Goal: Information Seeking & Learning: Learn about a topic

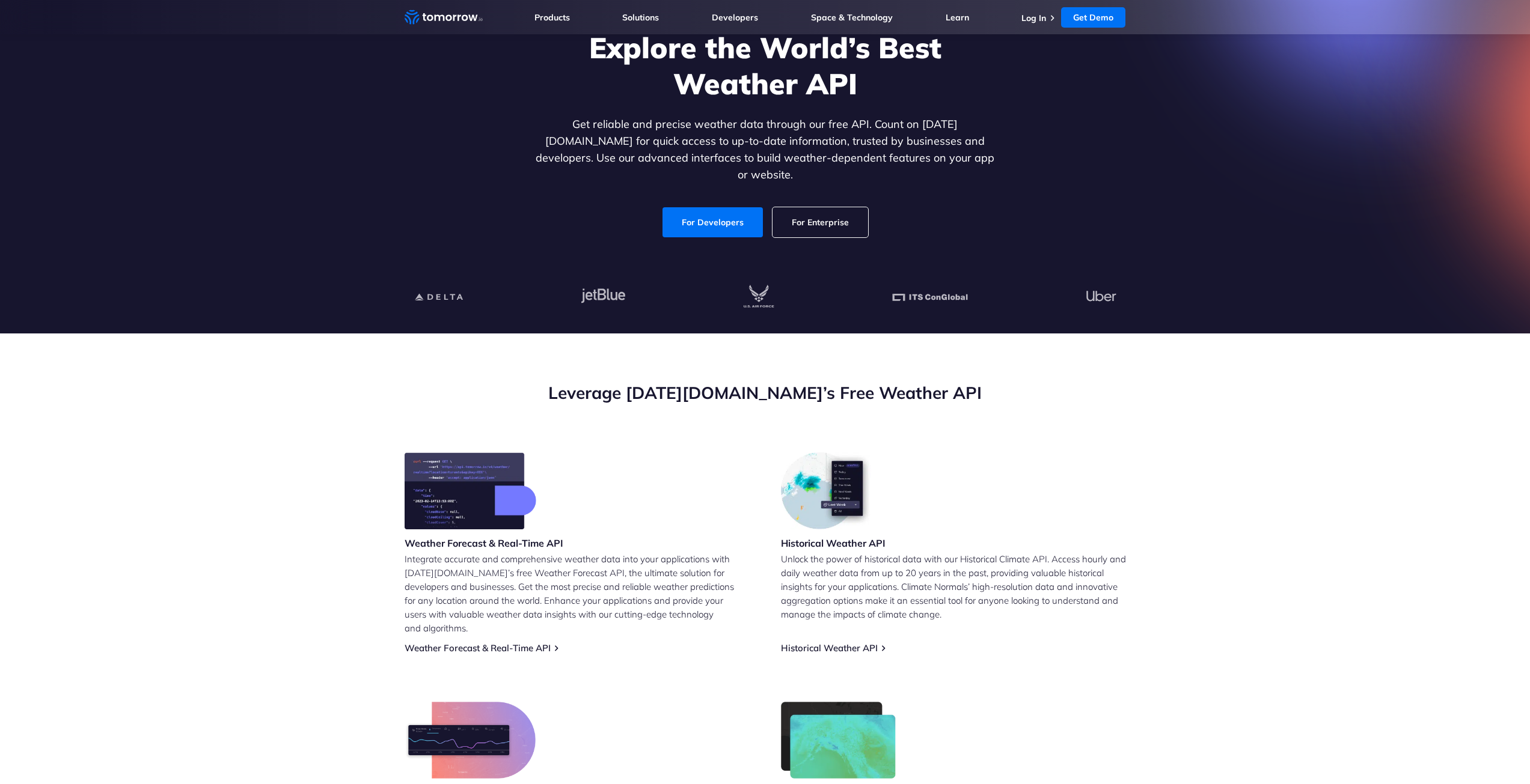
scroll to position [121, 0]
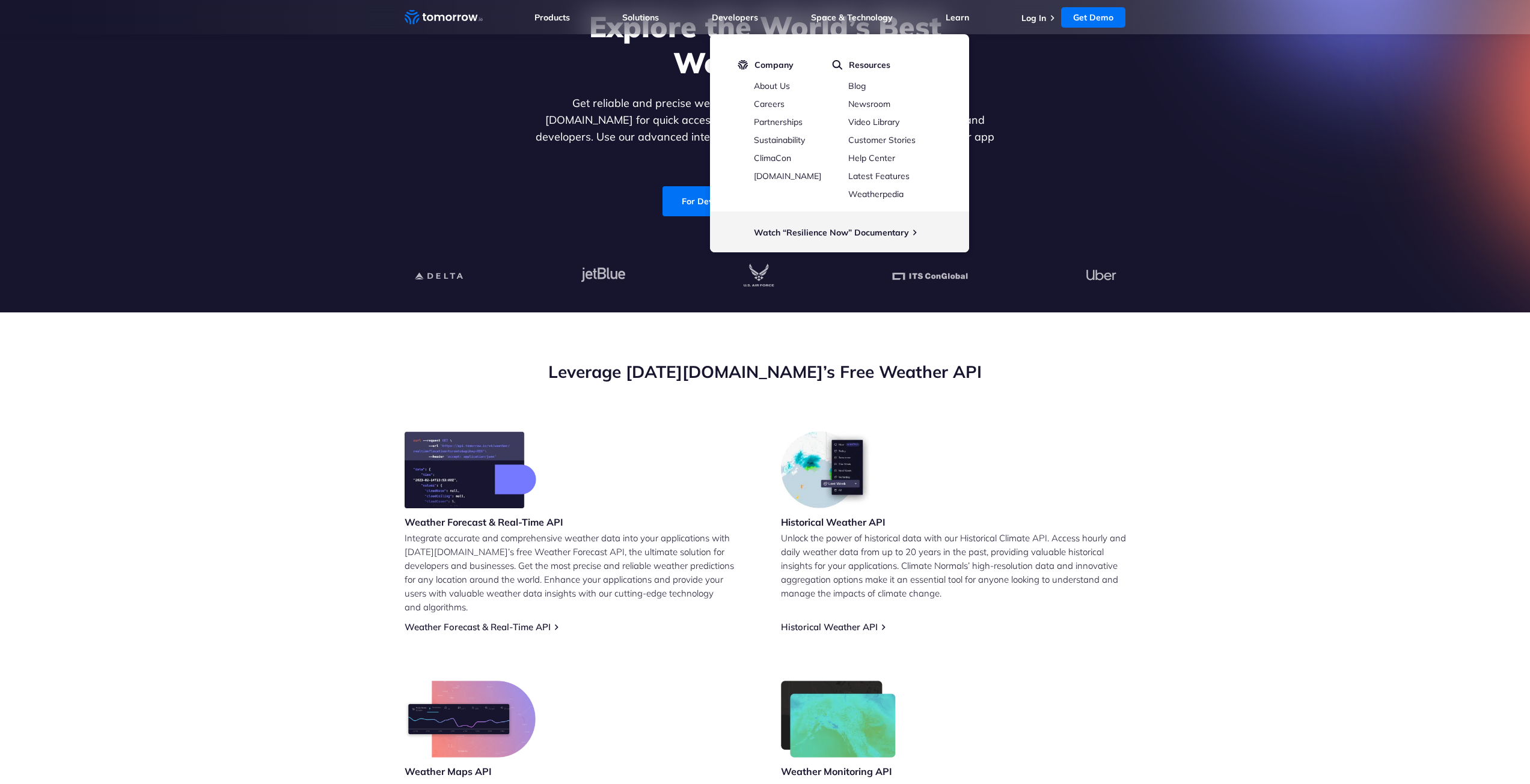
click at [1365, 425] on section "Leverage Tomorrow.io’s Free Weather API Weather Forecast & Real-Time API Integr…" at bounding box center [765, 614] width 1530 height 604
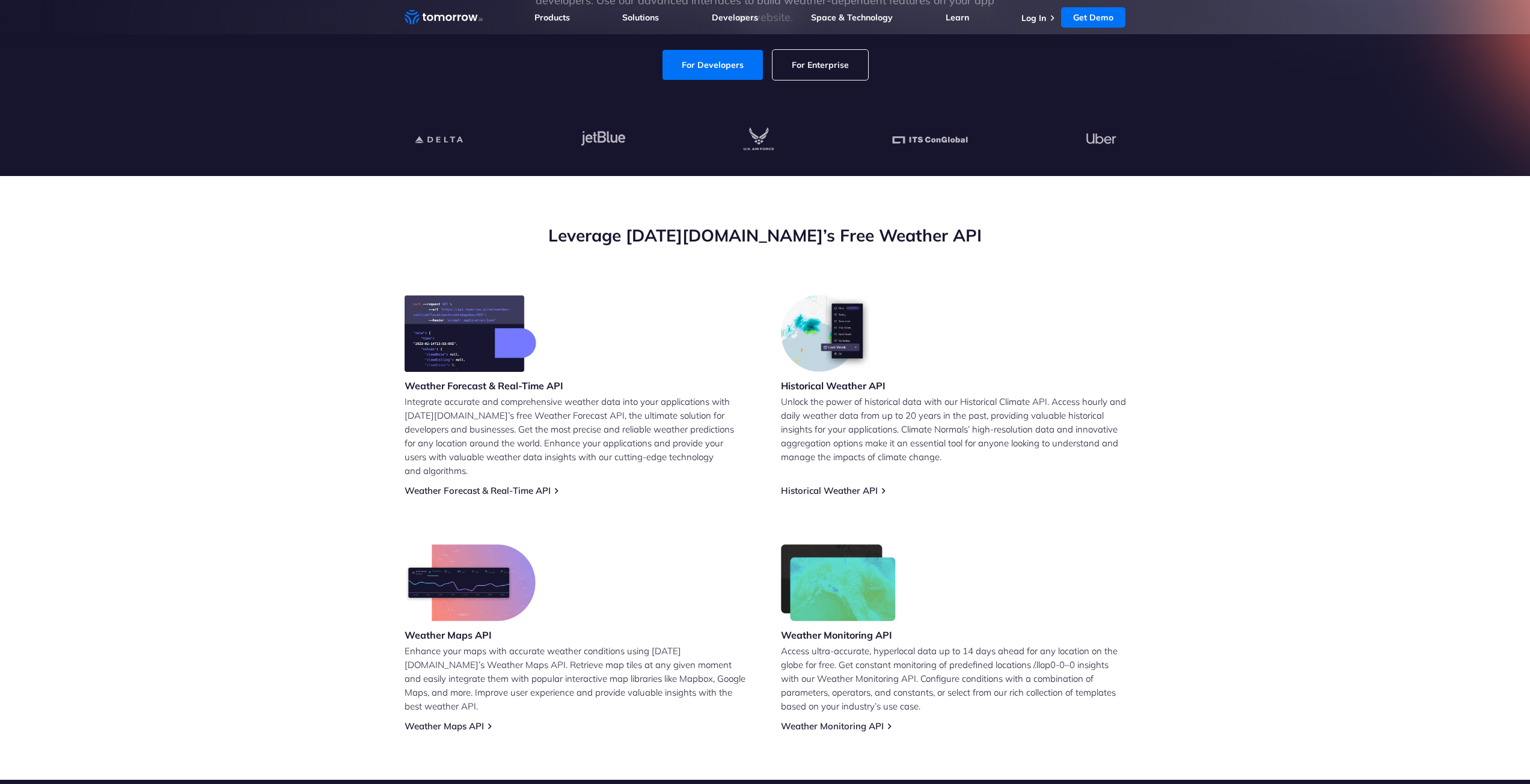
scroll to position [301, 0]
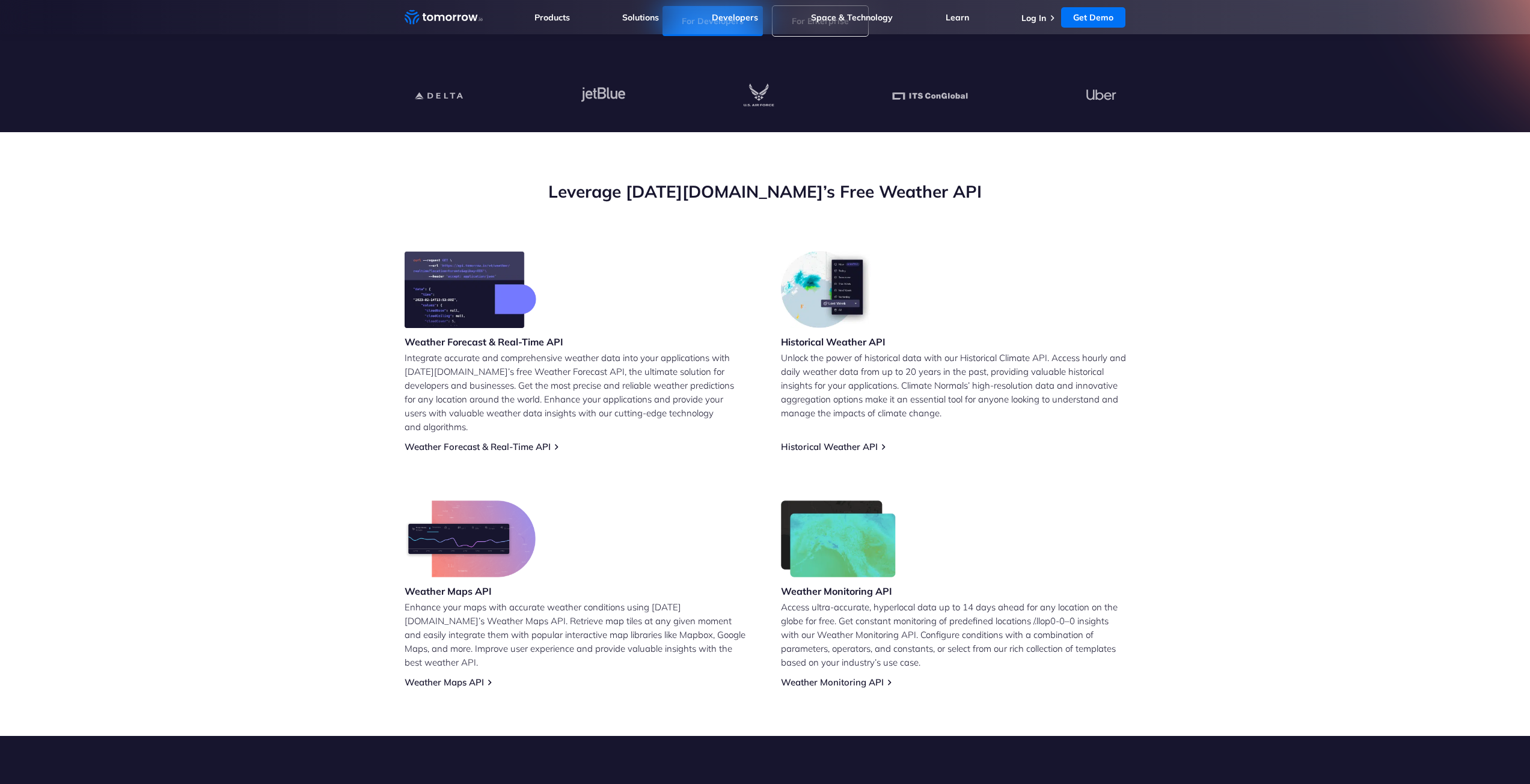
click at [620, 294] on div "Weather Forecast & Real-Time API Integrate accurate and comprehensive weather d…" at bounding box center [577, 351] width 345 height 201
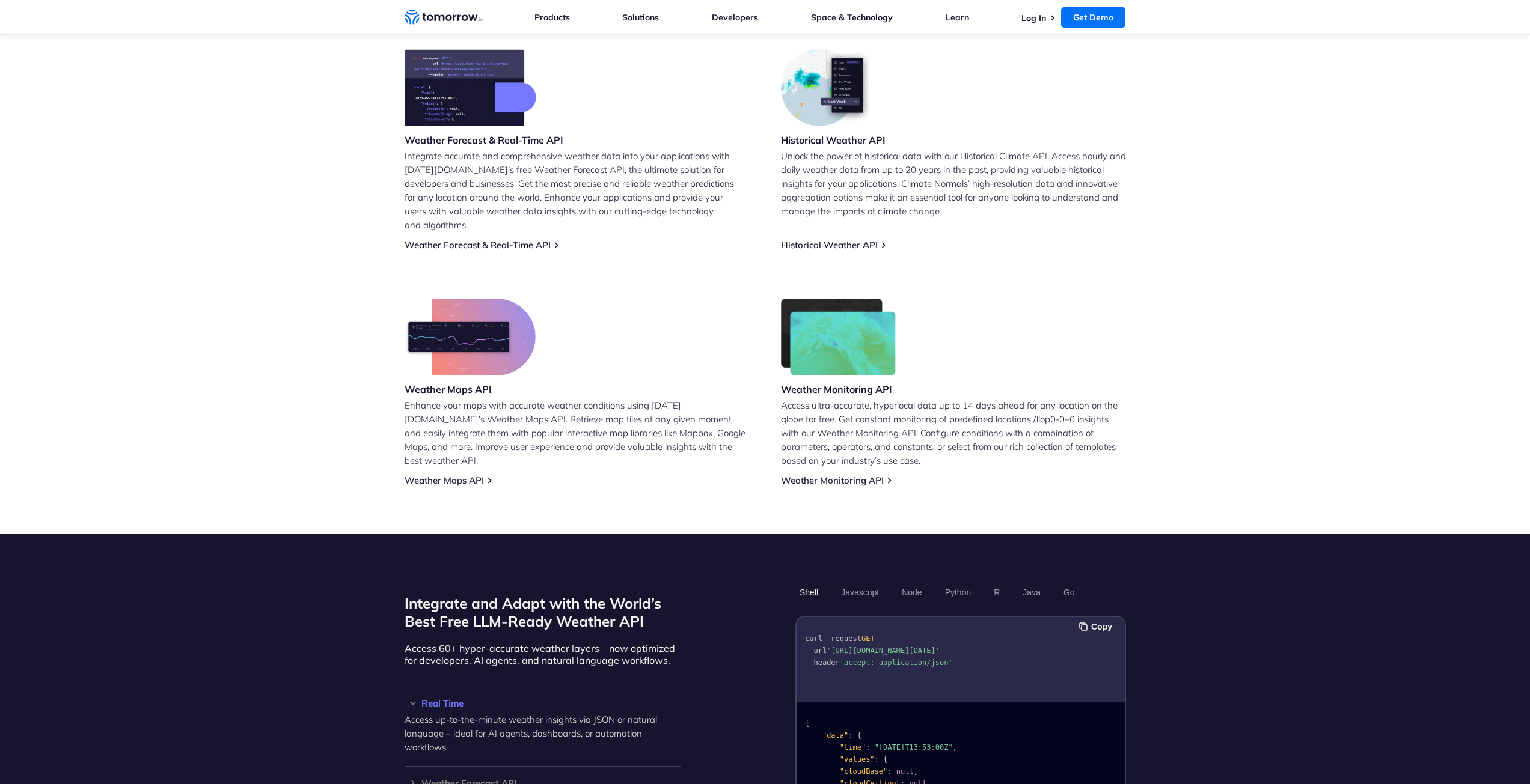
scroll to position [482, 0]
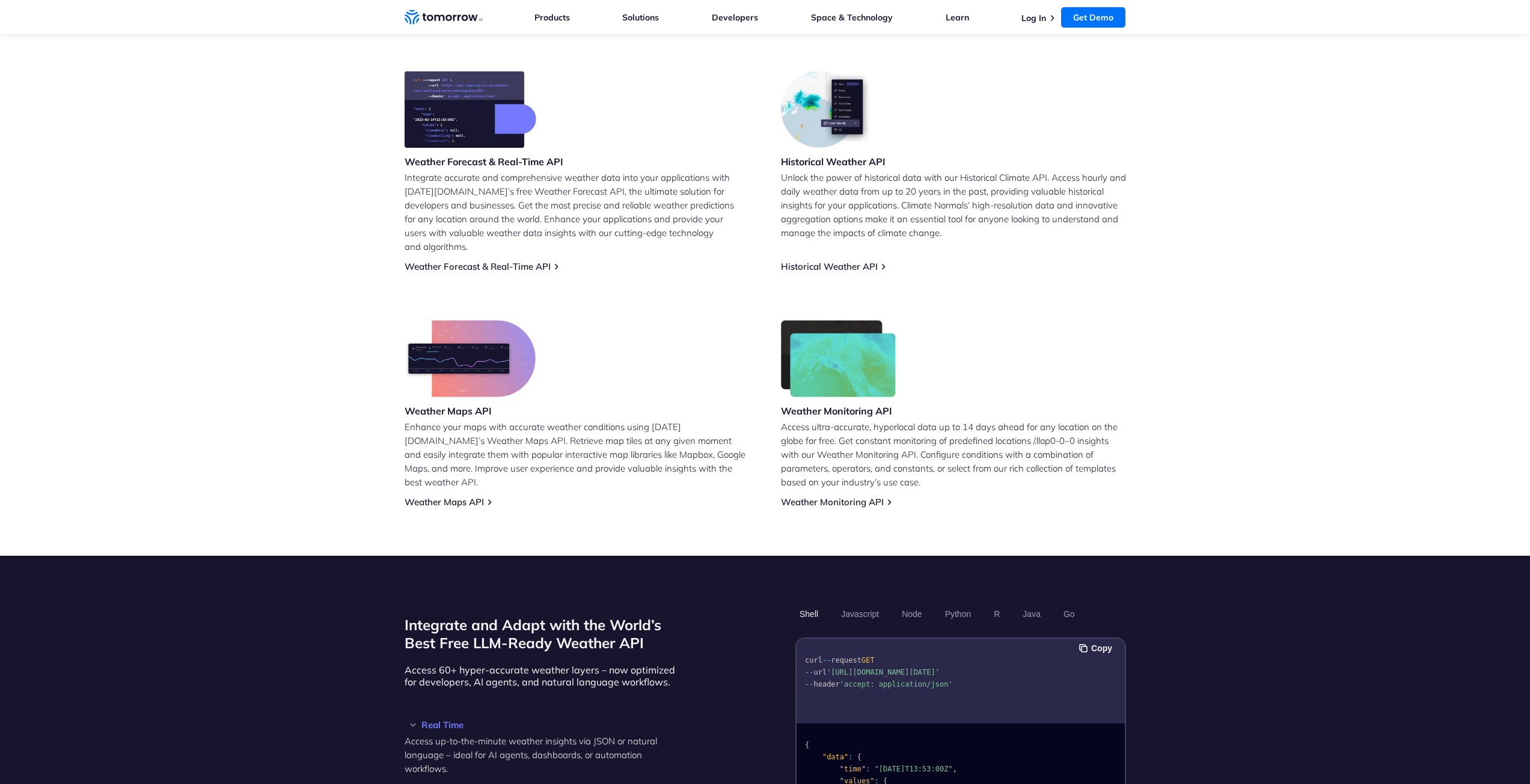
click at [620, 320] on div "Weather Maps API Enhance your maps with accurate weather conditions using Tomor…" at bounding box center [577, 413] width 345 height 187
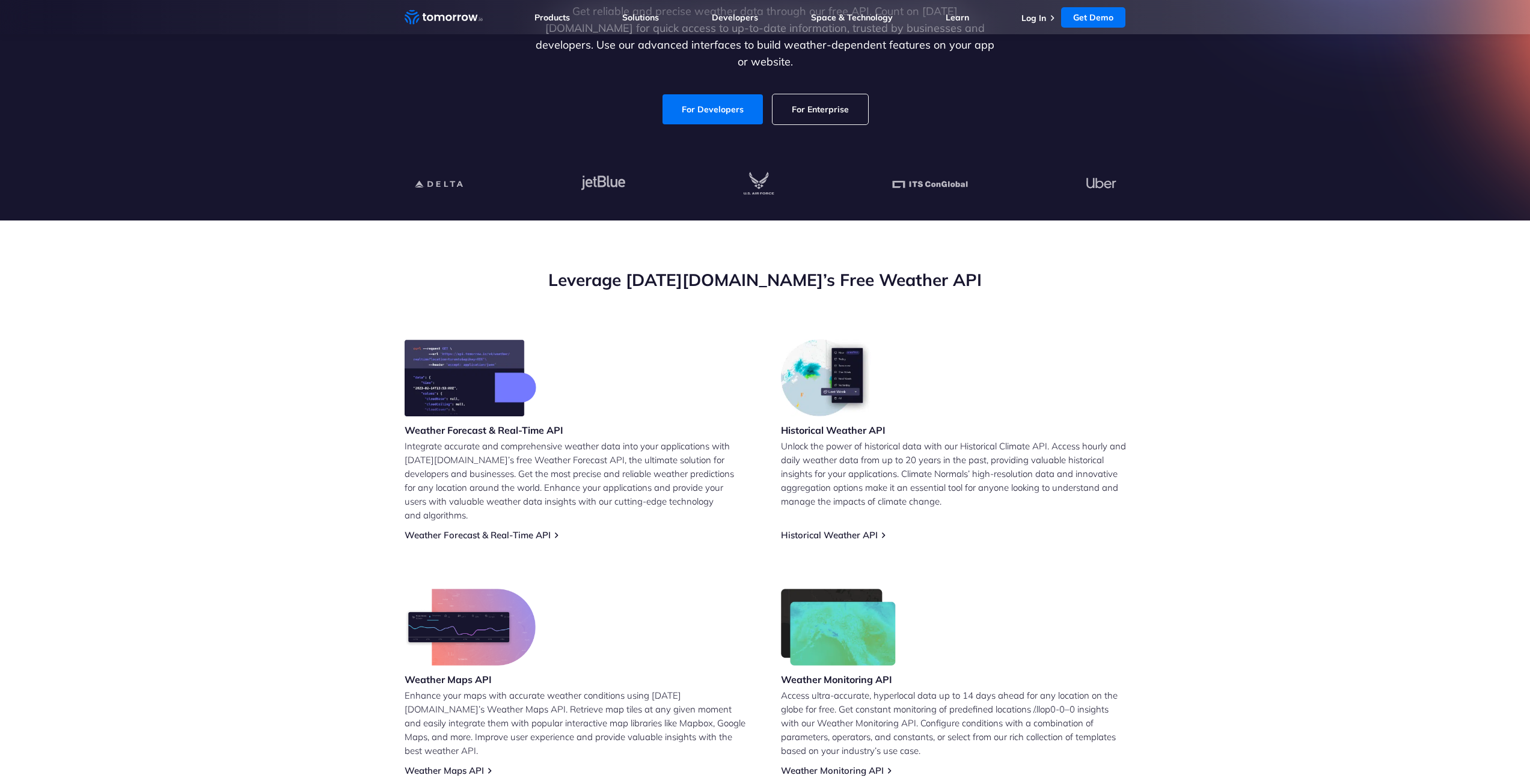
scroll to position [301, 0]
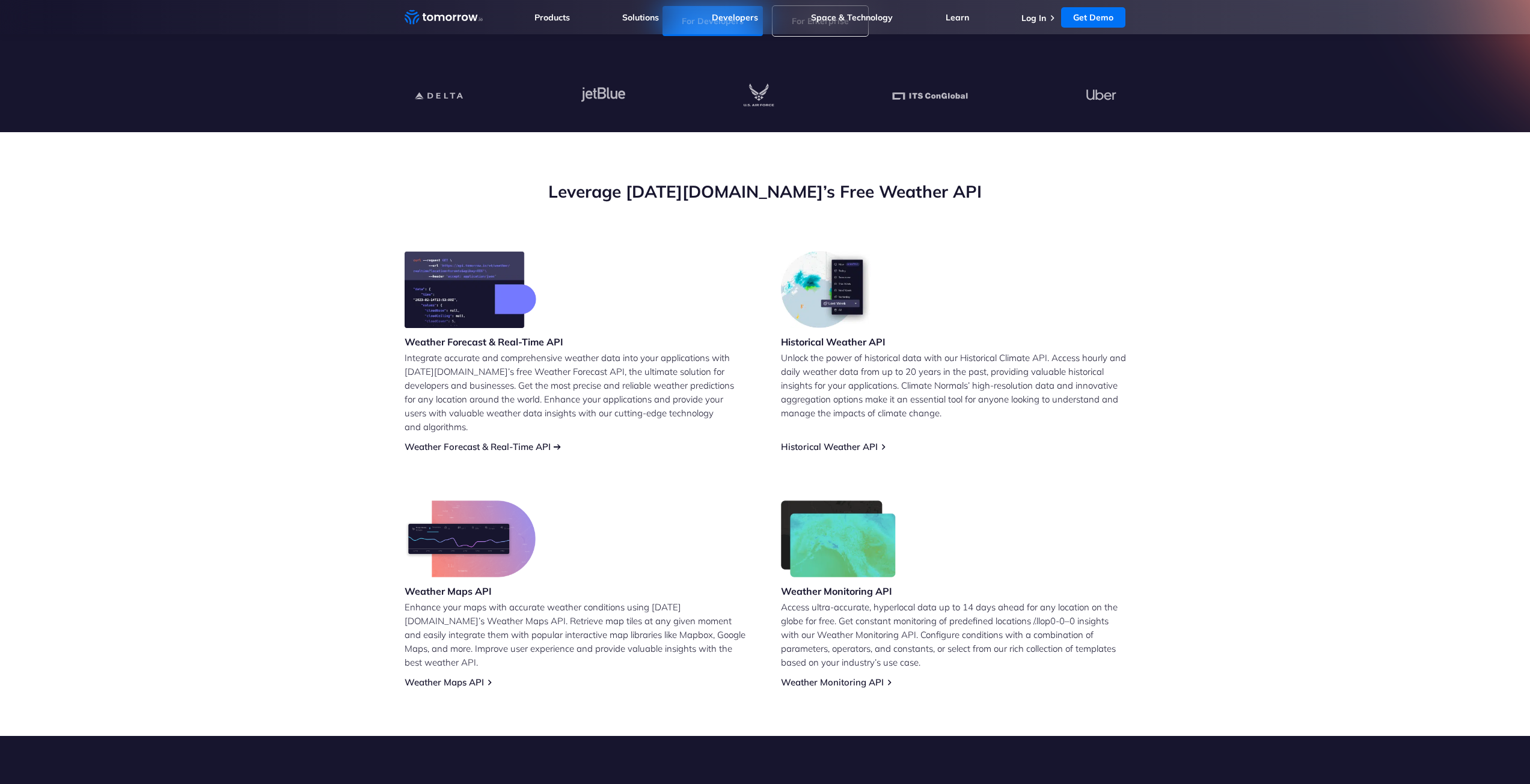
click at [527, 441] on link "Weather Forecast & Real-Time API" at bounding box center [477, 446] width 146 height 12
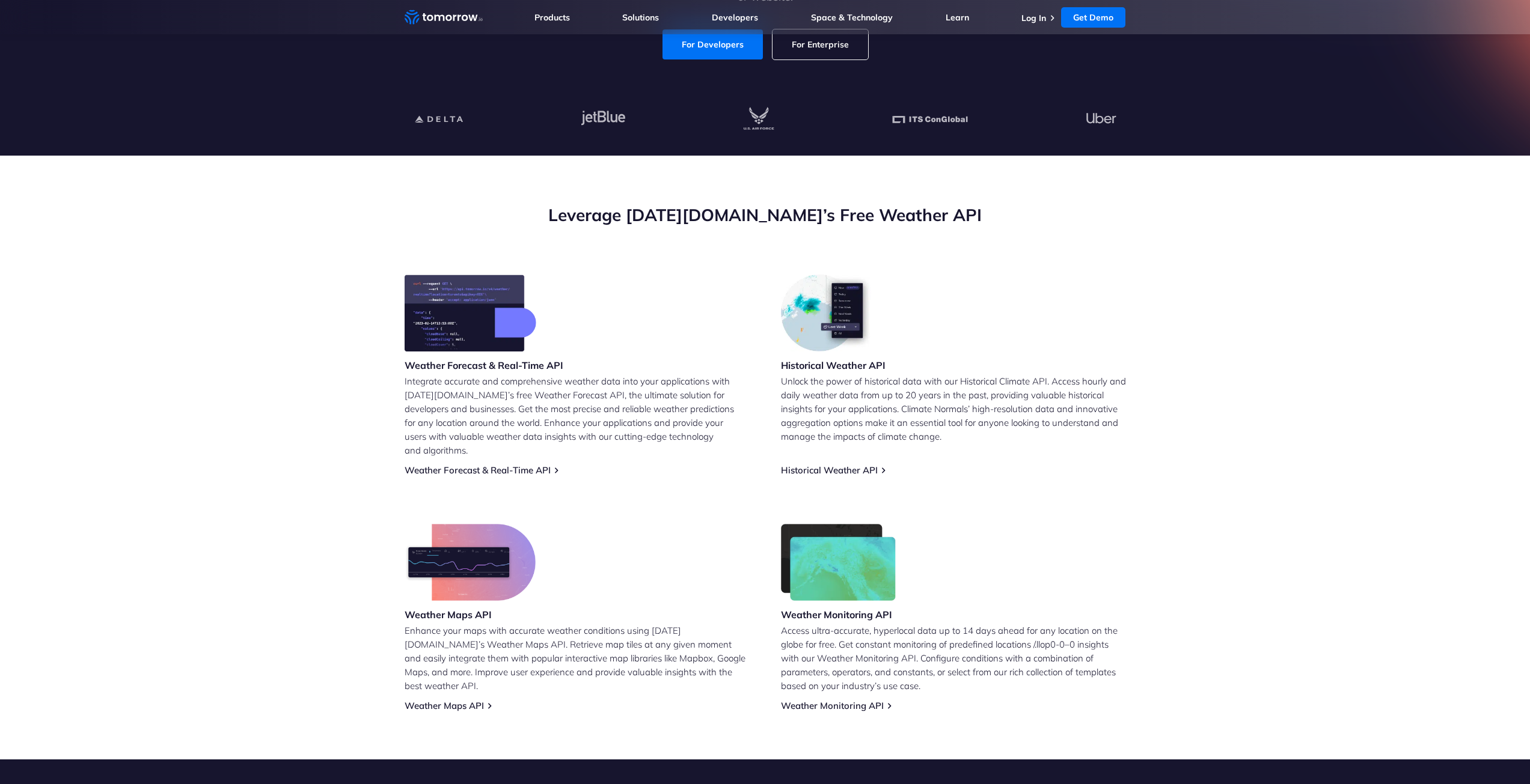
scroll to position [301, 0]
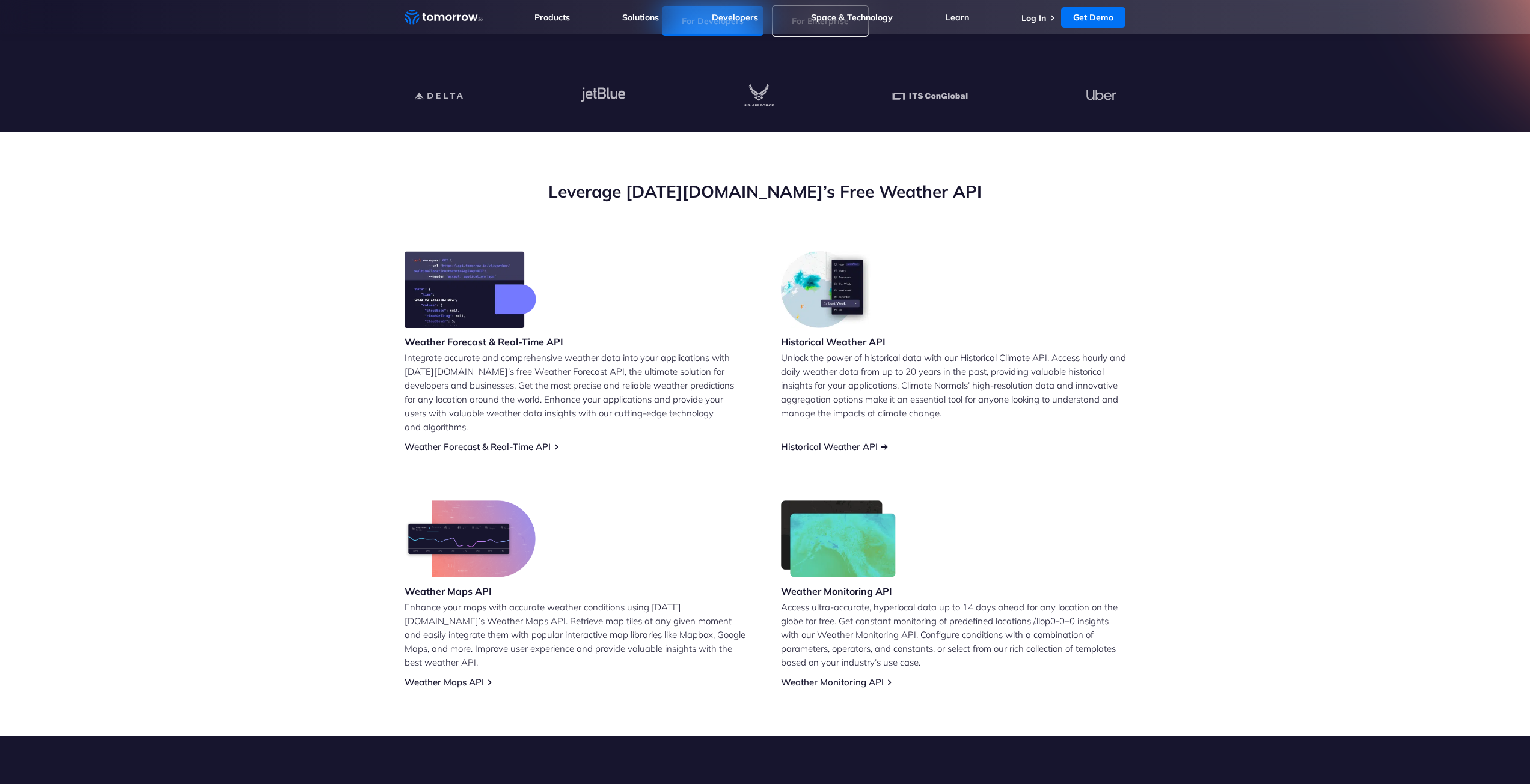
click at [797, 441] on link "Historical Weather API" at bounding box center [828, 446] width 97 height 12
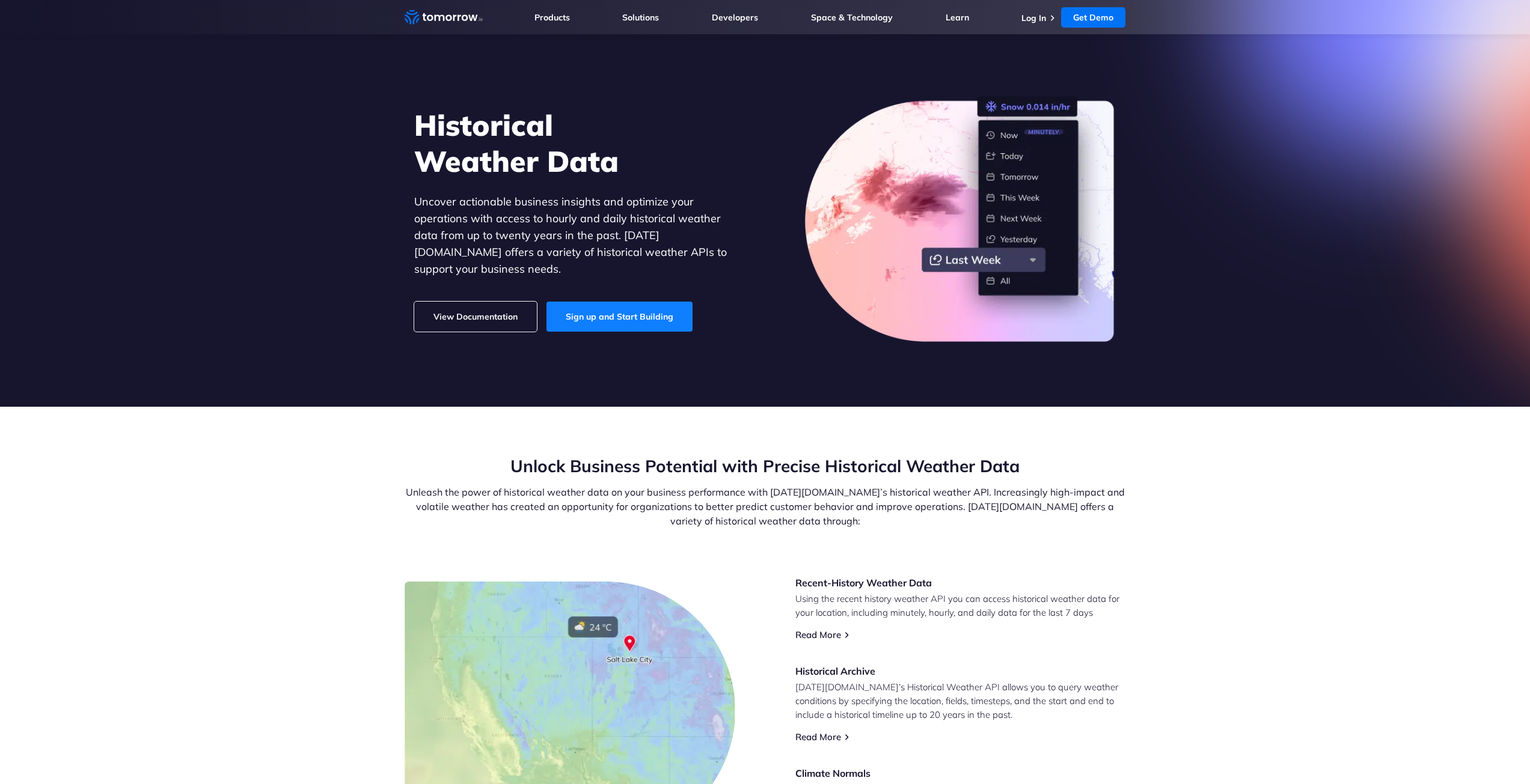
scroll to position [121, 0]
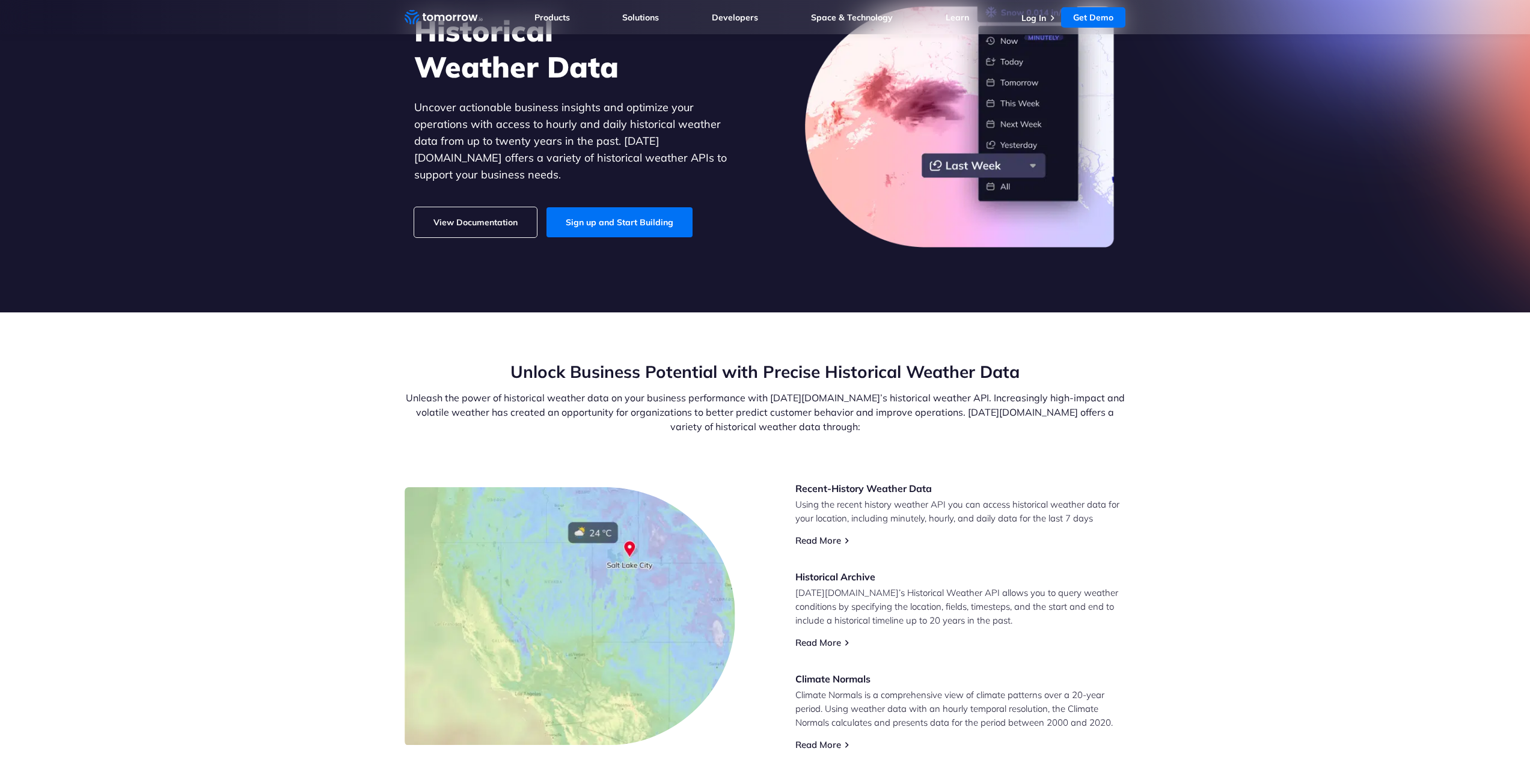
click at [485, 214] on link "View Documentation" at bounding box center [475, 223] width 122 height 30
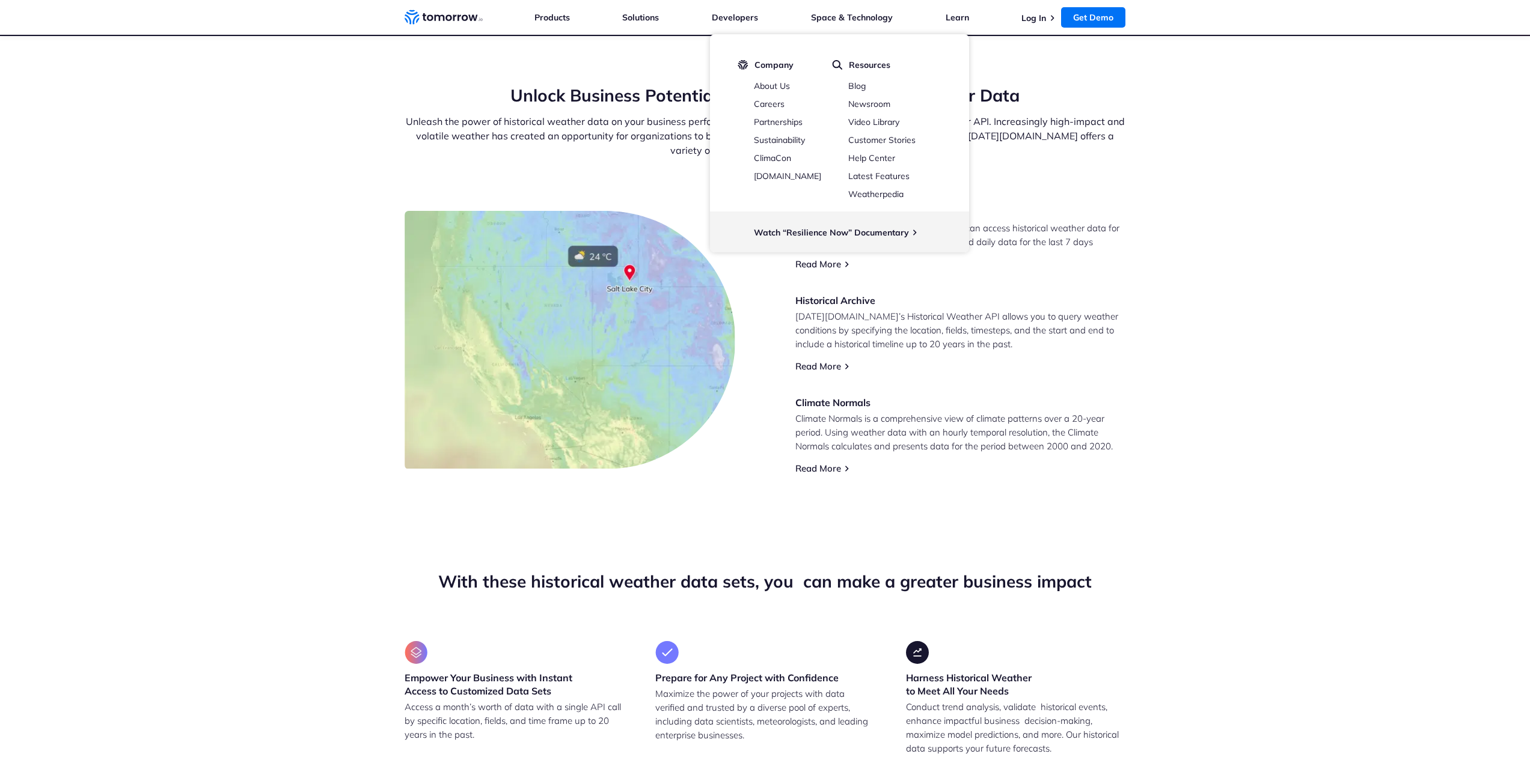
scroll to position [421, 0]
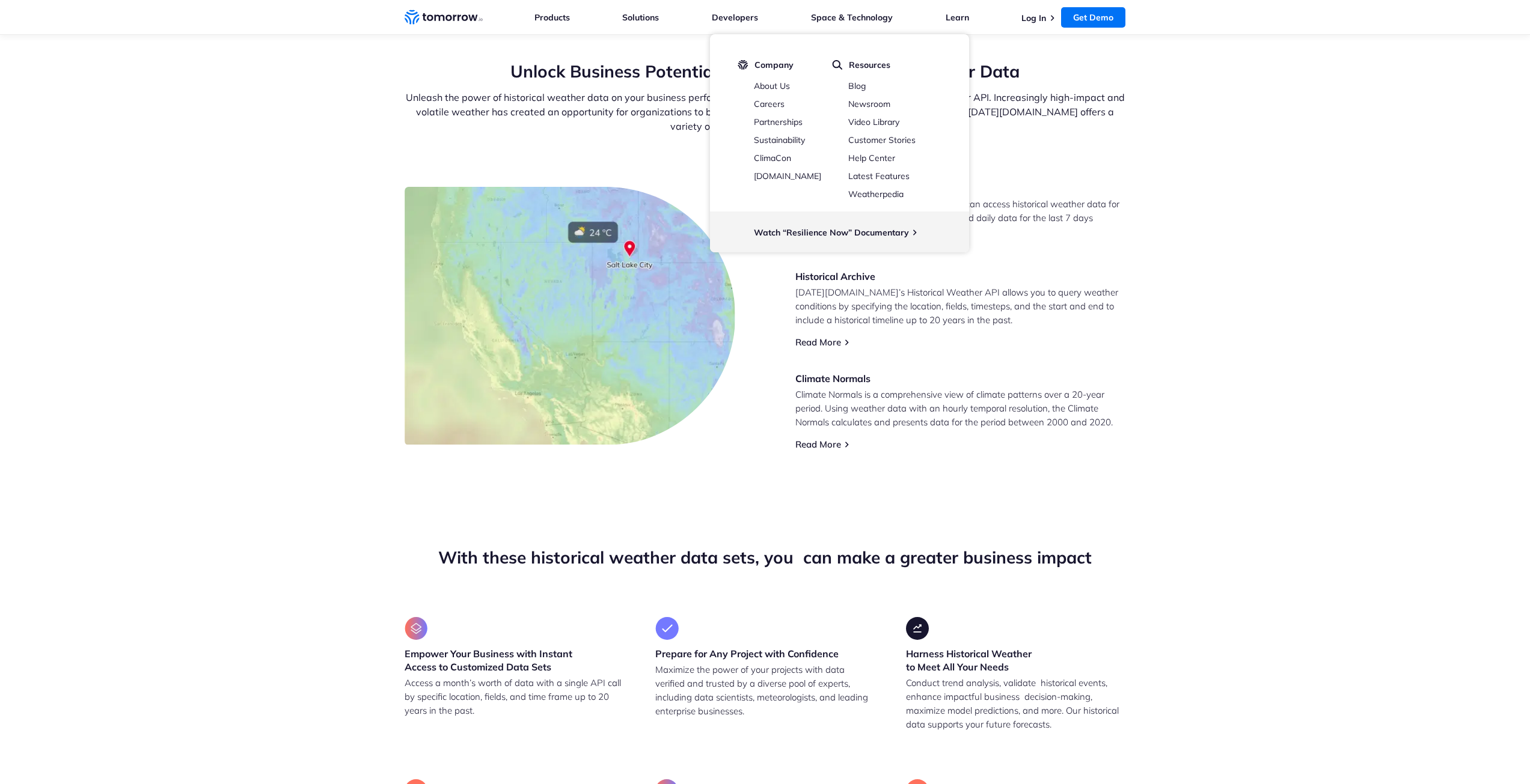
click at [1281, 275] on section "Unlock Business Potential with Precise Historical Weather Data Unleash the powe…" at bounding box center [765, 255] width 1530 height 486
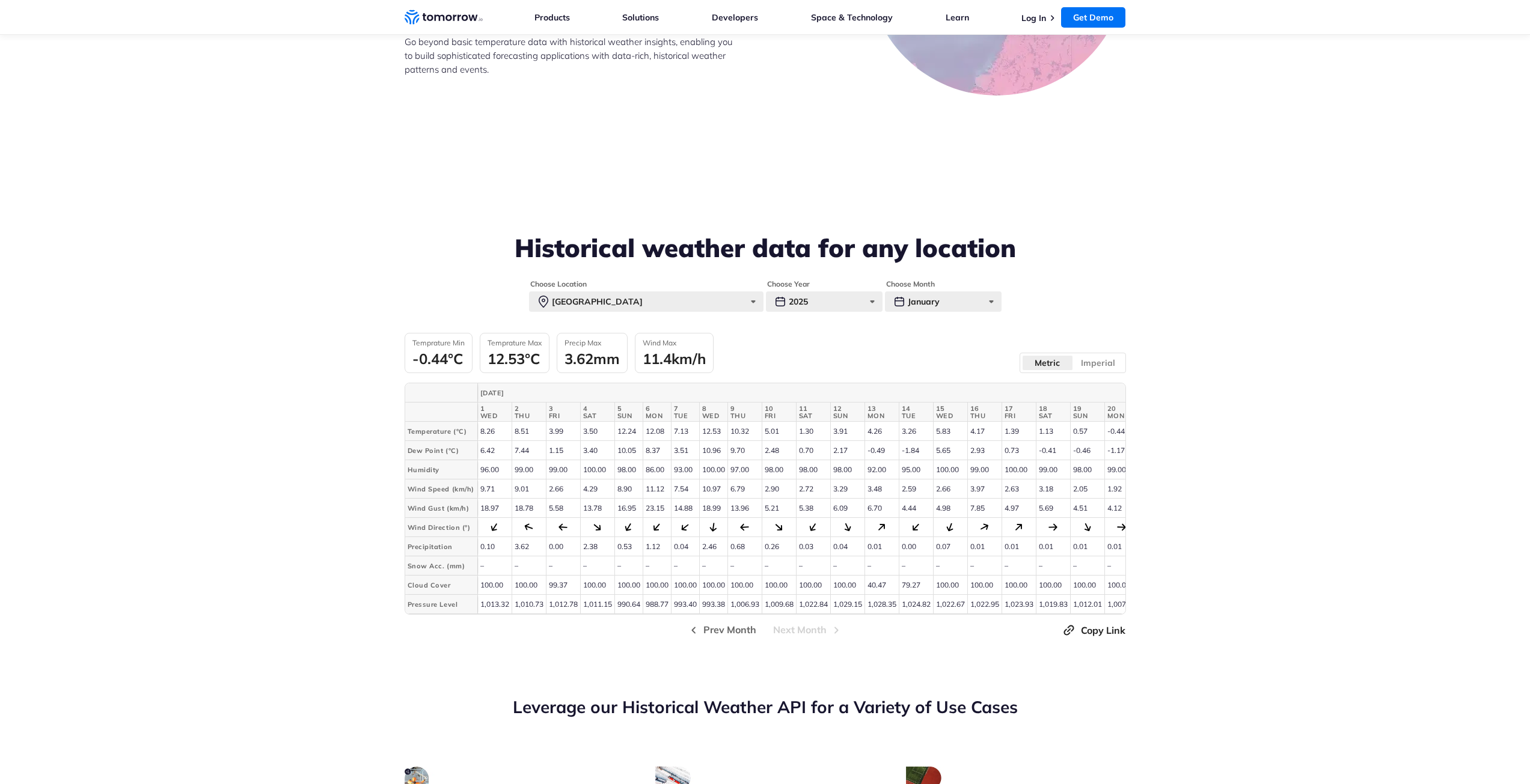
scroll to position [2525, 0]
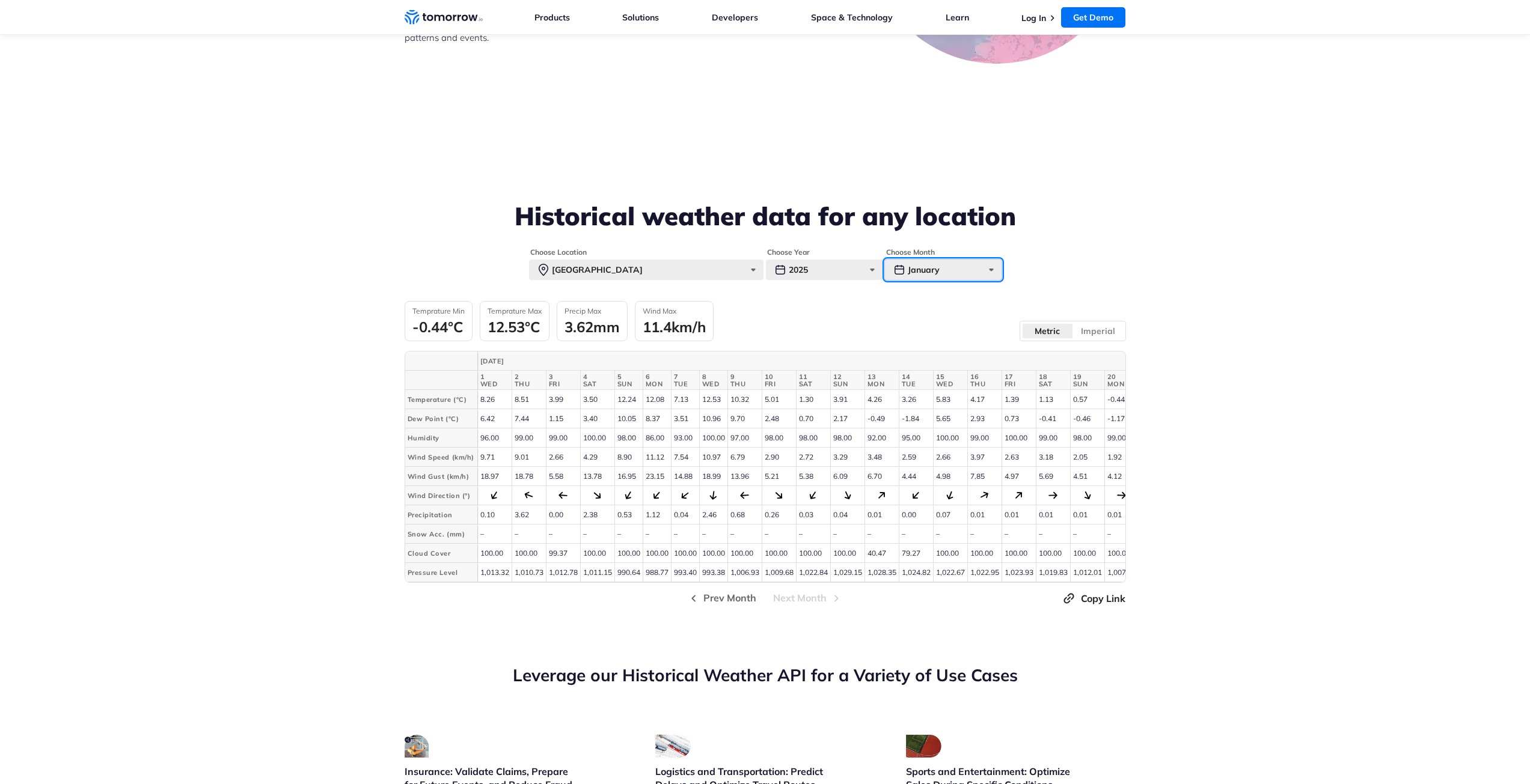
click at [963, 262] on div "January" at bounding box center [943, 270] width 116 height 20
click at [922, 444] on label "August" at bounding box center [943, 444] width 116 height 21
click at [0, 0] on input "August" at bounding box center [0, 0] width 0 height 0
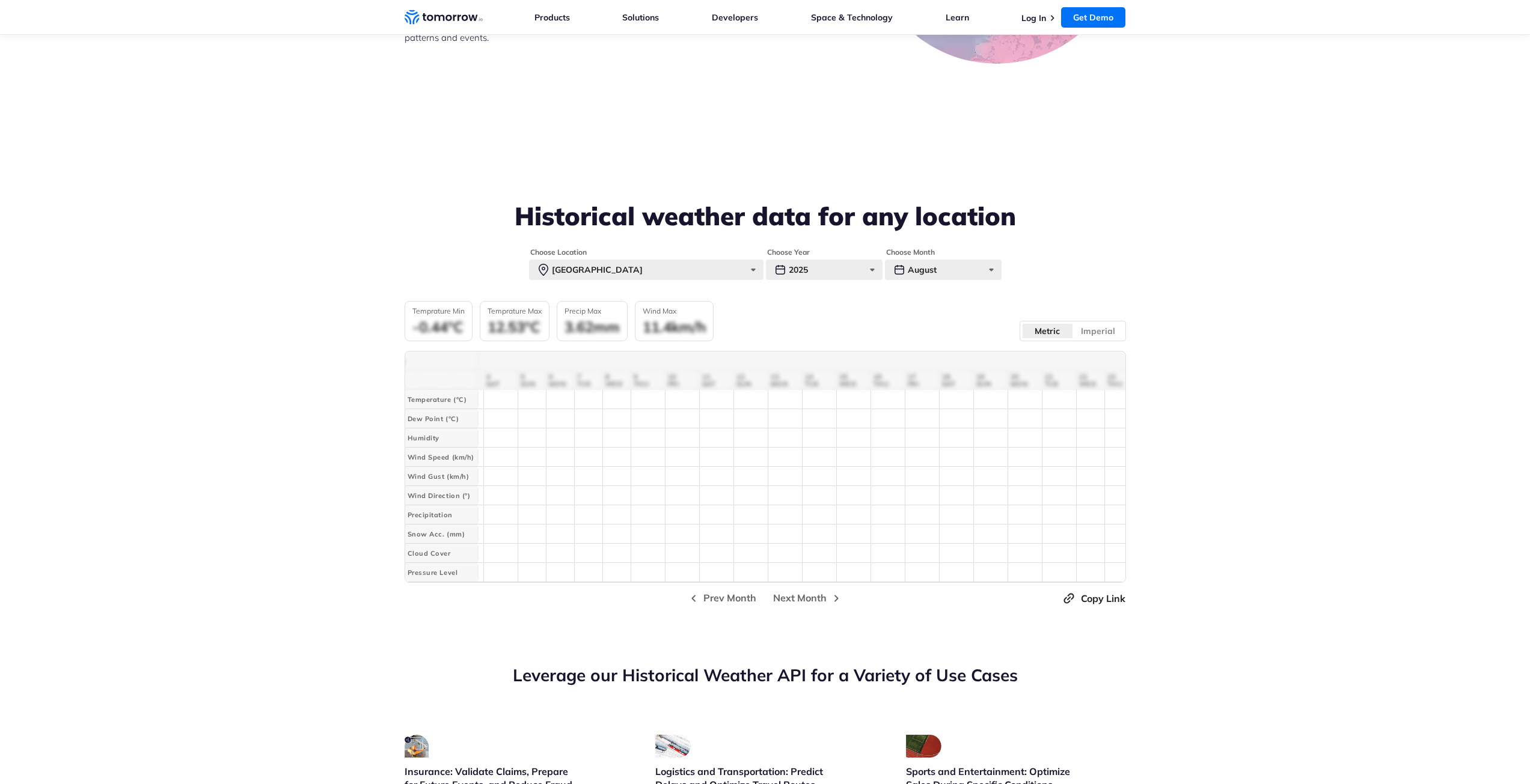
scroll to position [0, 0]
drag, startPoint x: 818, startPoint y: 587, endPoint x: 703, endPoint y: 584, distance: 115.0
click at [706, 583] on div "January 2025 1 WED 2 THU 3 FRI 4 SAT 5 SUN 6 MON 7 TUE 8 9" at bounding box center [765, 467] width 721 height 232
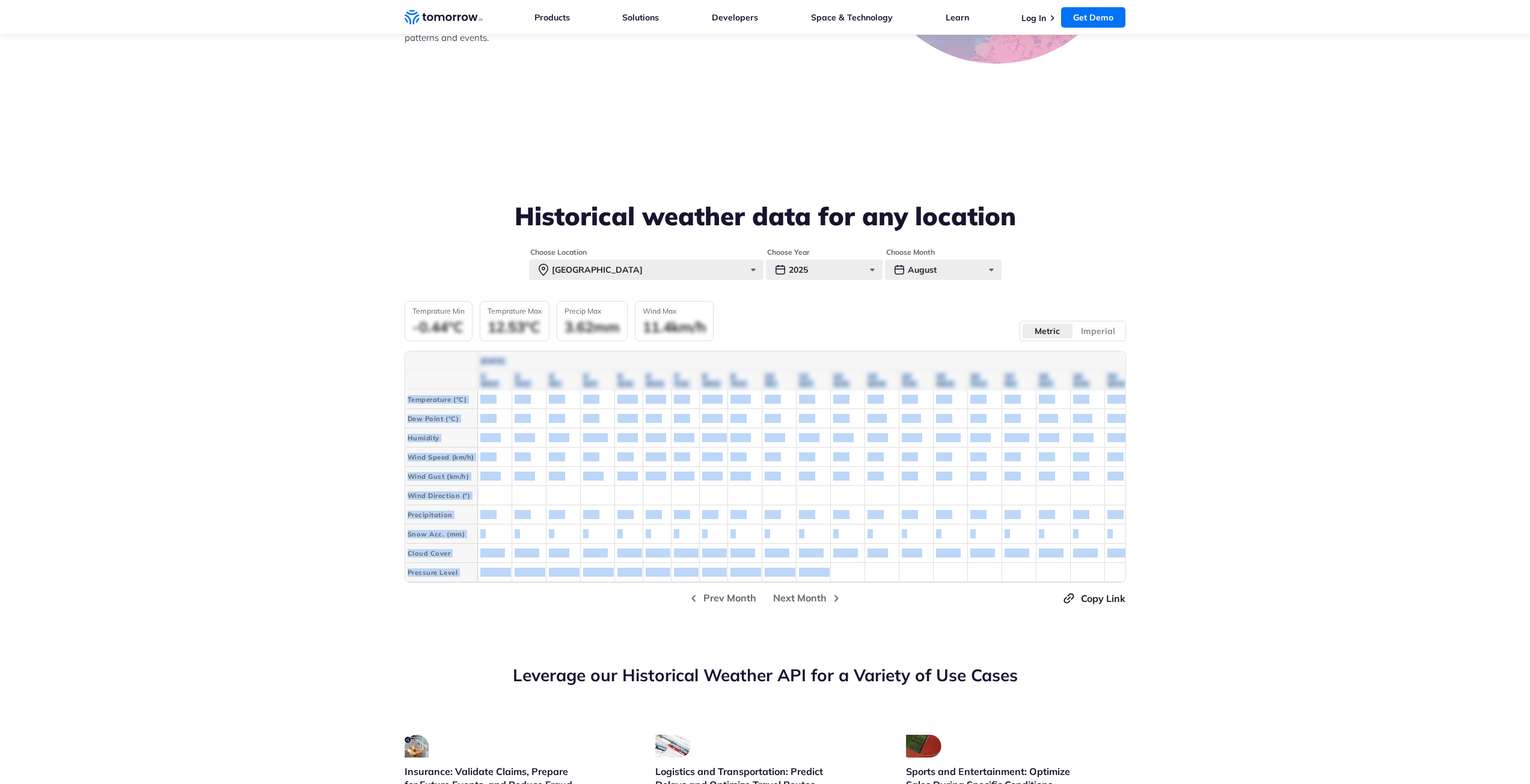
drag, startPoint x: 829, startPoint y: 584, endPoint x: 772, endPoint y: 577, distance: 57.4
click at [772, 577] on div "January 2025 1 WED 2 THU 3 FRI 4 SAT 5 SUN 6 MON 7 TUE 8 9" at bounding box center [765, 467] width 721 height 232
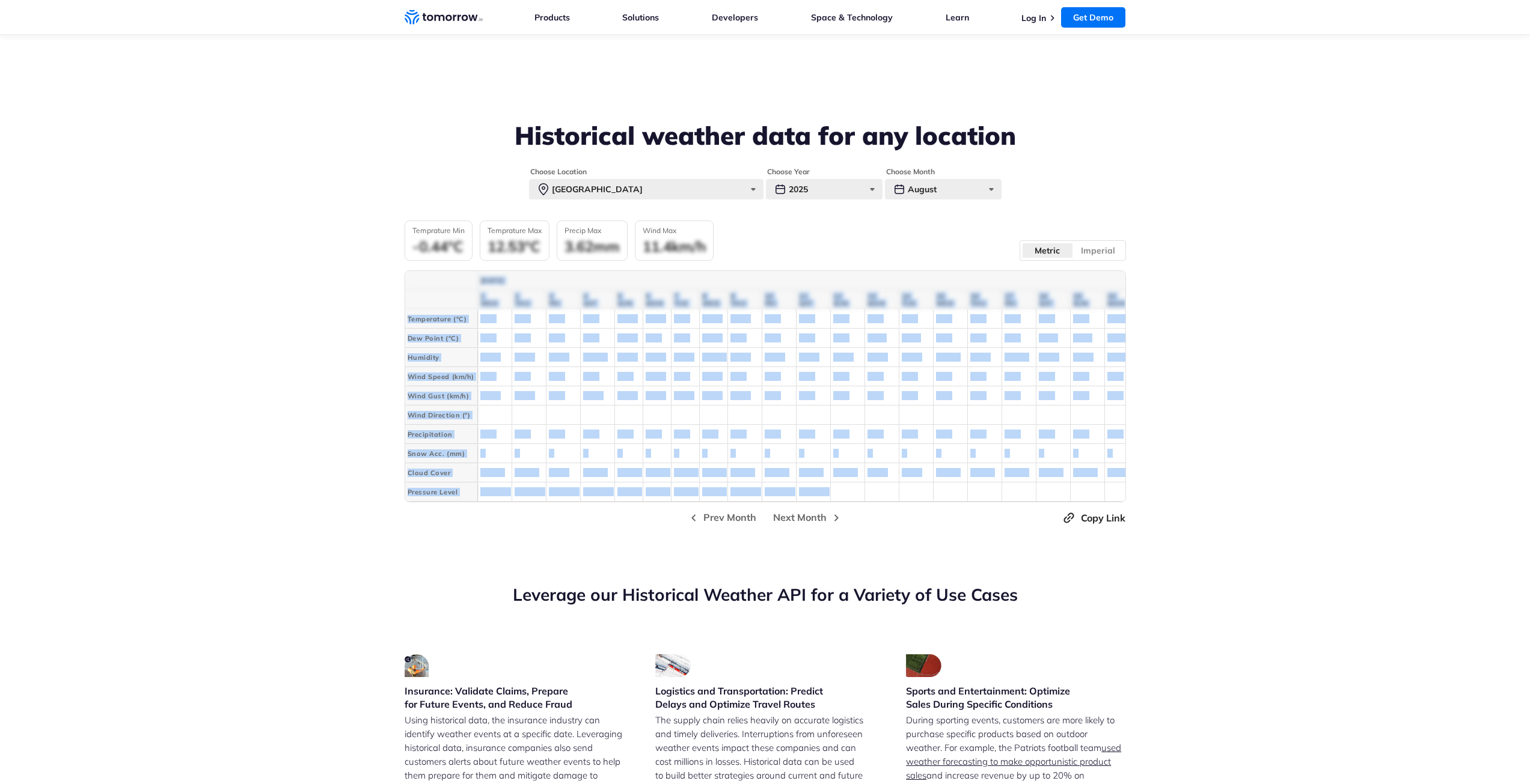
scroll to position [2646, 0]
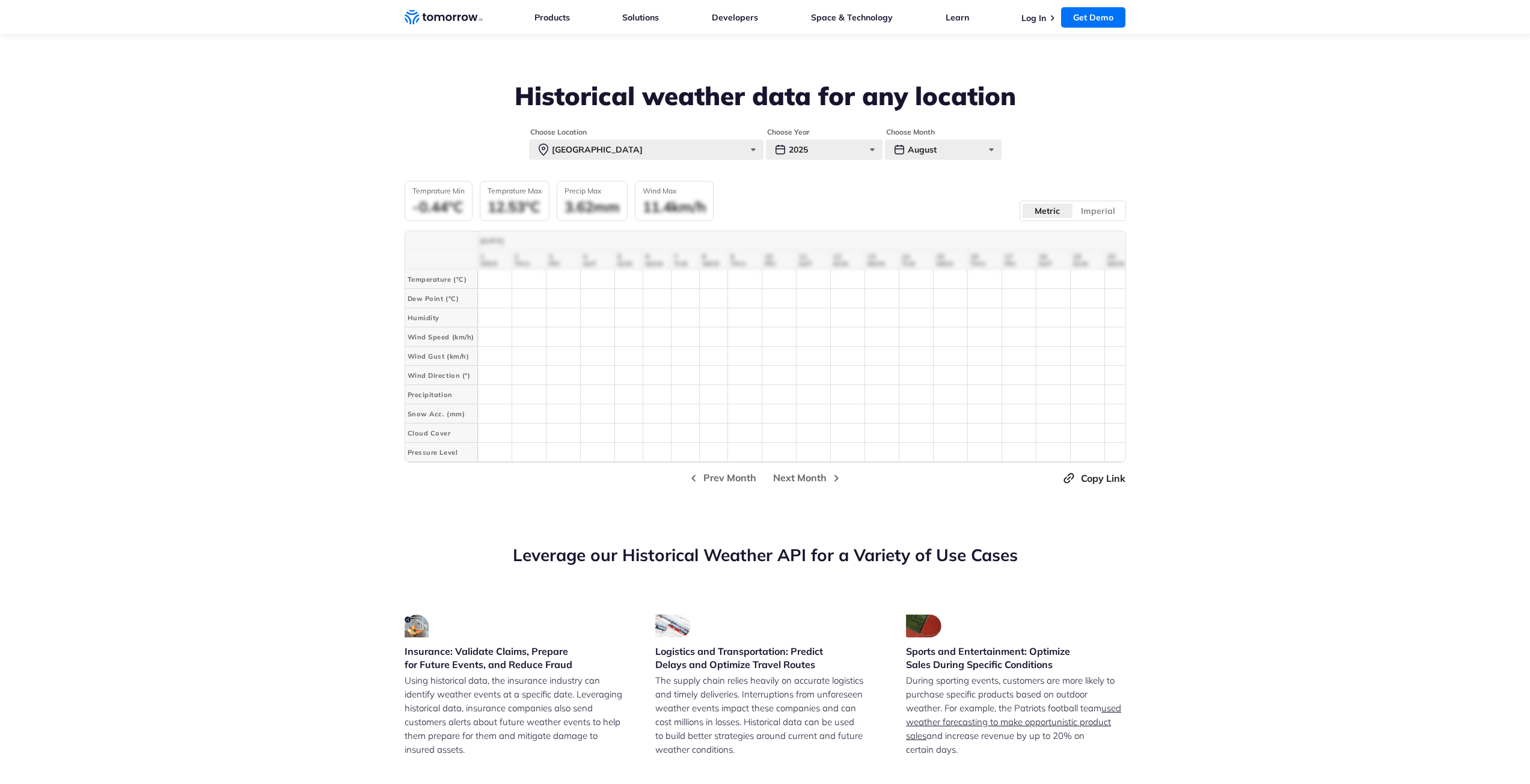
click at [1259, 451] on section "Historical weather data for any location Choose Location Paris Paris New York T…" at bounding box center [765, 244] width 1530 height 505
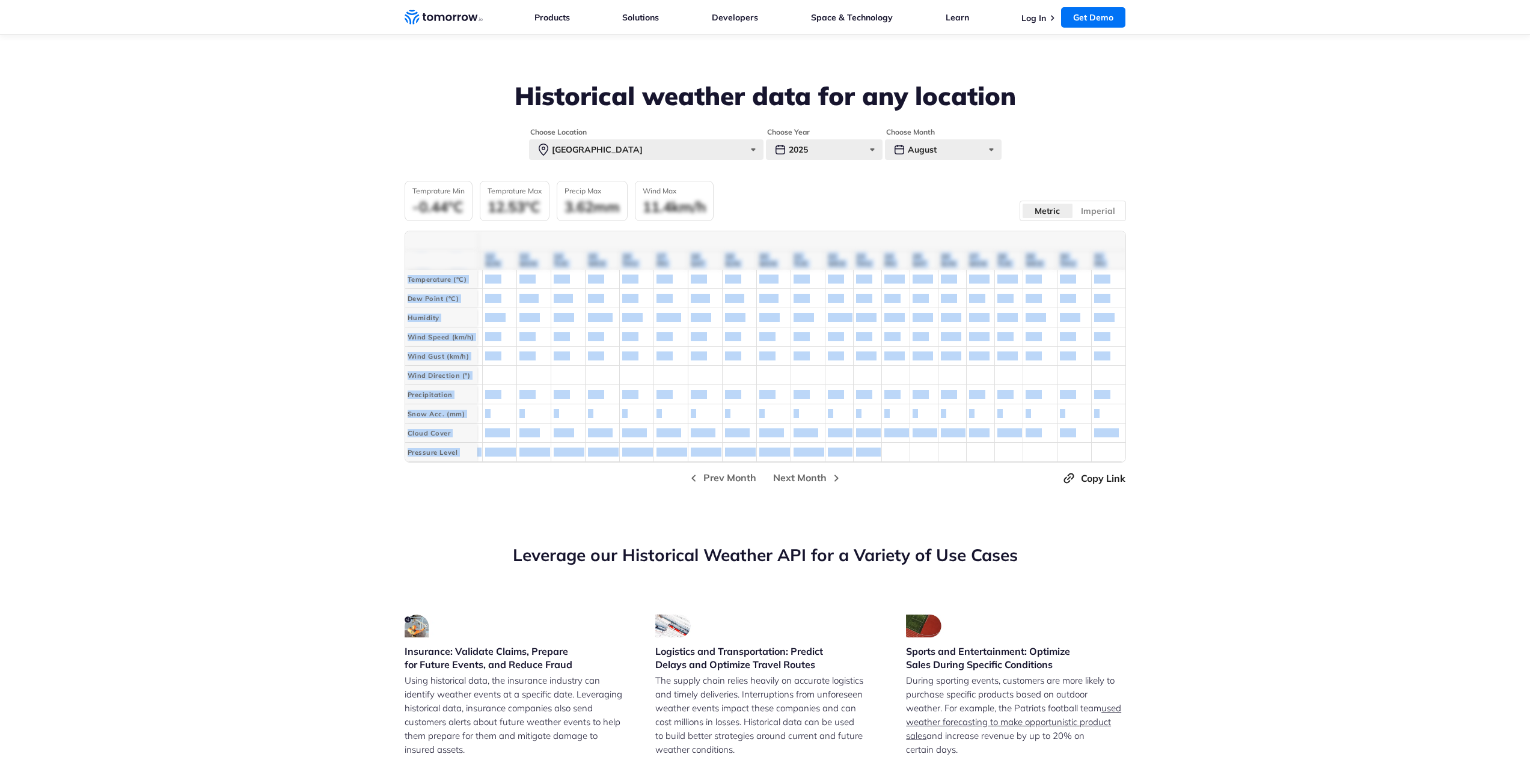
scroll to position [0, 0]
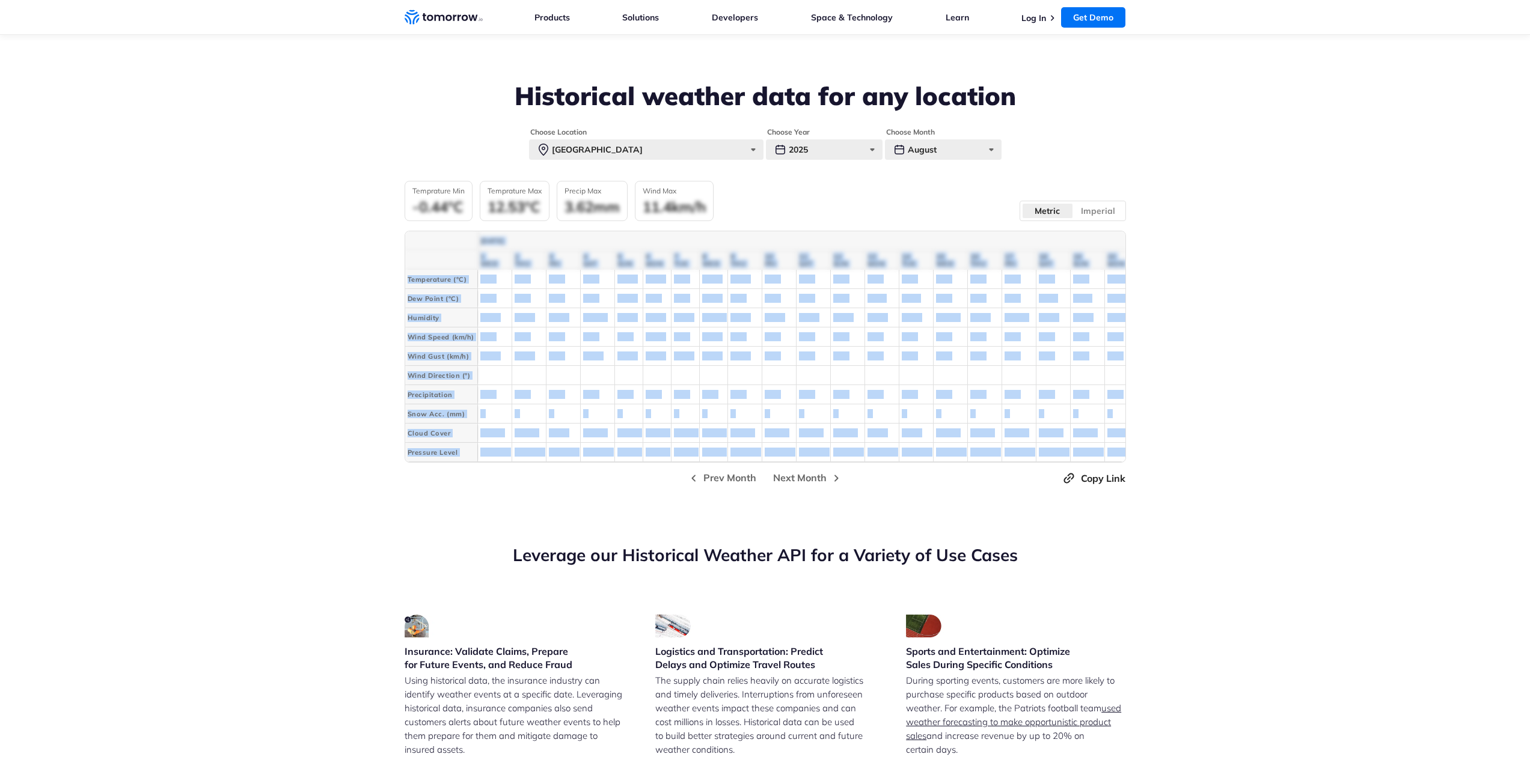
drag, startPoint x: 874, startPoint y: 468, endPoint x: 757, endPoint y: 435, distance: 121.6
click at [757, 435] on div "January 2025 1 WED 2 THU 3 FRI 4 SAT 5 SUN 6 MON 7 TUE 8 9" at bounding box center [765, 347] width 721 height 232
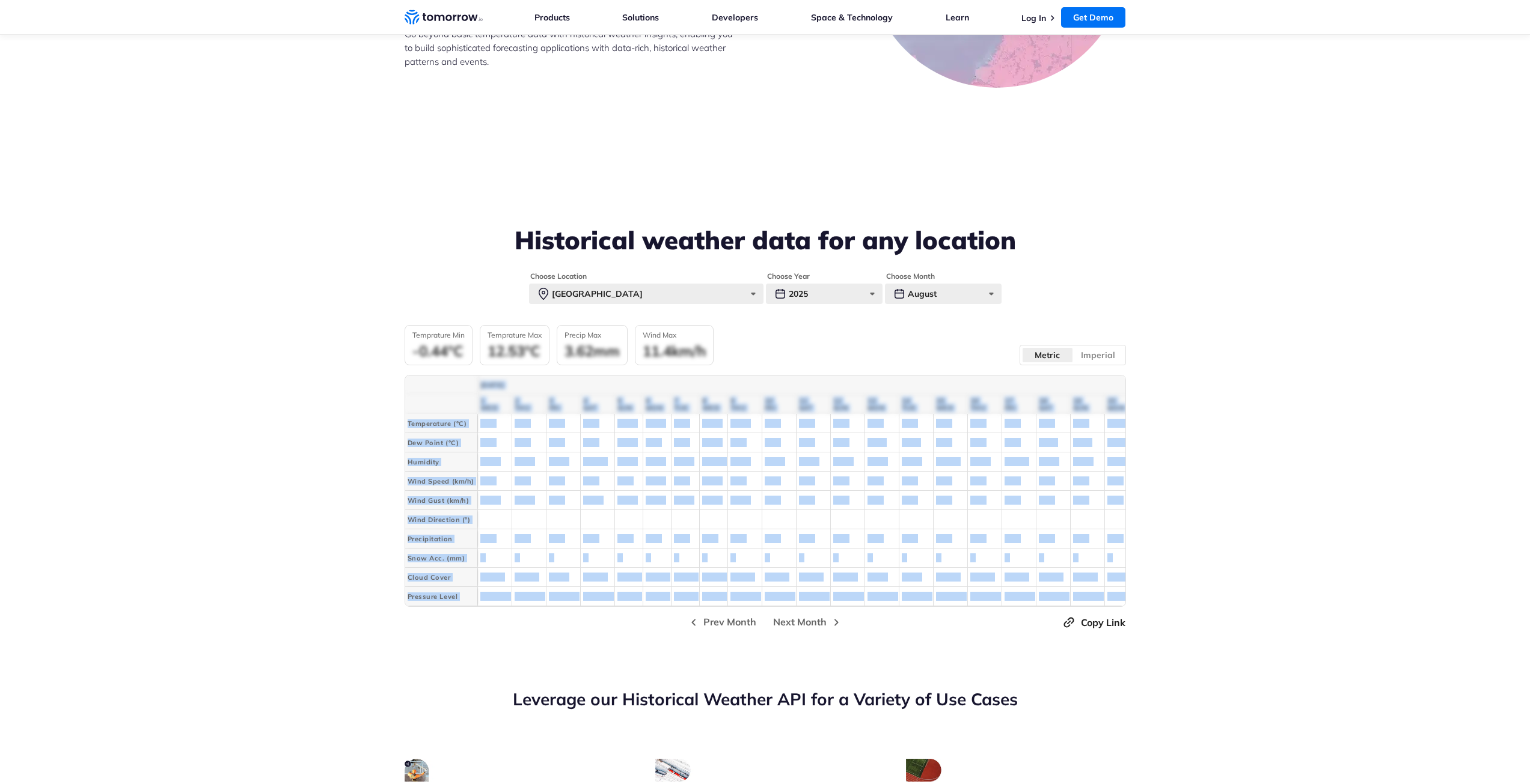
scroll to position [2405, 0]
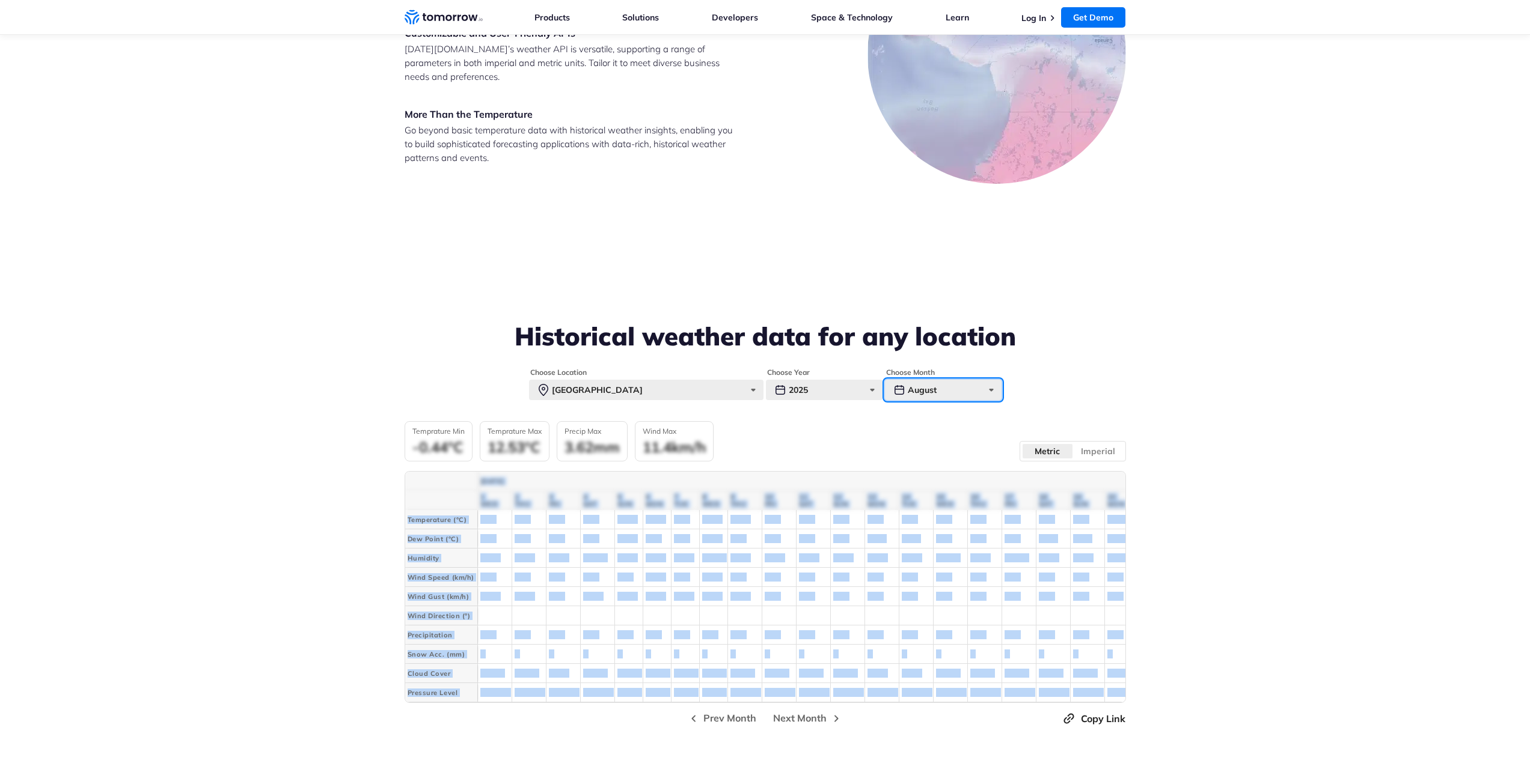
click at [939, 386] on div "August" at bounding box center [943, 389] width 116 height 20
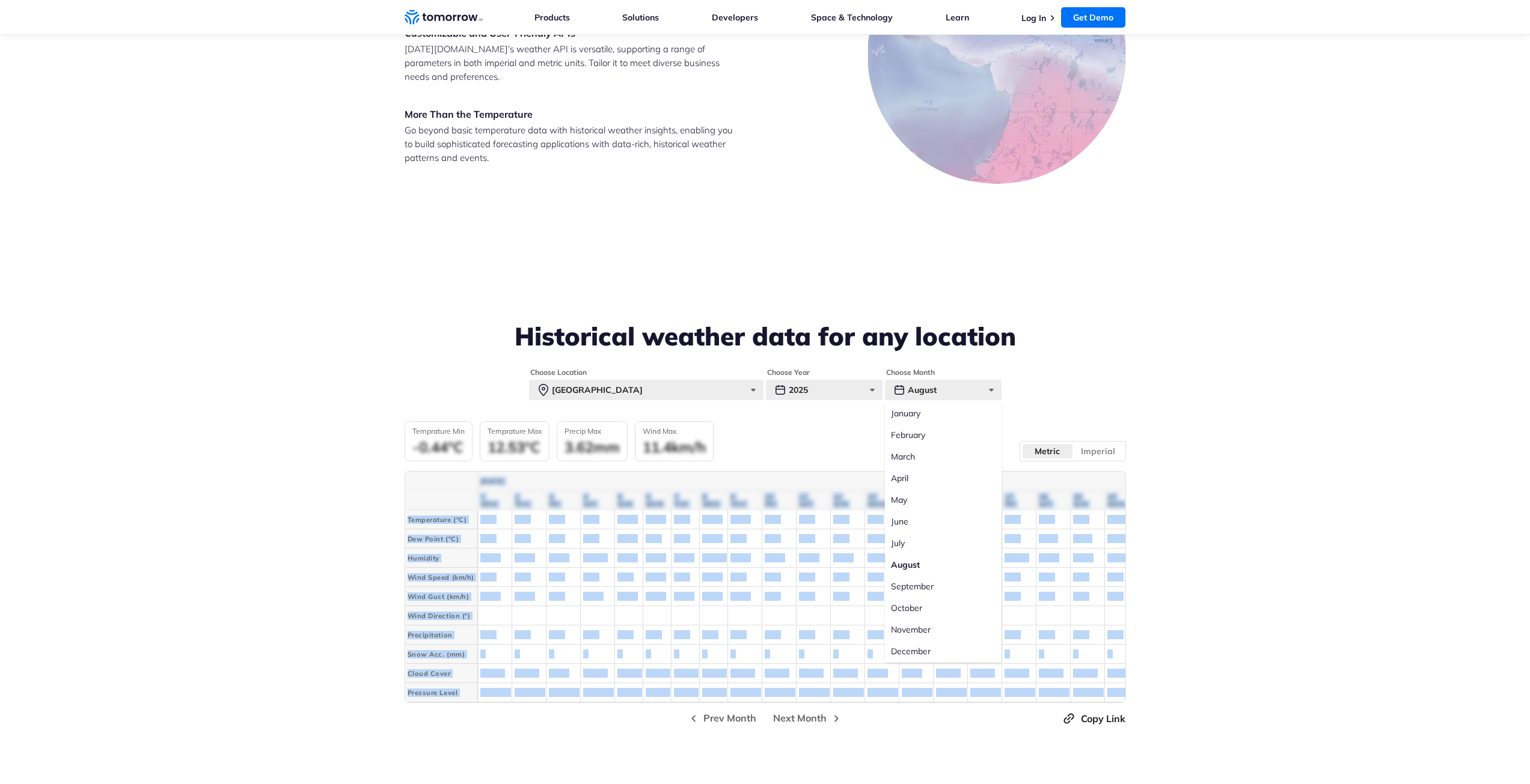
click at [911, 542] on label "July" at bounding box center [943, 543] width 116 height 21
click at [0, 0] on input "July" at bounding box center [0, 0] width 0 height 0
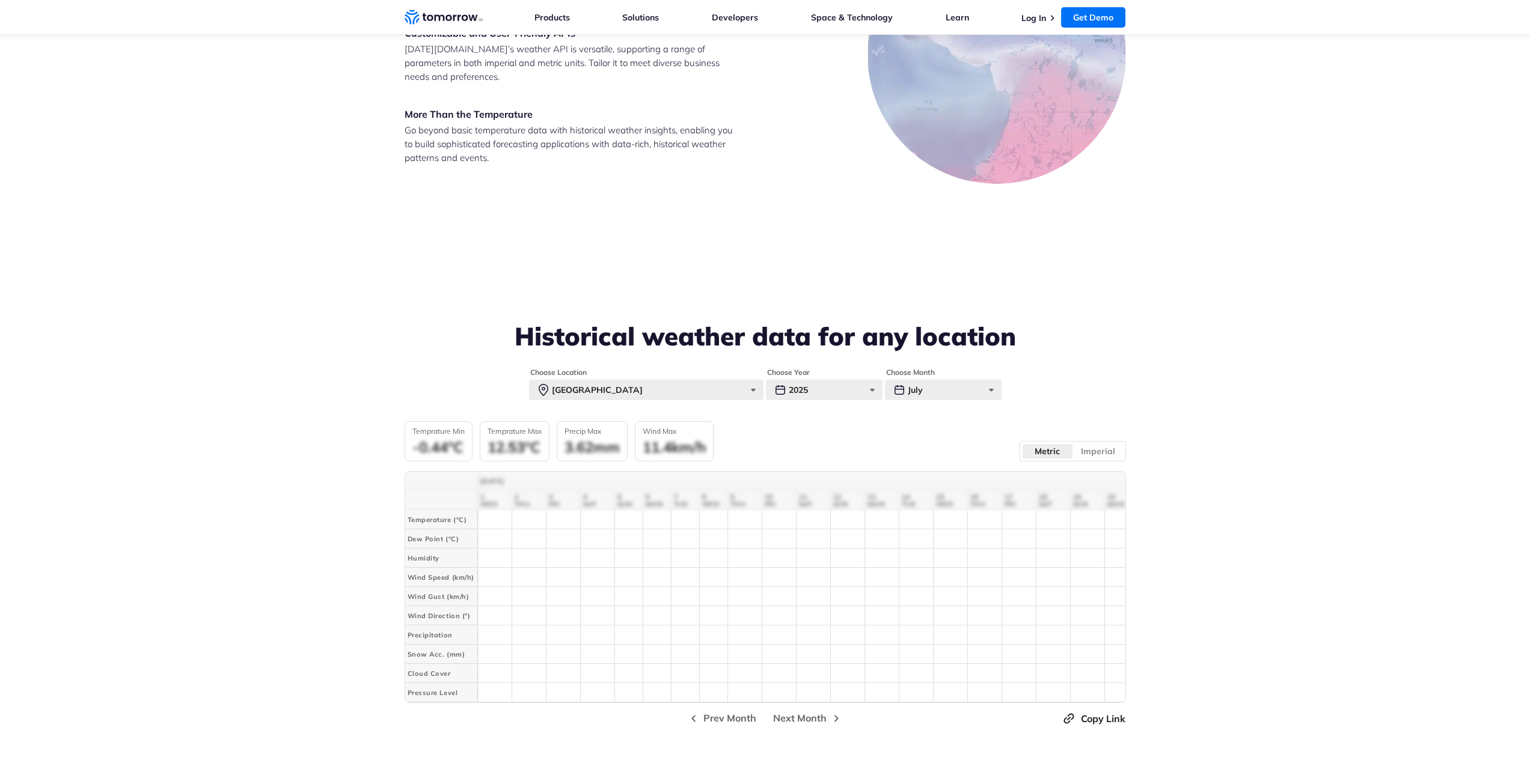
click at [1115, 366] on div "Historical weather data for any location" at bounding box center [765, 345] width 721 height 46
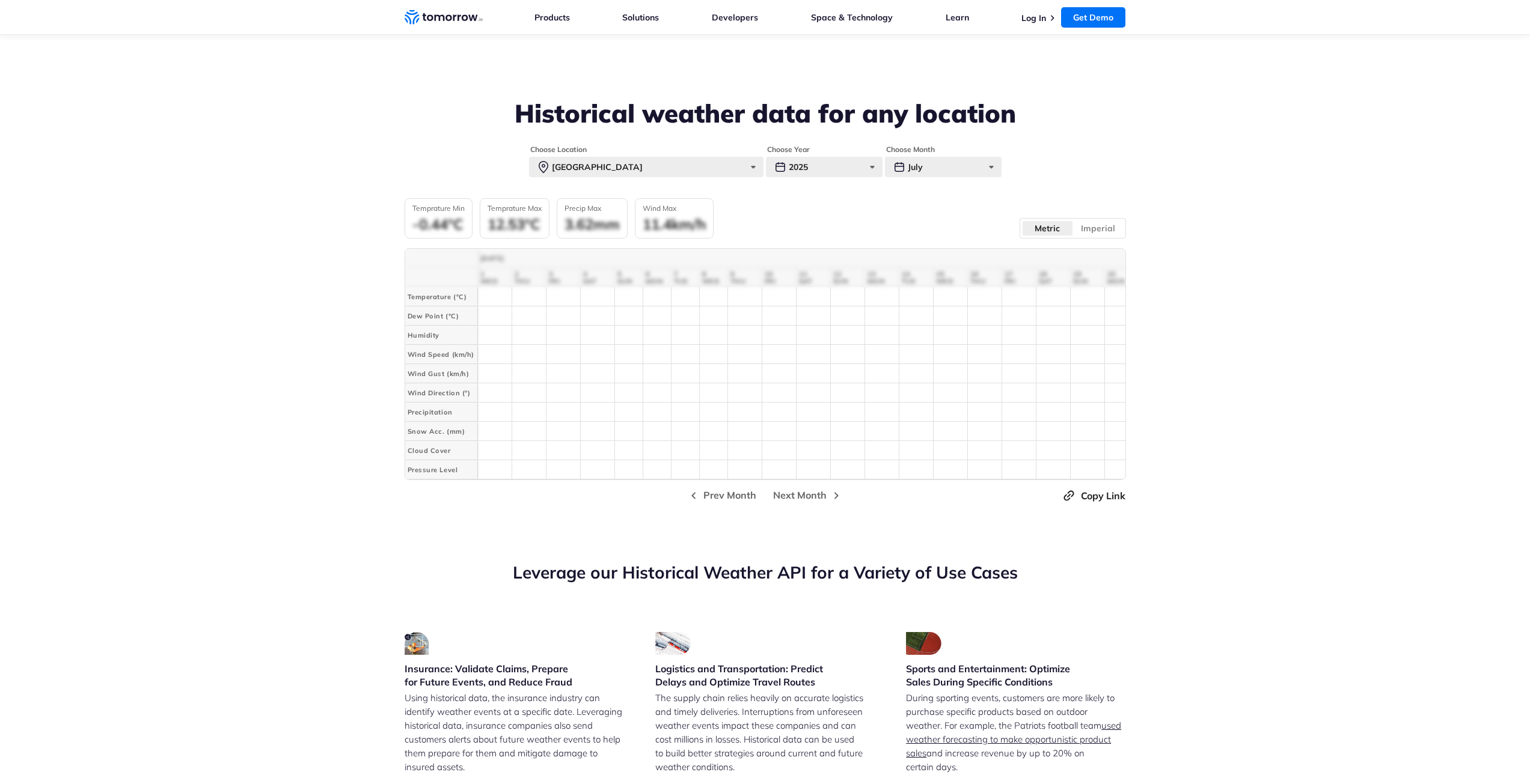
scroll to position [2646, 0]
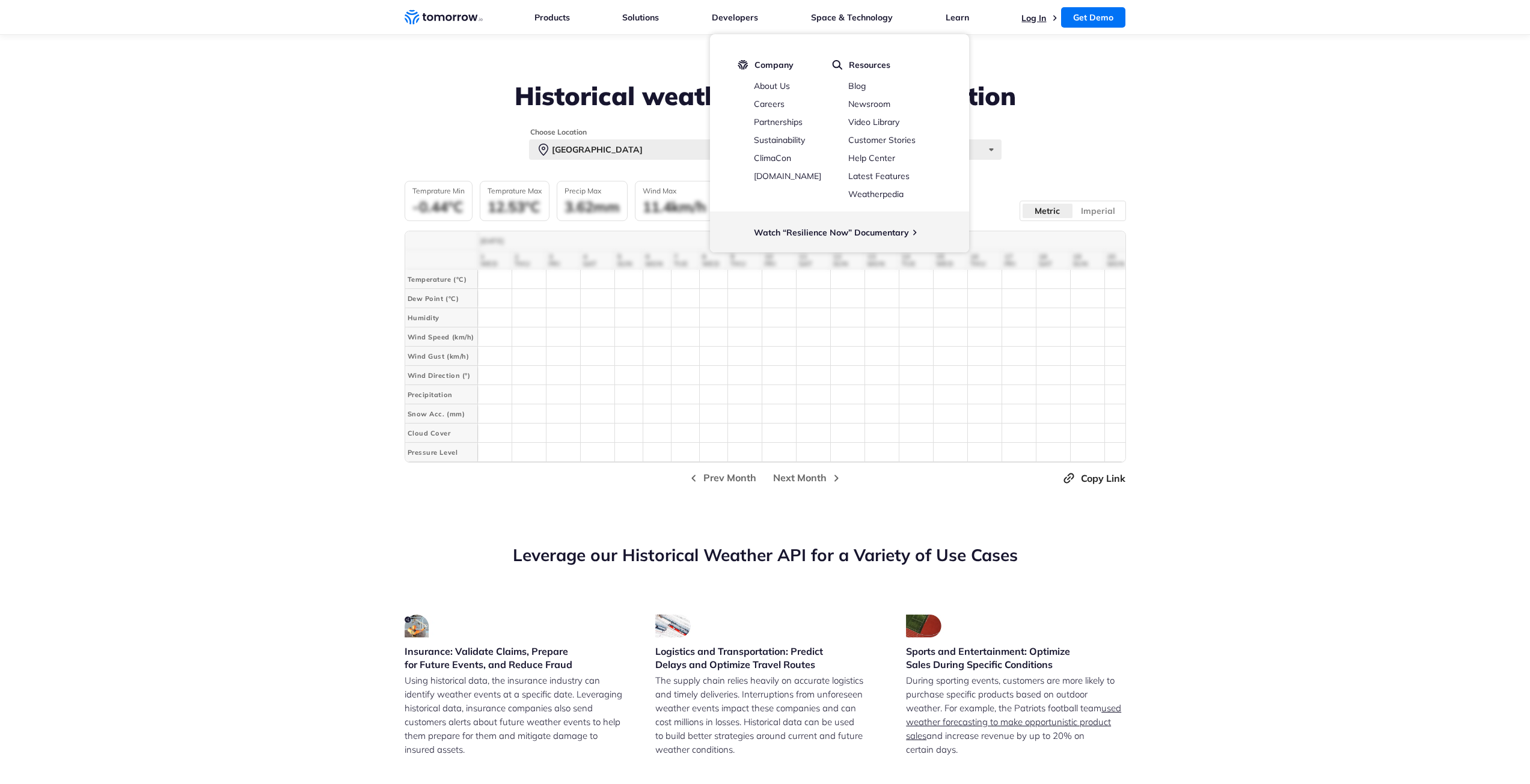
click at [1031, 19] on link "Log In" at bounding box center [1033, 18] width 25 height 11
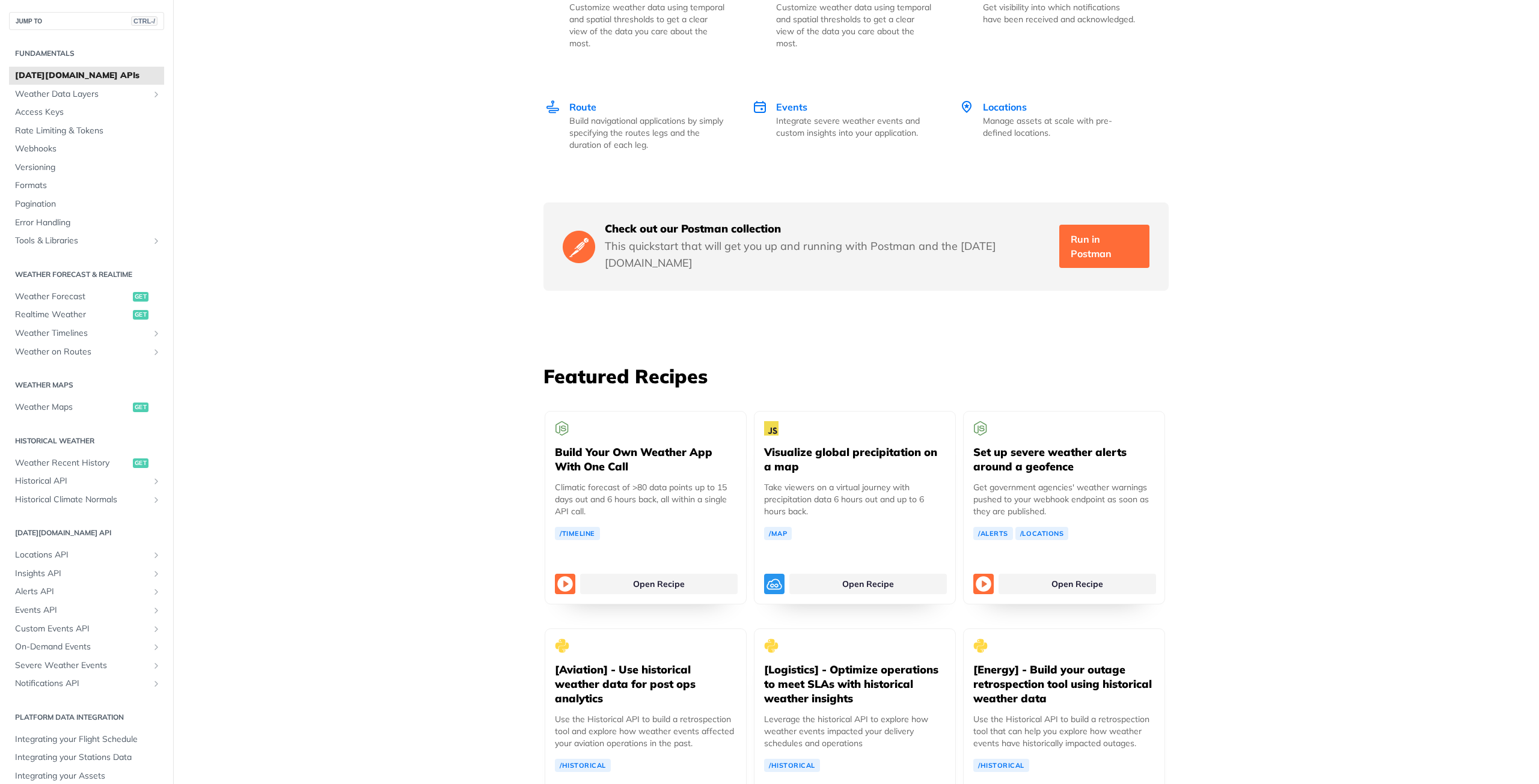
scroll to position [1743, 0]
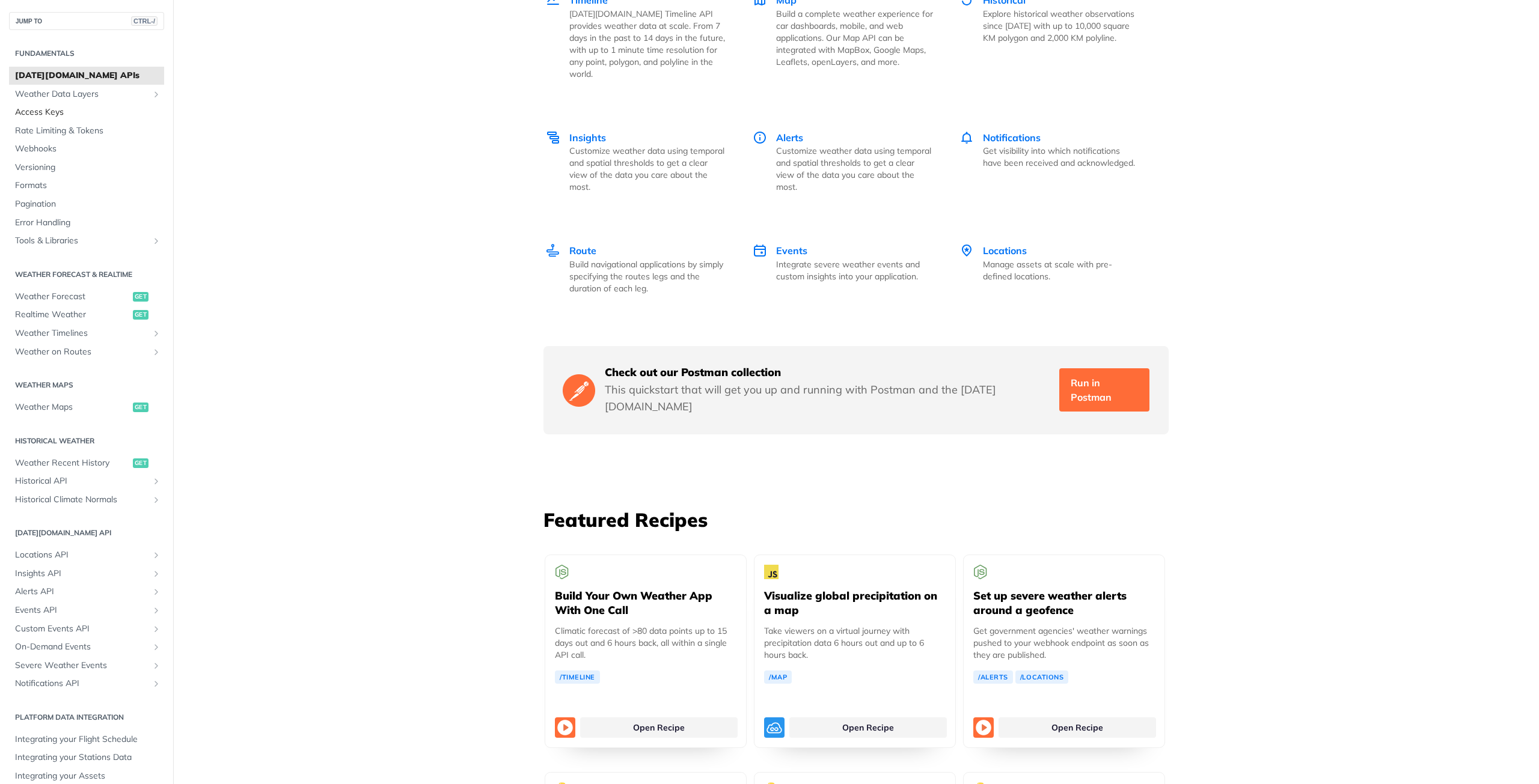
click at [68, 111] on span "Access Keys" at bounding box center [88, 113] width 146 height 12
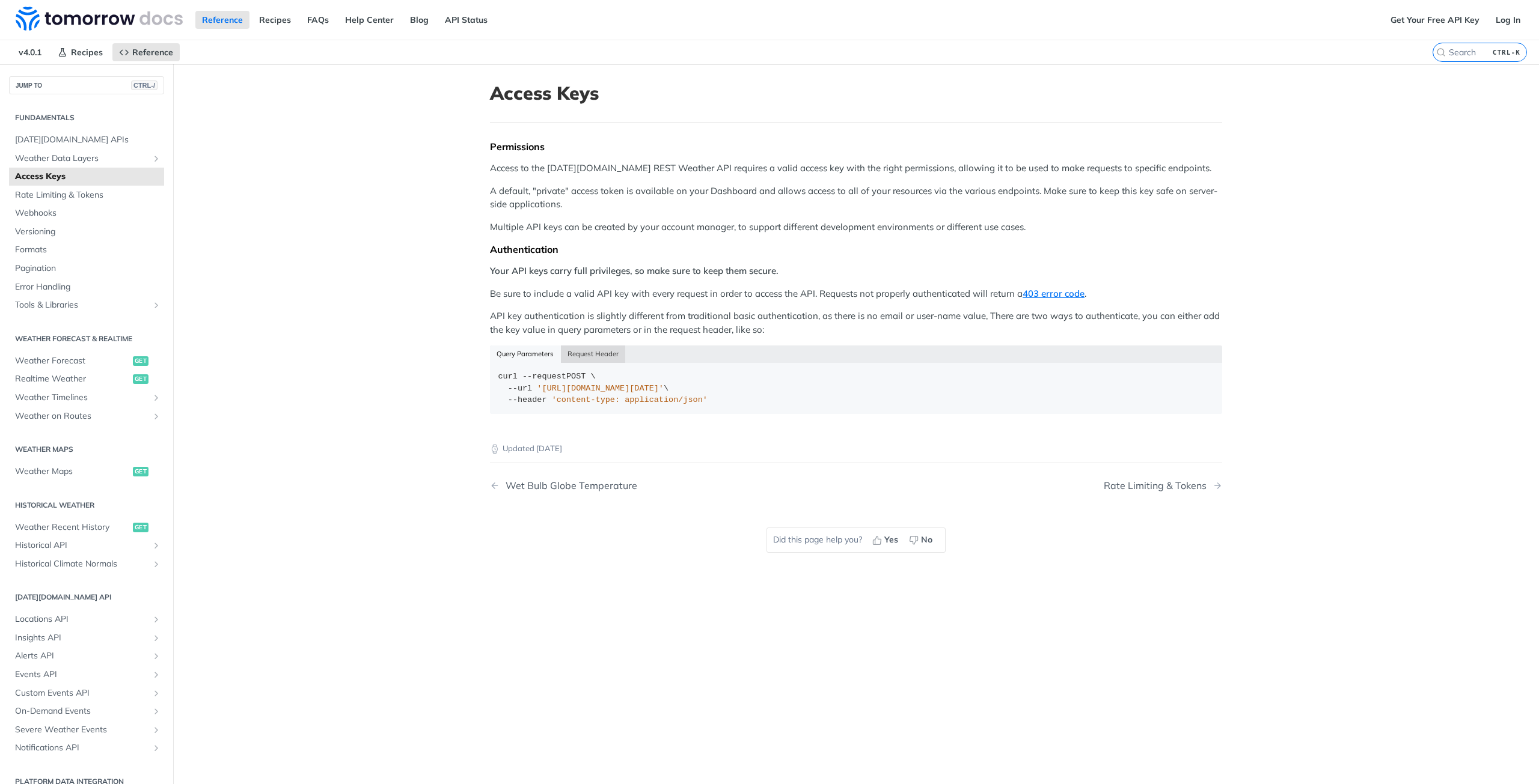
click at [581, 353] on button "Request Header" at bounding box center [593, 354] width 65 height 17
click at [527, 353] on button "Query Parameters" at bounding box center [525, 354] width 71 height 17
click at [581, 356] on button "Request Header" at bounding box center [593, 354] width 65 height 17
click at [523, 357] on button "Query Parameters" at bounding box center [525, 354] width 71 height 17
click at [580, 357] on button "Request Header" at bounding box center [593, 354] width 65 height 17
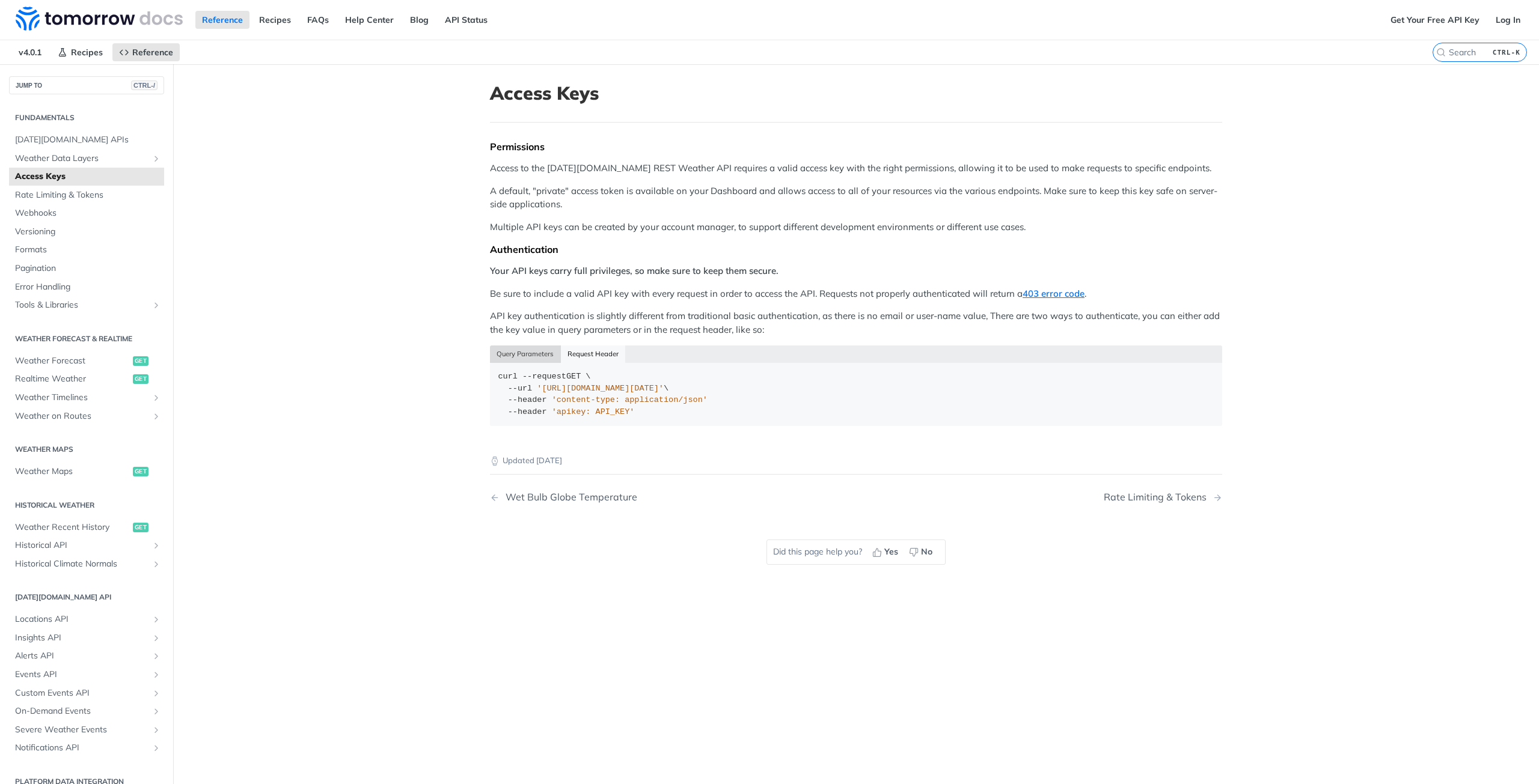
click at [512, 348] on button "Query Parameters" at bounding box center [525, 354] width 71 height 17
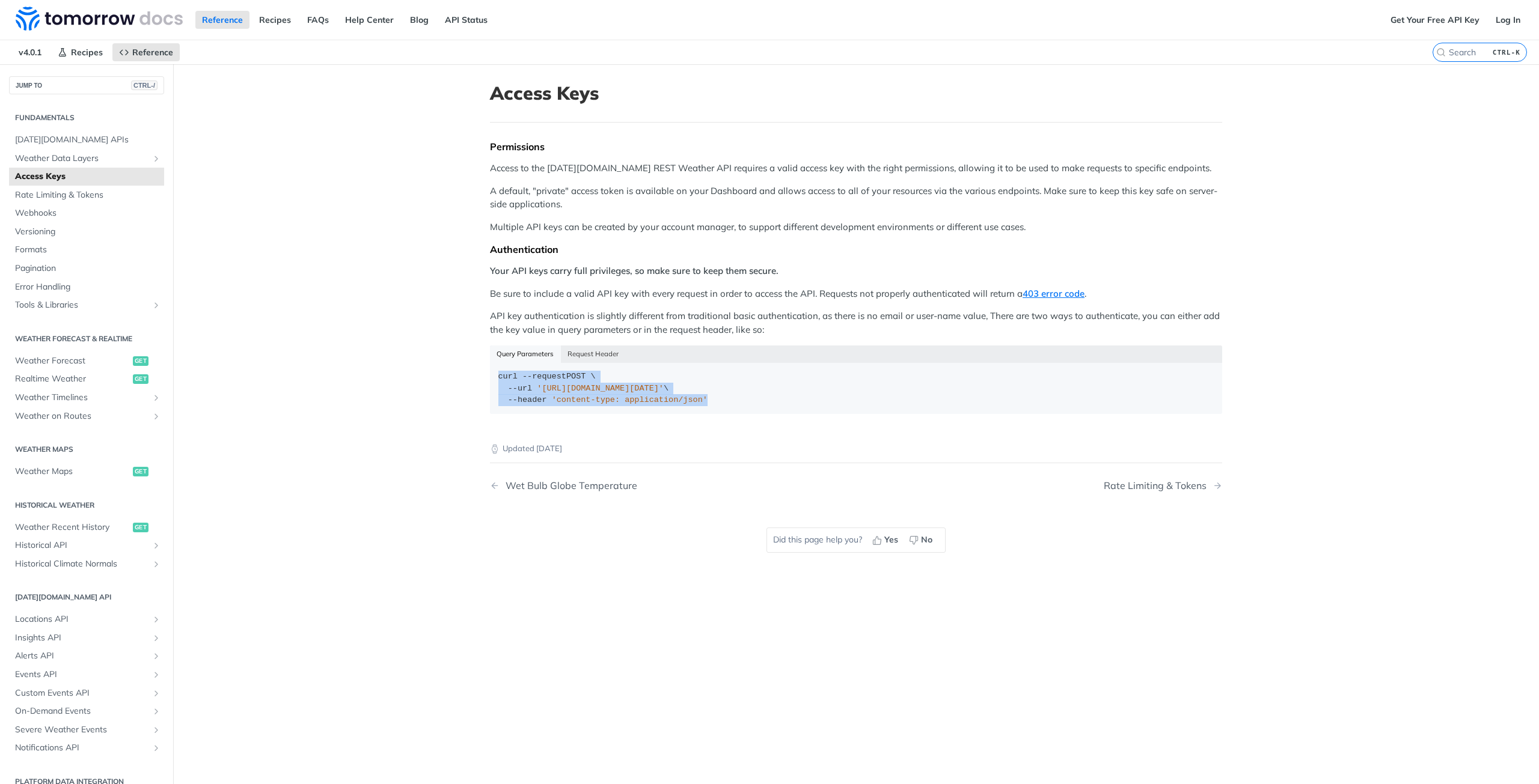
drag, startPoint x: 698, startPoint y: 404, endPoint x: 483, endPoint y: 378, distance: 216.6
click at [483, 378] on article "Access Keys Permissions Access to the Tomorrow.io REST Weather API requires a v…" at bounding box center [855, 457] width 769 height 784
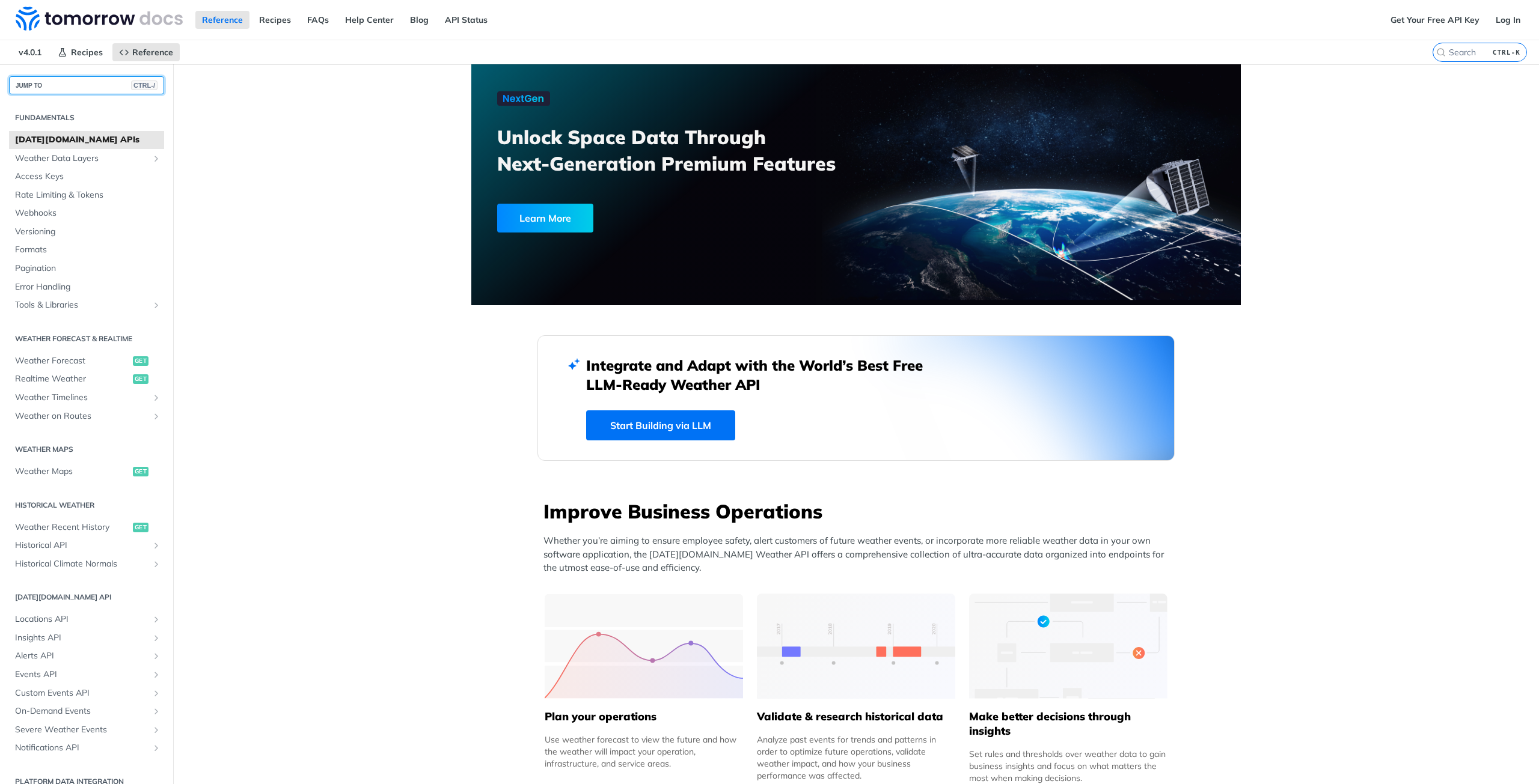
click at [73, 84] on button "JUMP TO CTRL-/" at bounding box center [86, 85] width 155 height 18
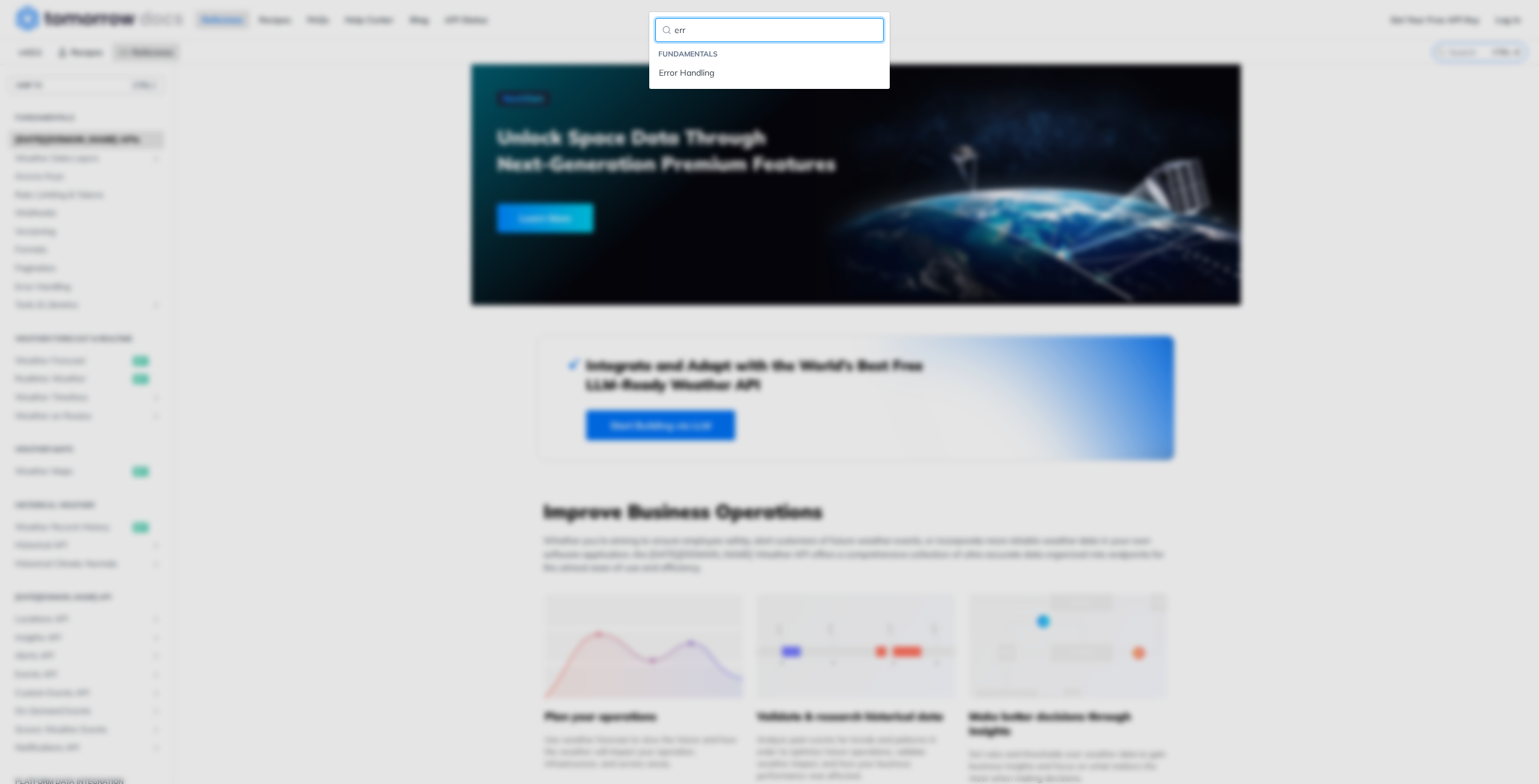
type input "err"
click at [656, 63] on link "Error Handling" at bounding box center [770, 73] width 229 height 20
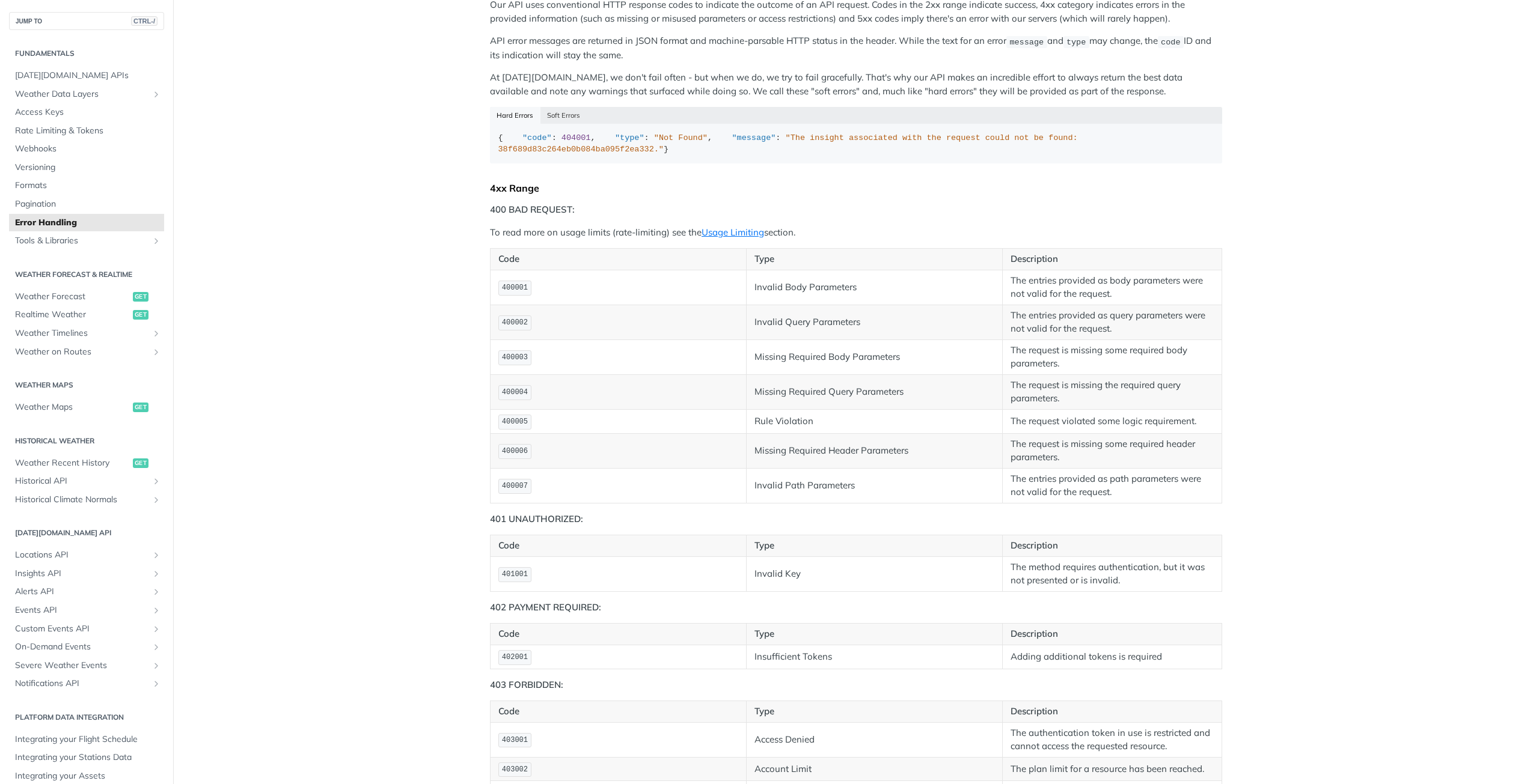
scroll to position [180, 0]
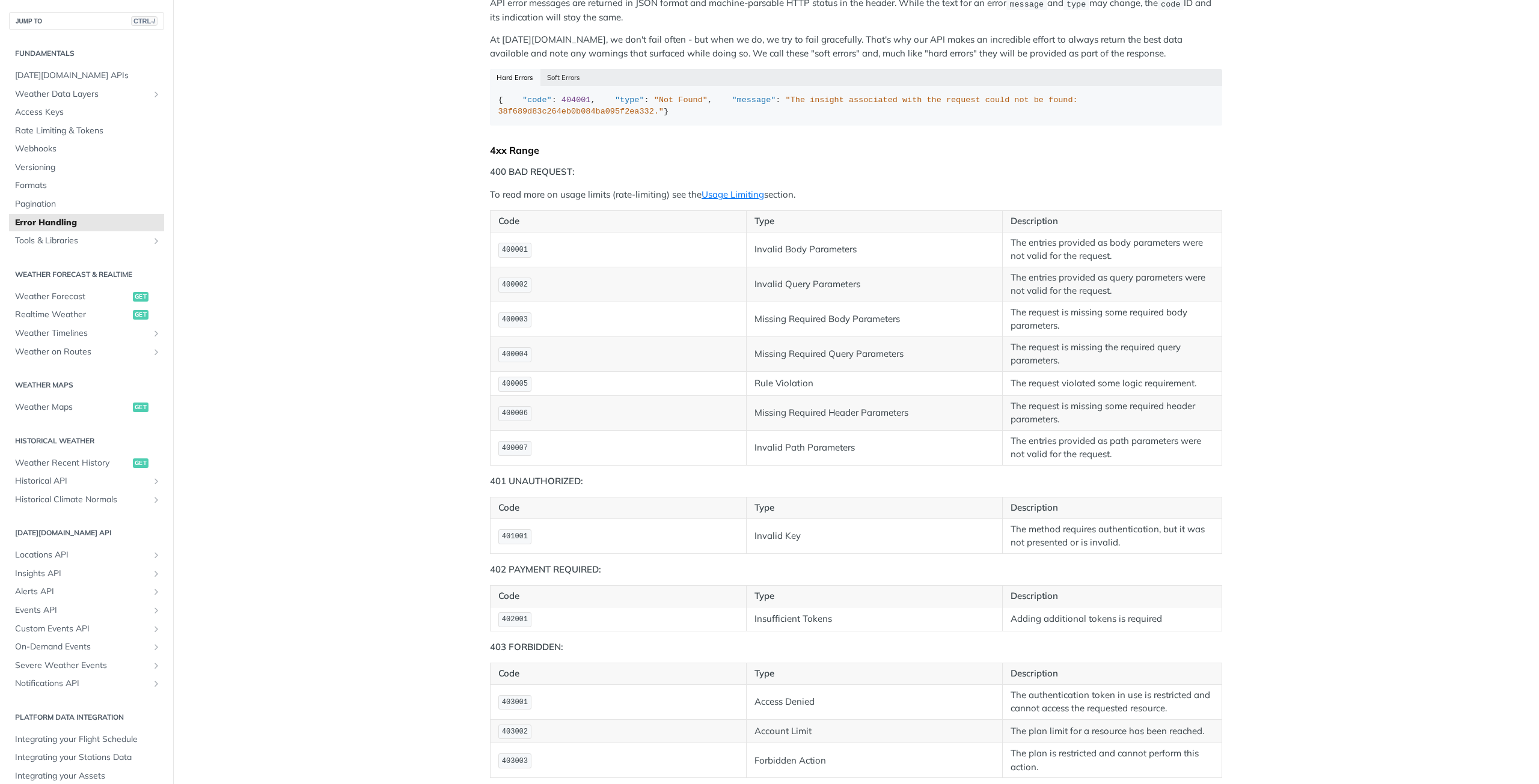
click at [937, 553] on td "Invalid Key" at bounding box center [874, 536] width 256 height 35
click at [502, 541] on span "401001" at bounding box center [514, 536] width 26 height 8
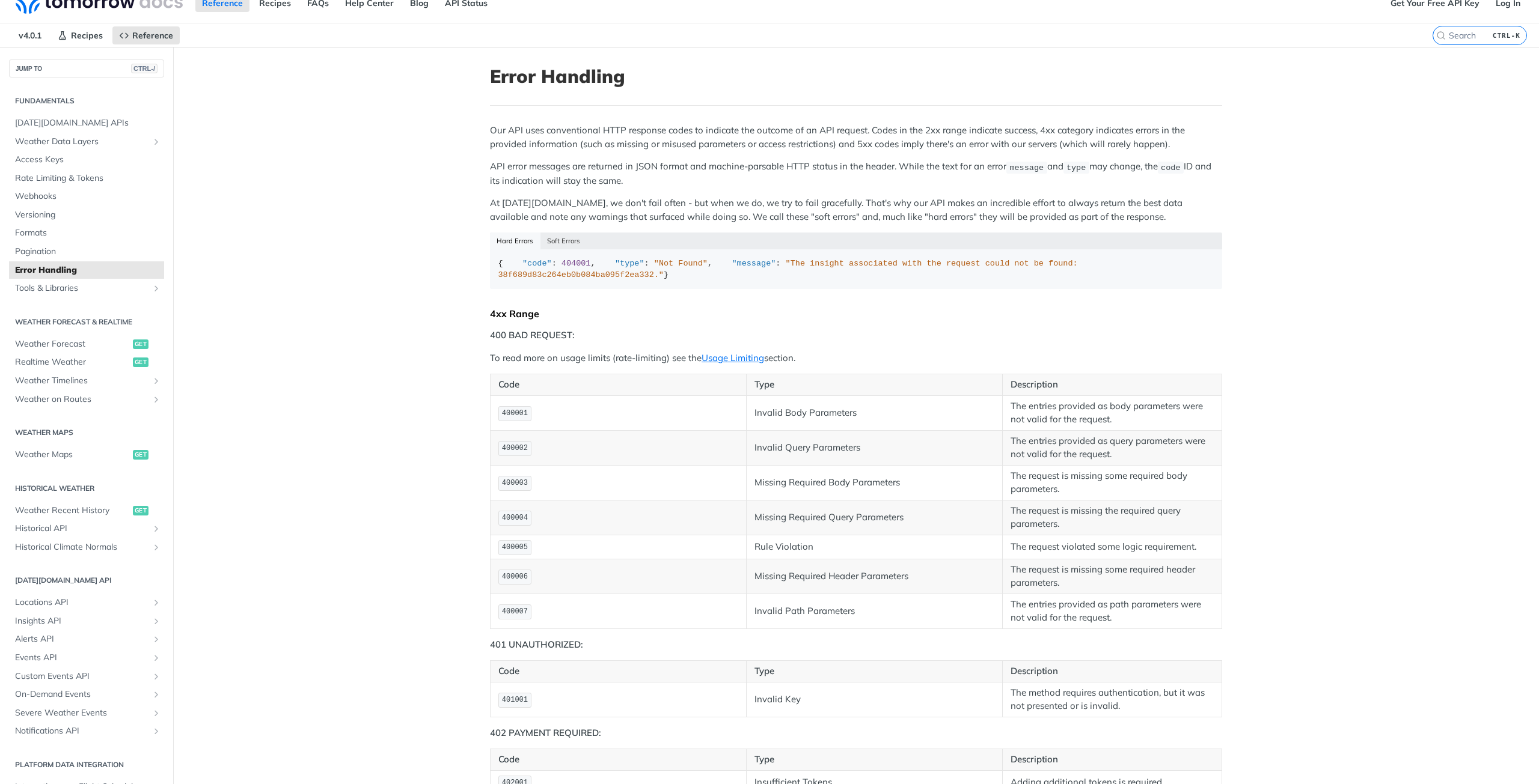
scroll to position [0, 0]
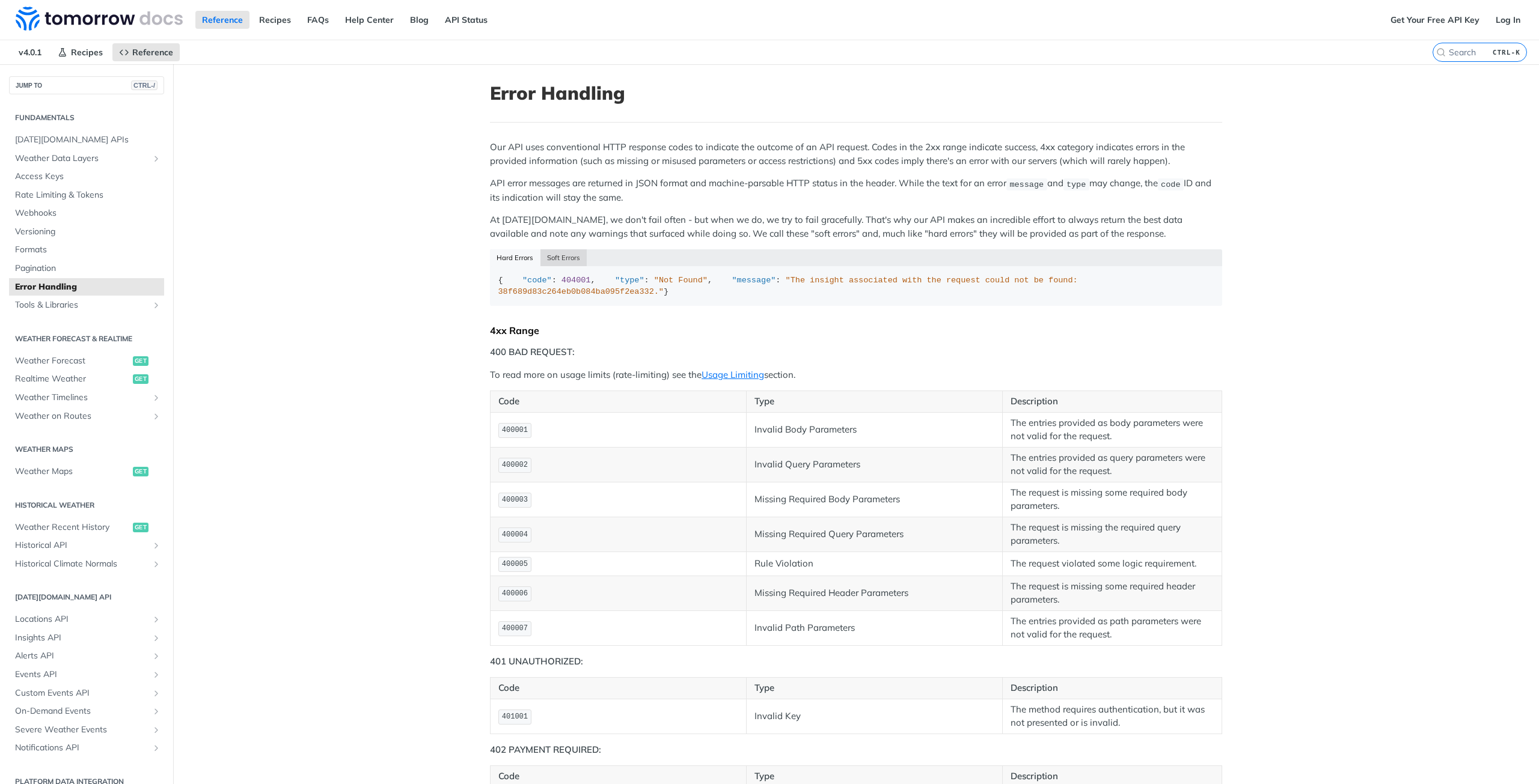
click at [546, 255] on button "Soft Errors" at bounding box center [563, 257] width 47 height 17
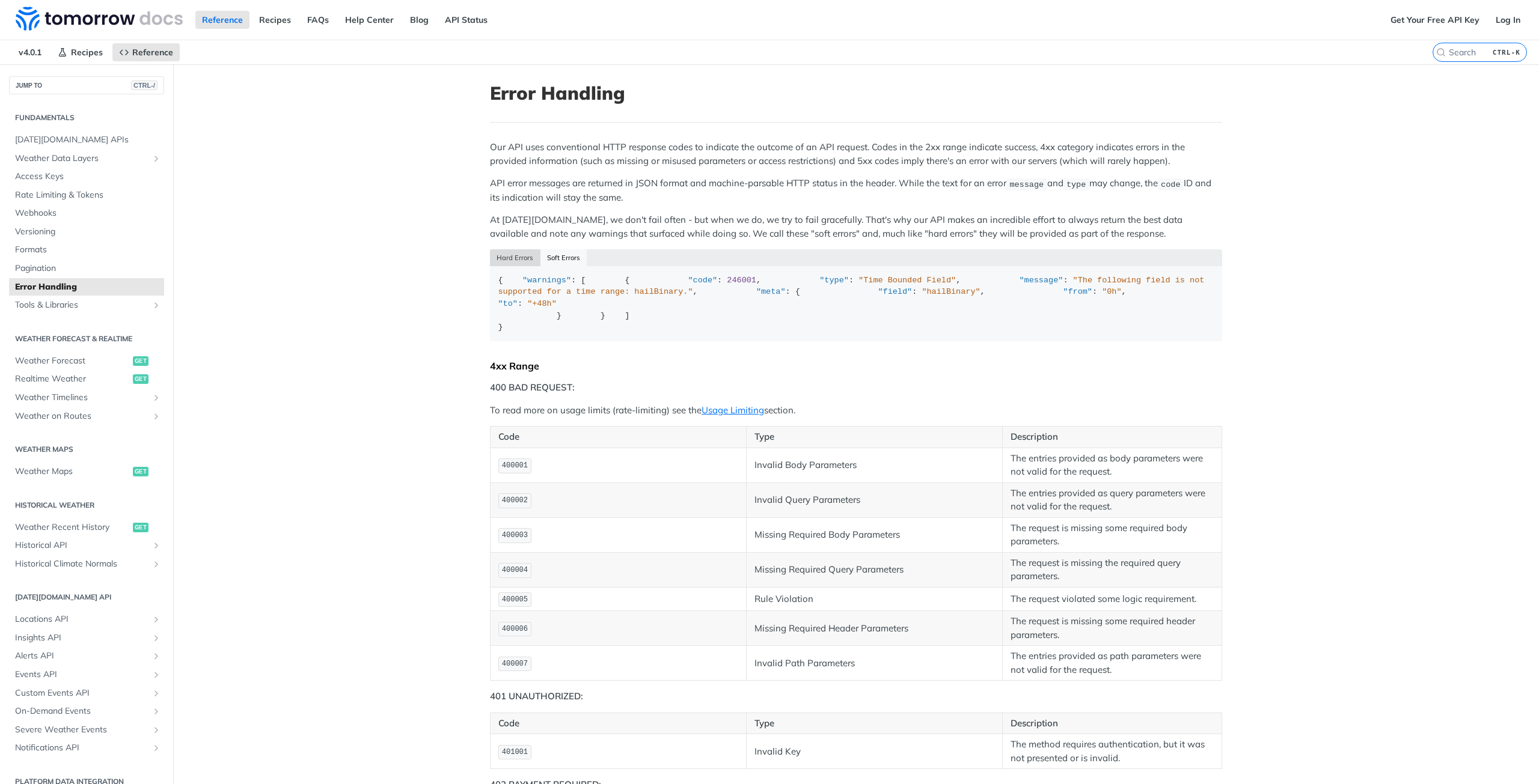
click at [519, 255] on button "Hard Errors" at bounding box center [514, 257] width 51 height 17
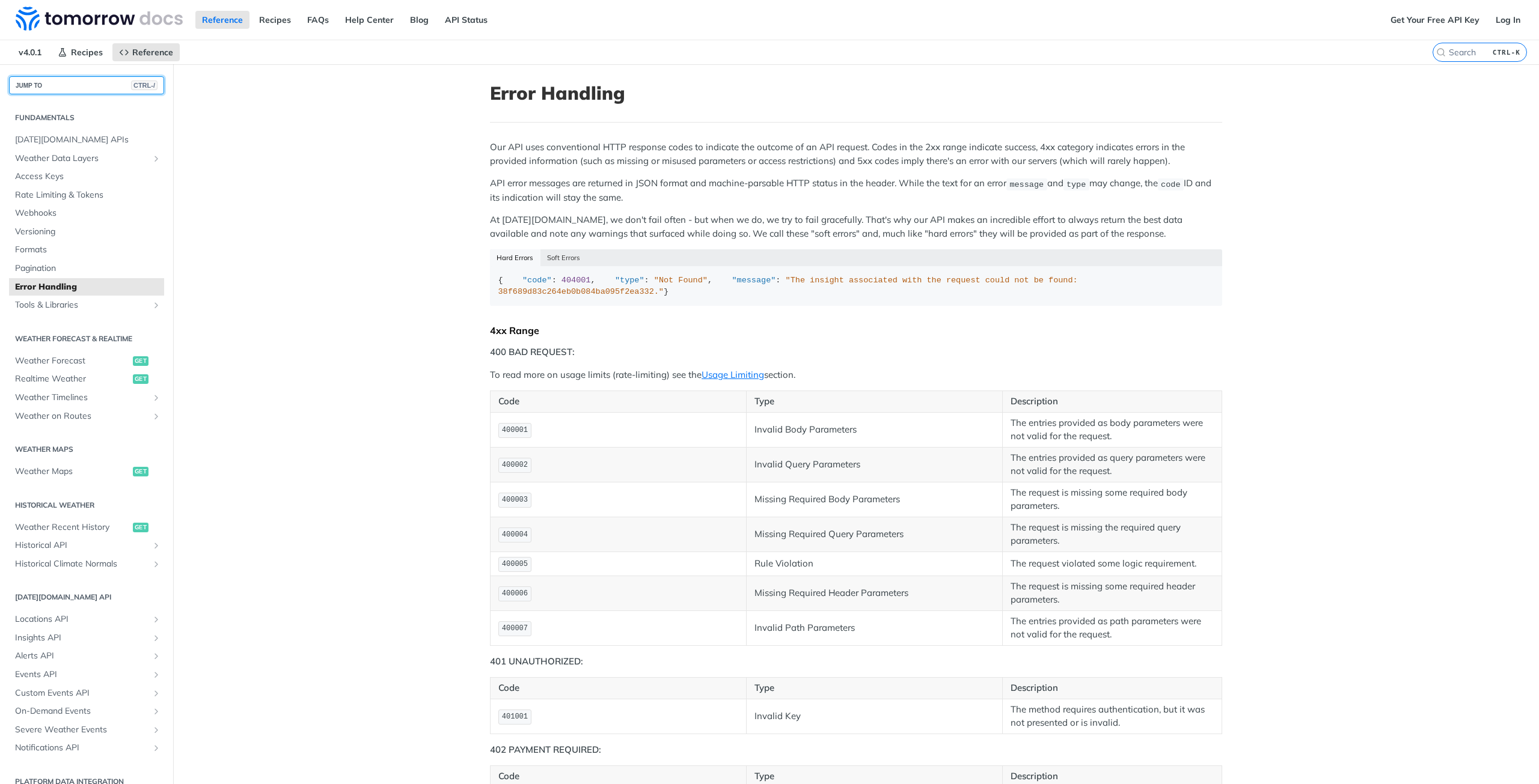
click at [94, 82] on button "JUMP TO CTRL-/" at bounding box center [86, 85] width 155 height 18
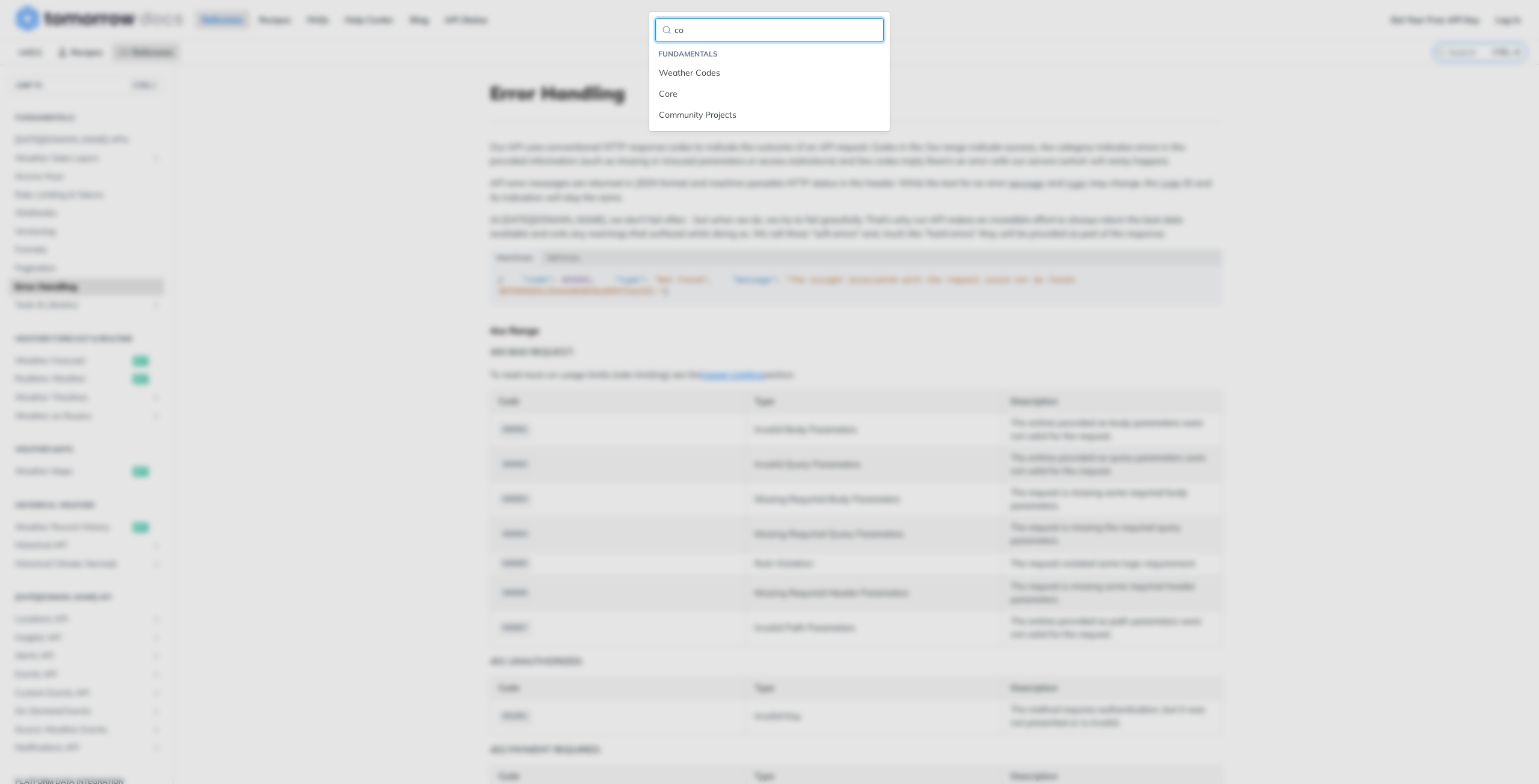
type input "c"
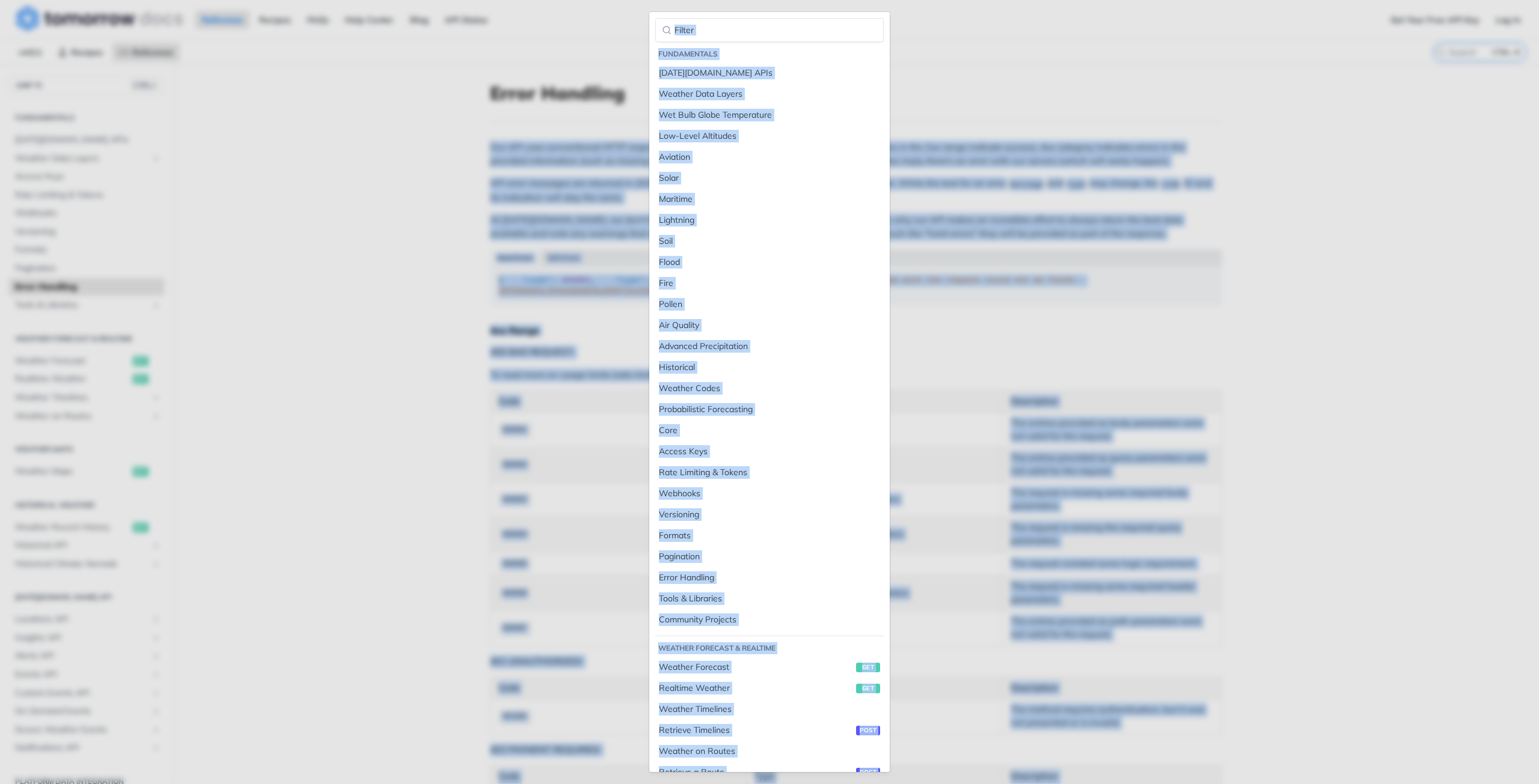
click at [1038, 106] on main "JUMP TO CTRL-/ Fundamentals [DATE][DOMAIN_NAME] APIs Weather Data Layers Core P…" at bounding box center [769, 751] width 1539 height 1373
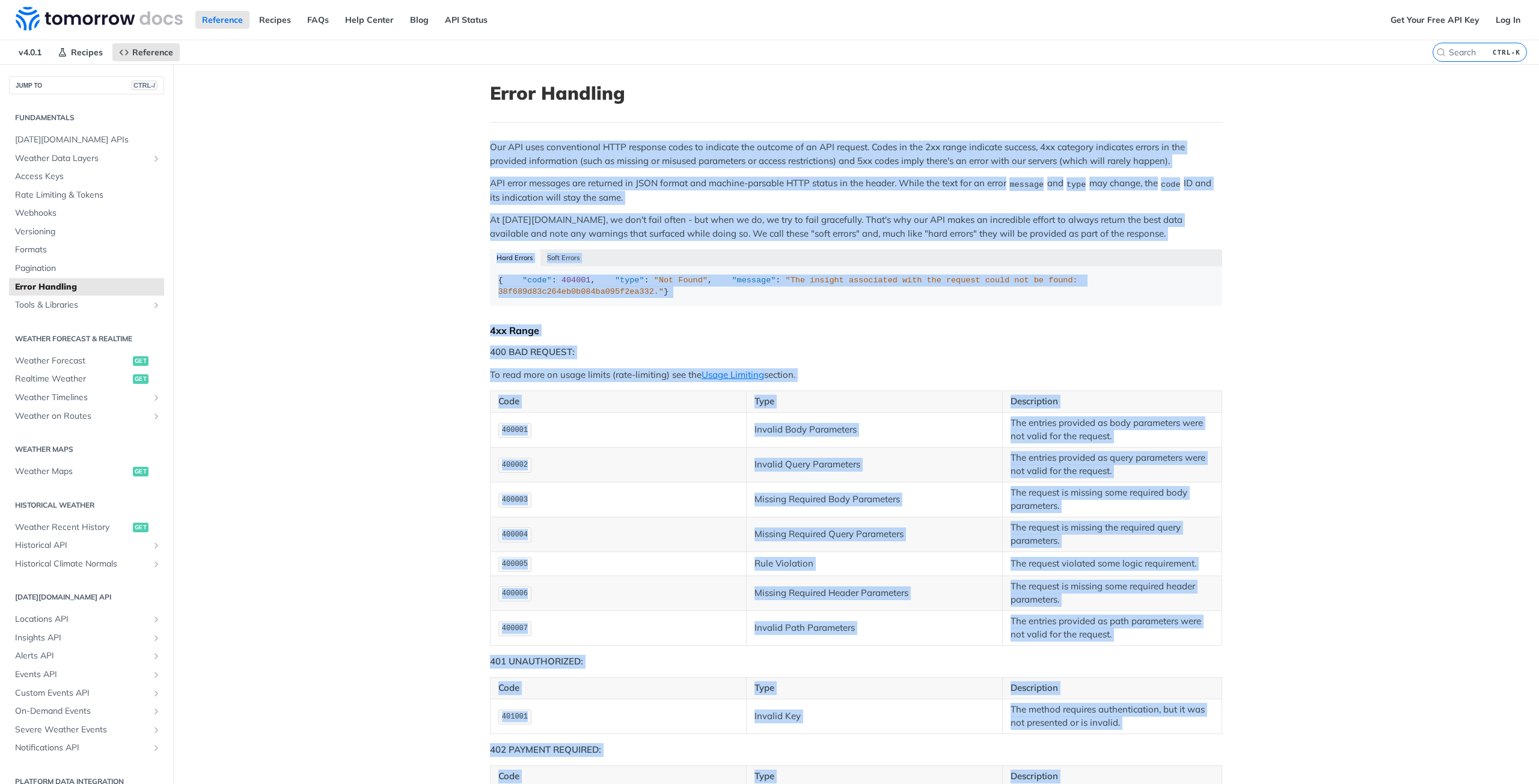
click at [412, 212] on main "JUMP TO CTRL-/ Fundamentals [DATE][DOMAIN_NAME] APIs Weather Data Layers Core P…" at bounding box center [769, 751] width 1539 height 1373
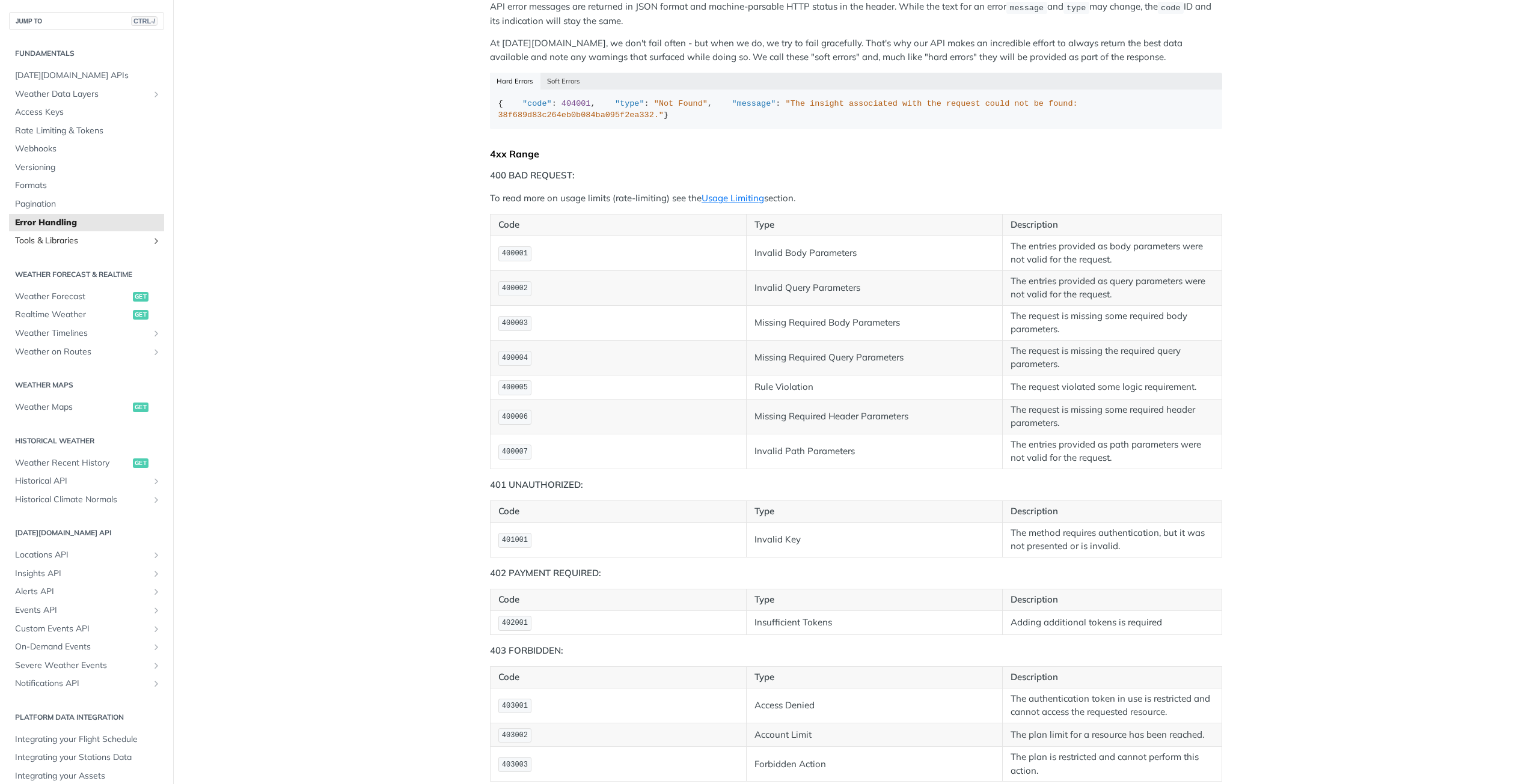
scroll to position [121, 0]
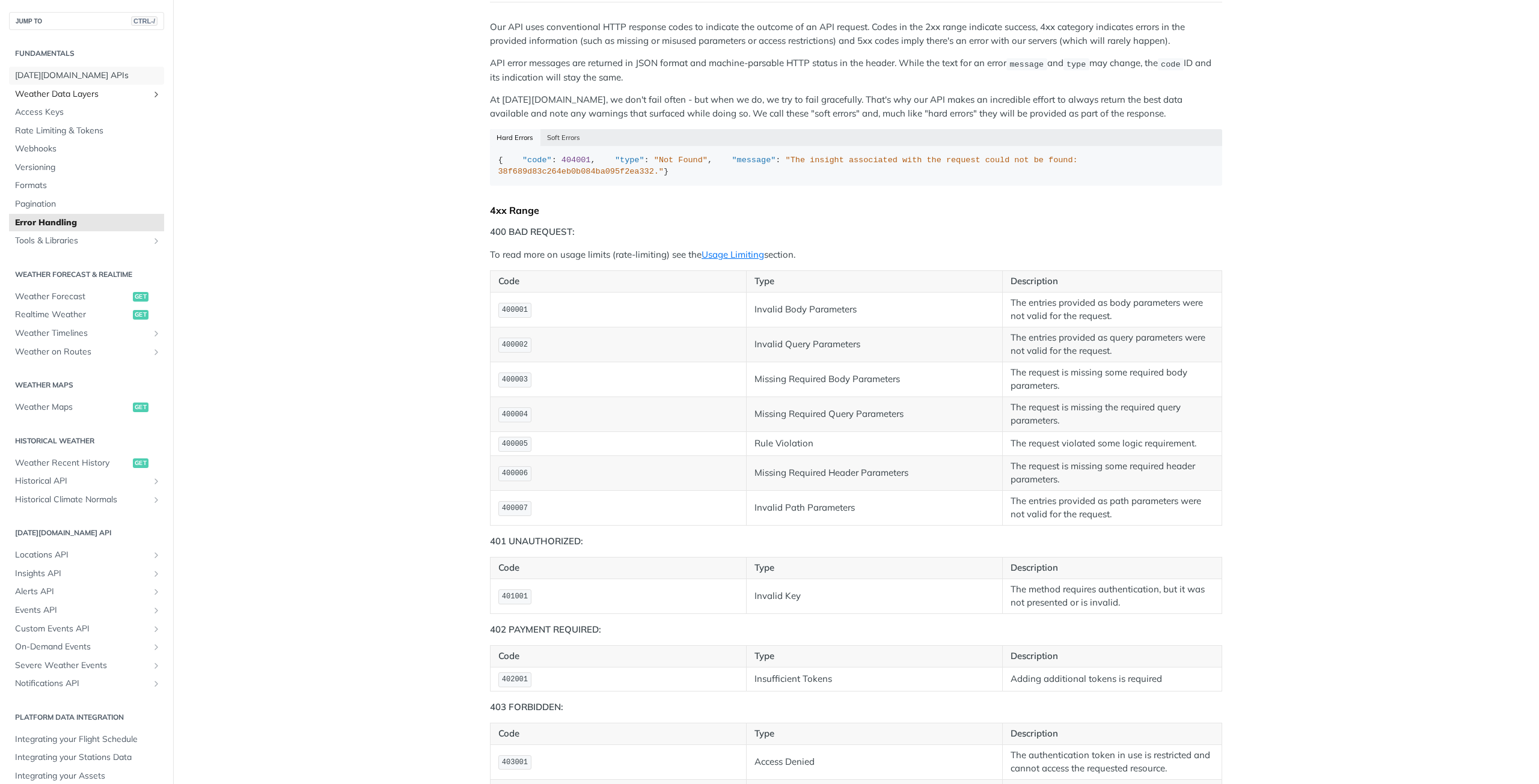
drag, startPoint x: 59, startPoint y: 75, endPoint x: 116, endPoint y: 90, distance: 58.9
click at [59, 75] on span "[DATE][DOMAIN_NAME] APIs" at bounding box center [88, 76] width 146 height 12
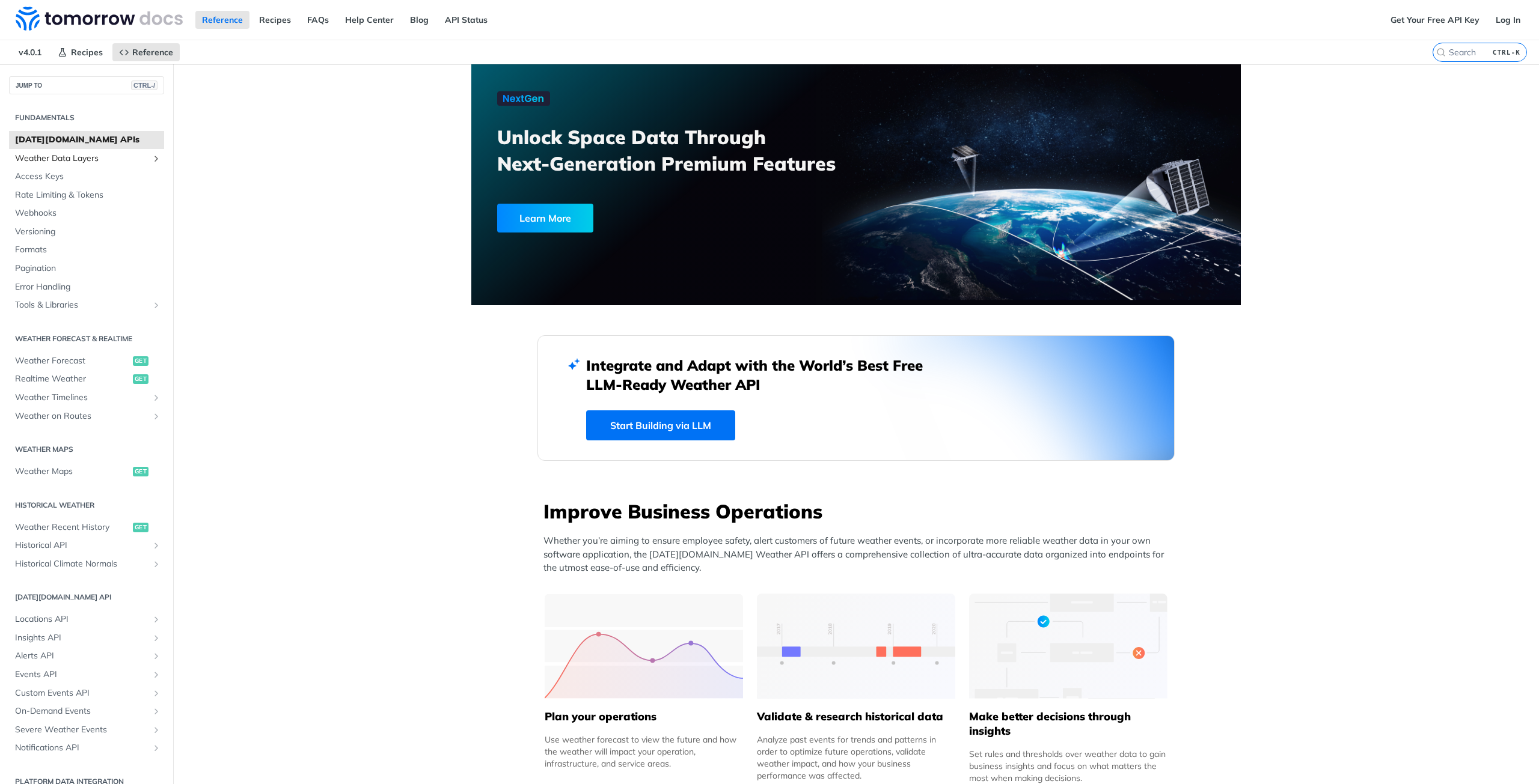
click at [84, 160] on span "Weather Data Layers" at bounding box center [82, 159] width 133 height 12
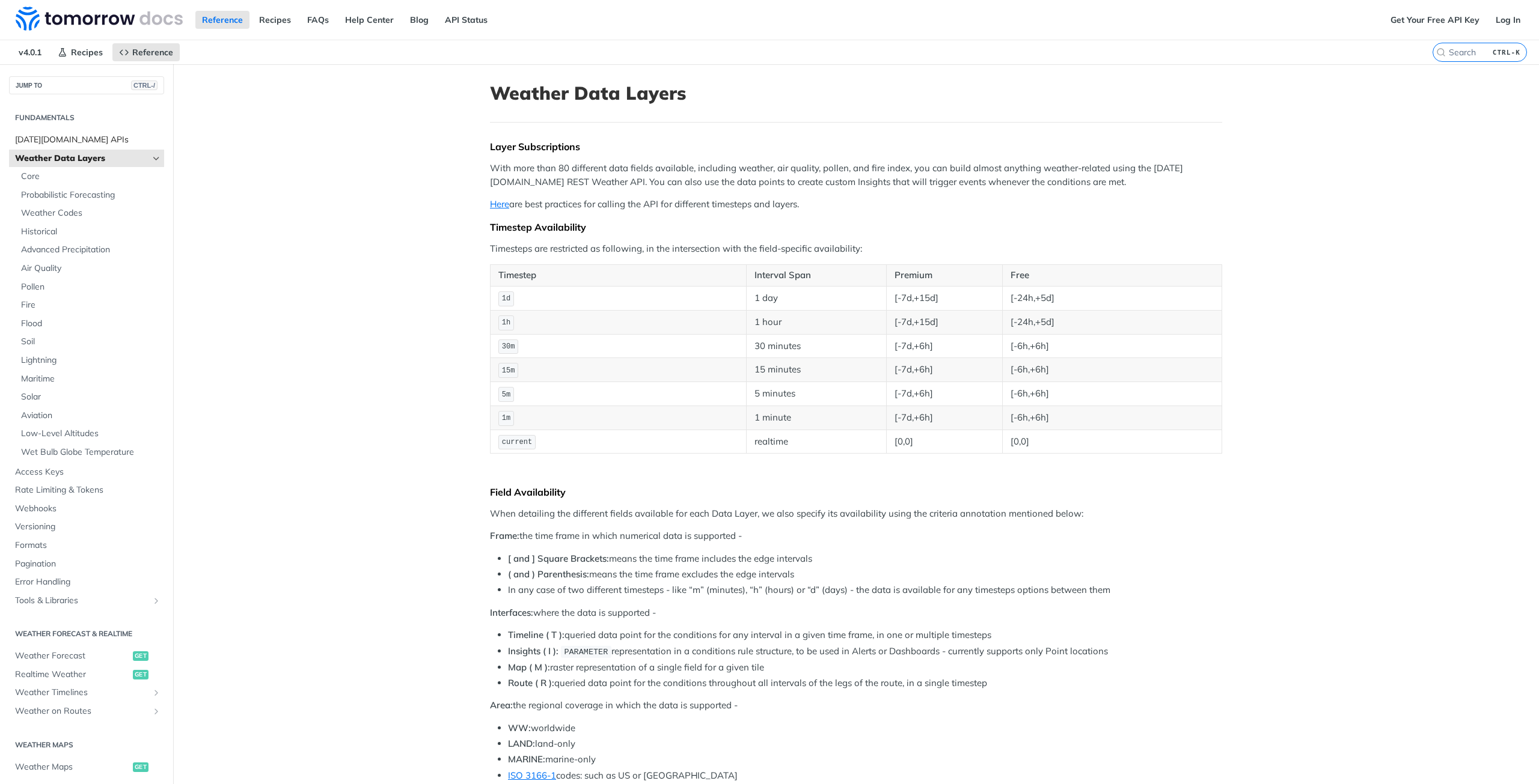
click at [75, 134] on span "[DATE][DOMAIN_NAME] APIs" at bounding box center [88, 140] width 146 height 12
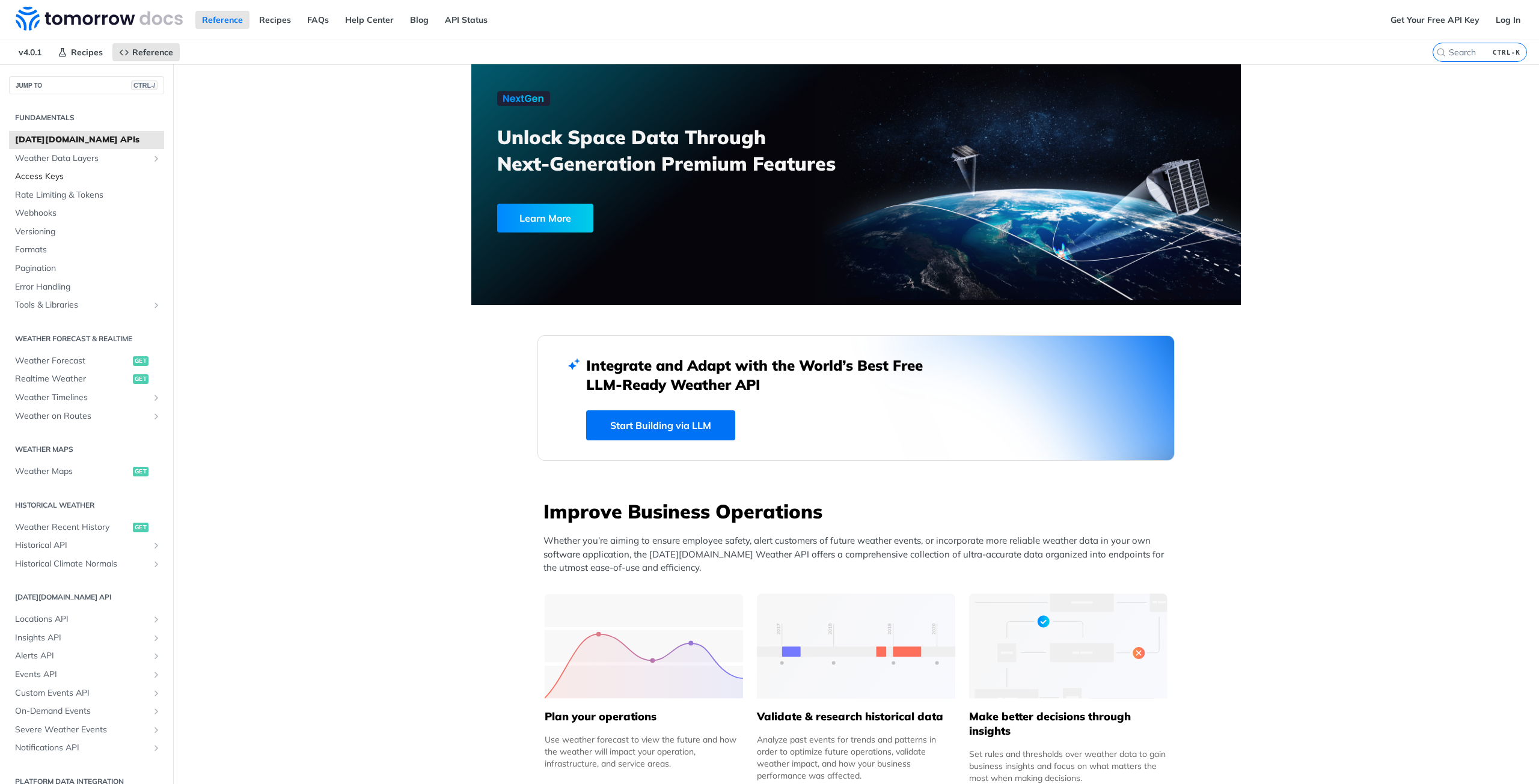
click at [92, 175] on span "Access Keys" at bounding box center [88, 176] width 146 height 12
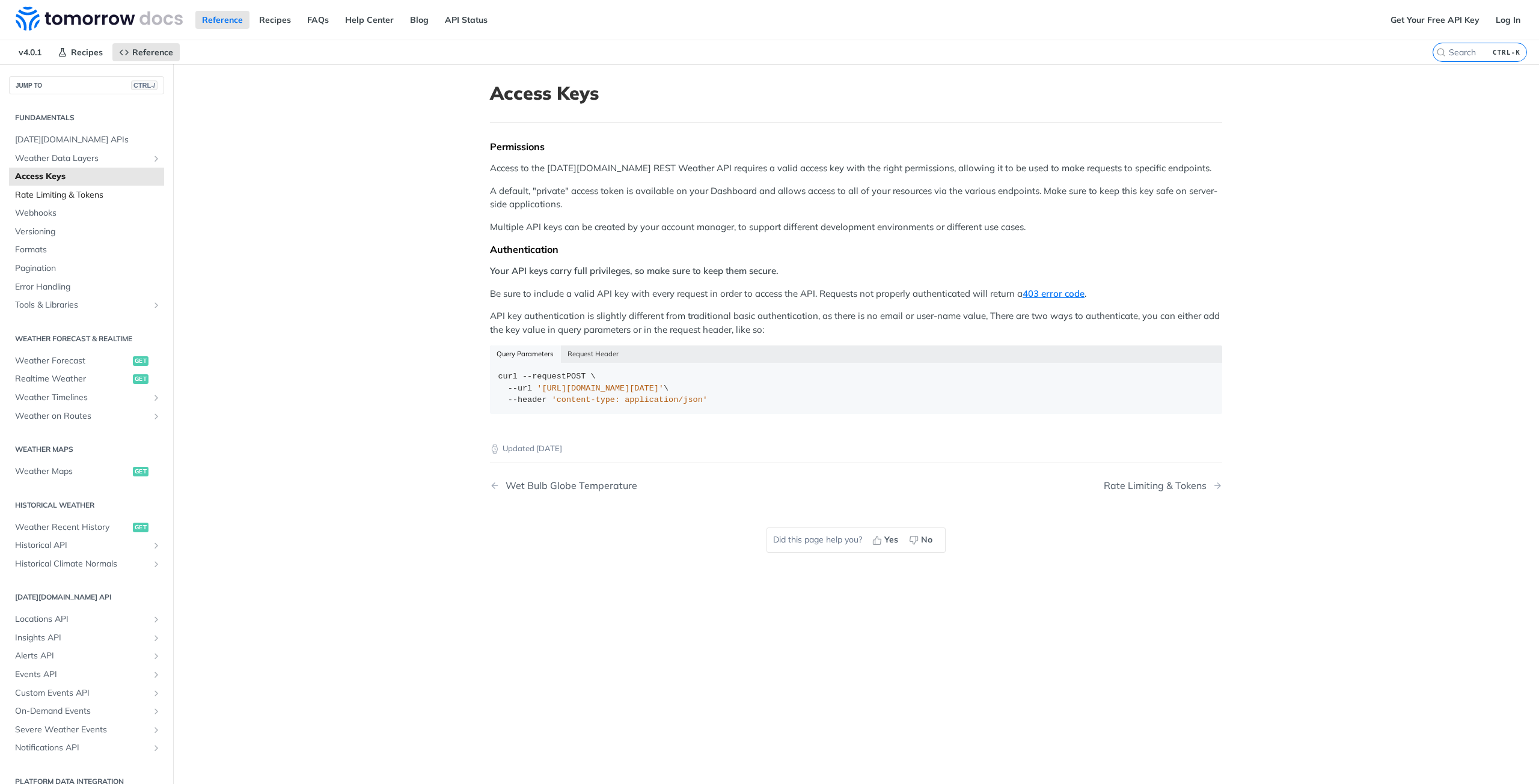
click at [80, 200] on span "Rate Limiting & Tokens" at bounding box center [88, 195] width 146 height 12
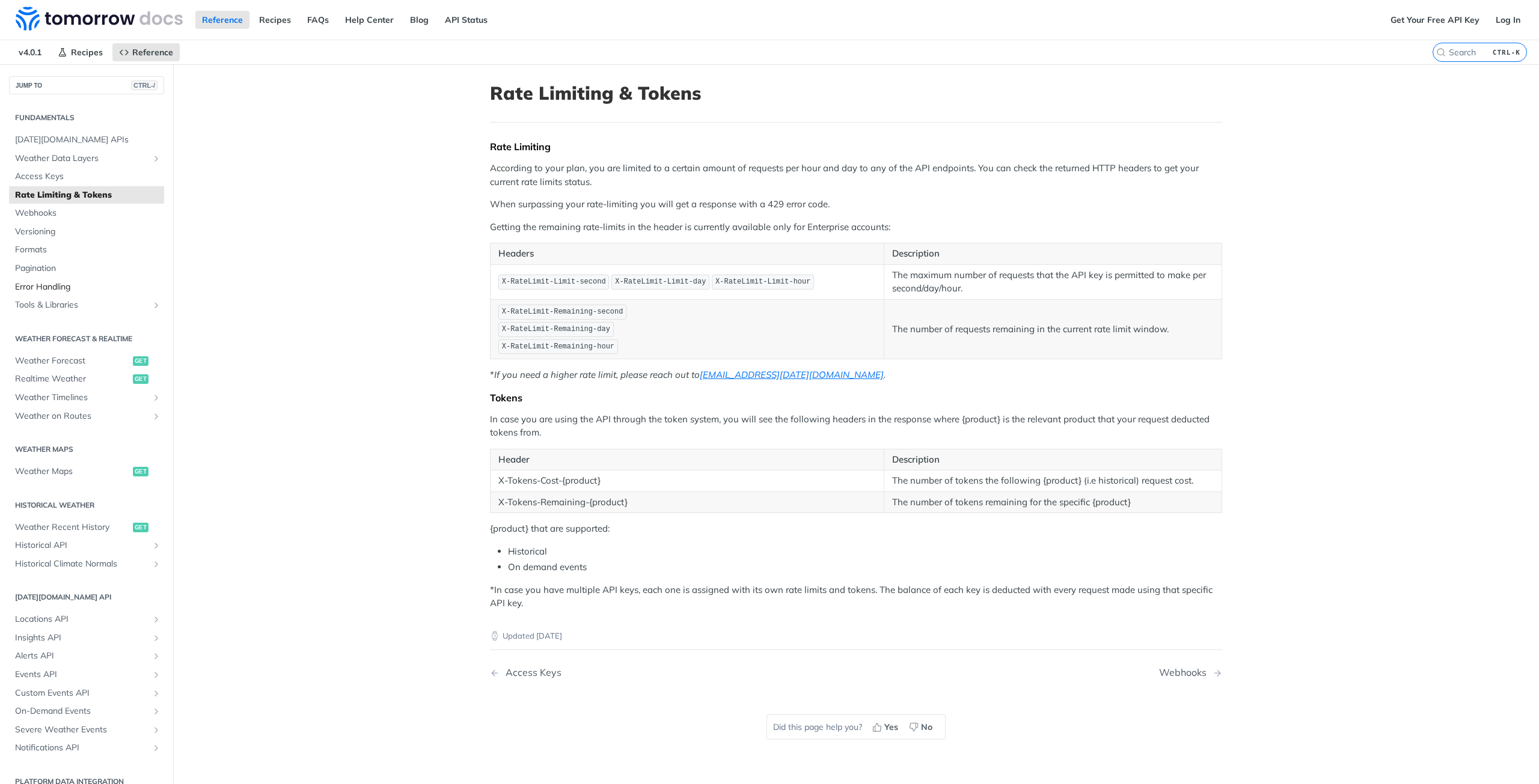
click at [57, 288] on span "Error Handling" at bounding box center [88, 287] width 146 height 12
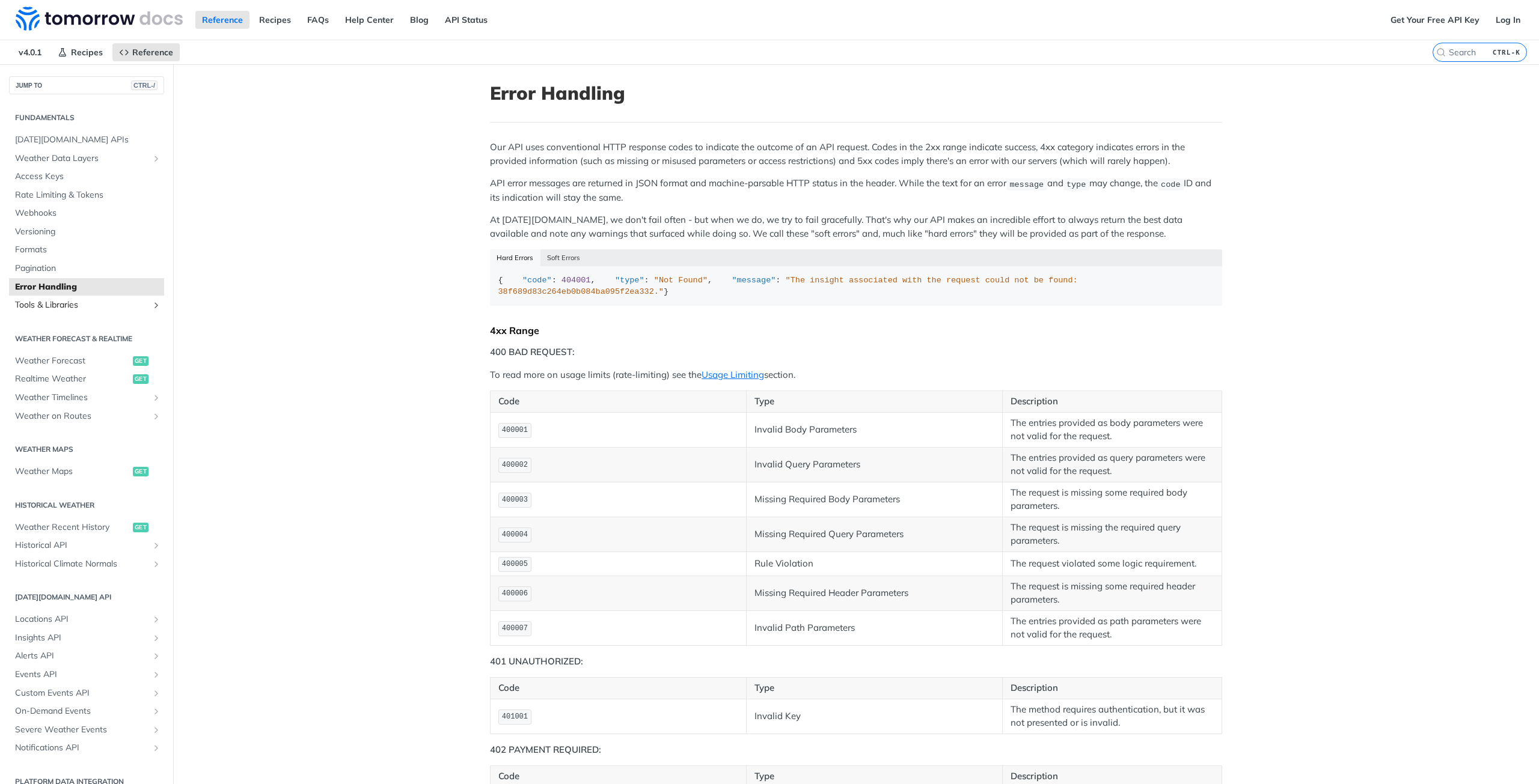
click at [92, 309] on span "Tools & Libraries" at bounding box center [82, 306] width 133 height 12
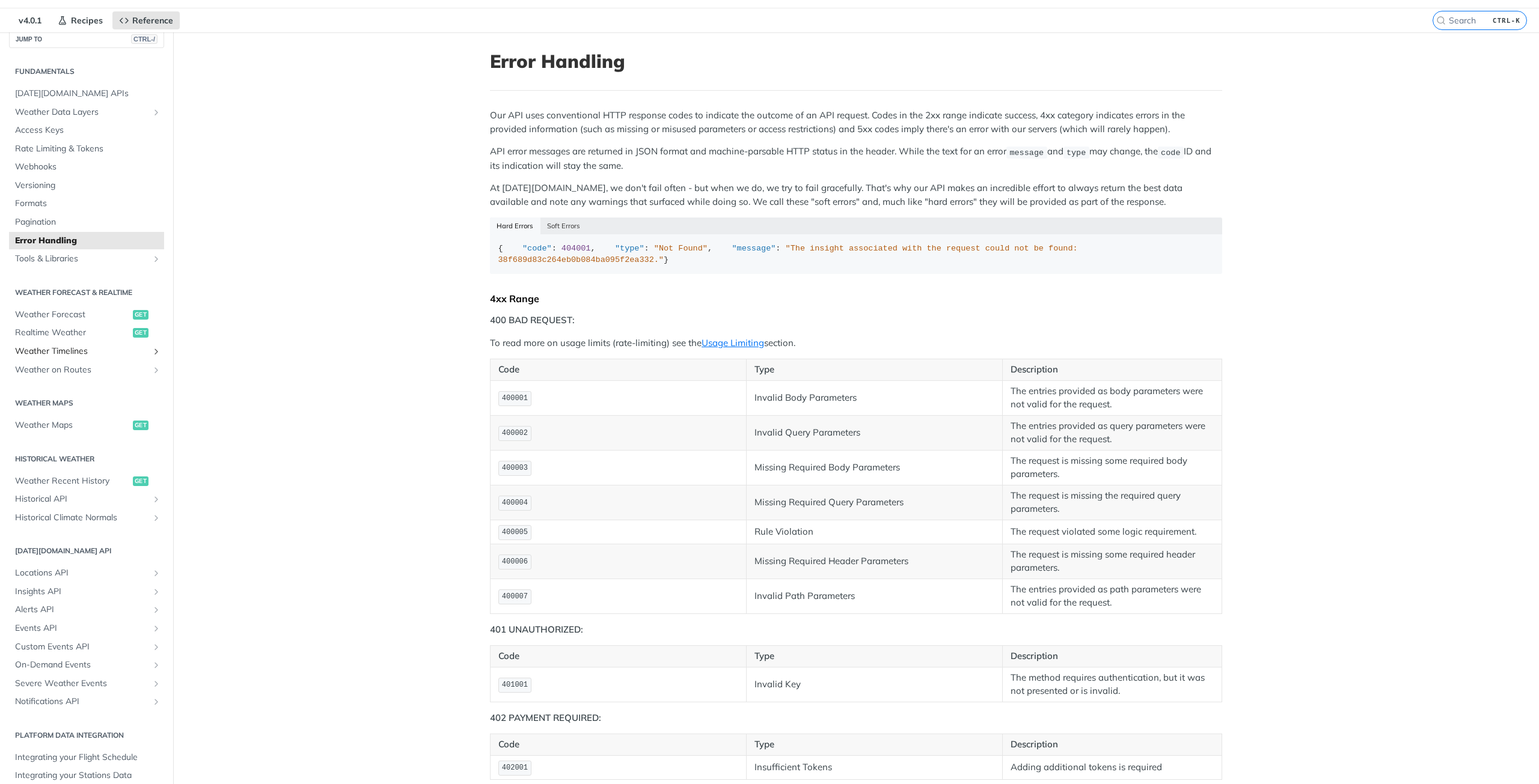
scroll to position [121, 0]
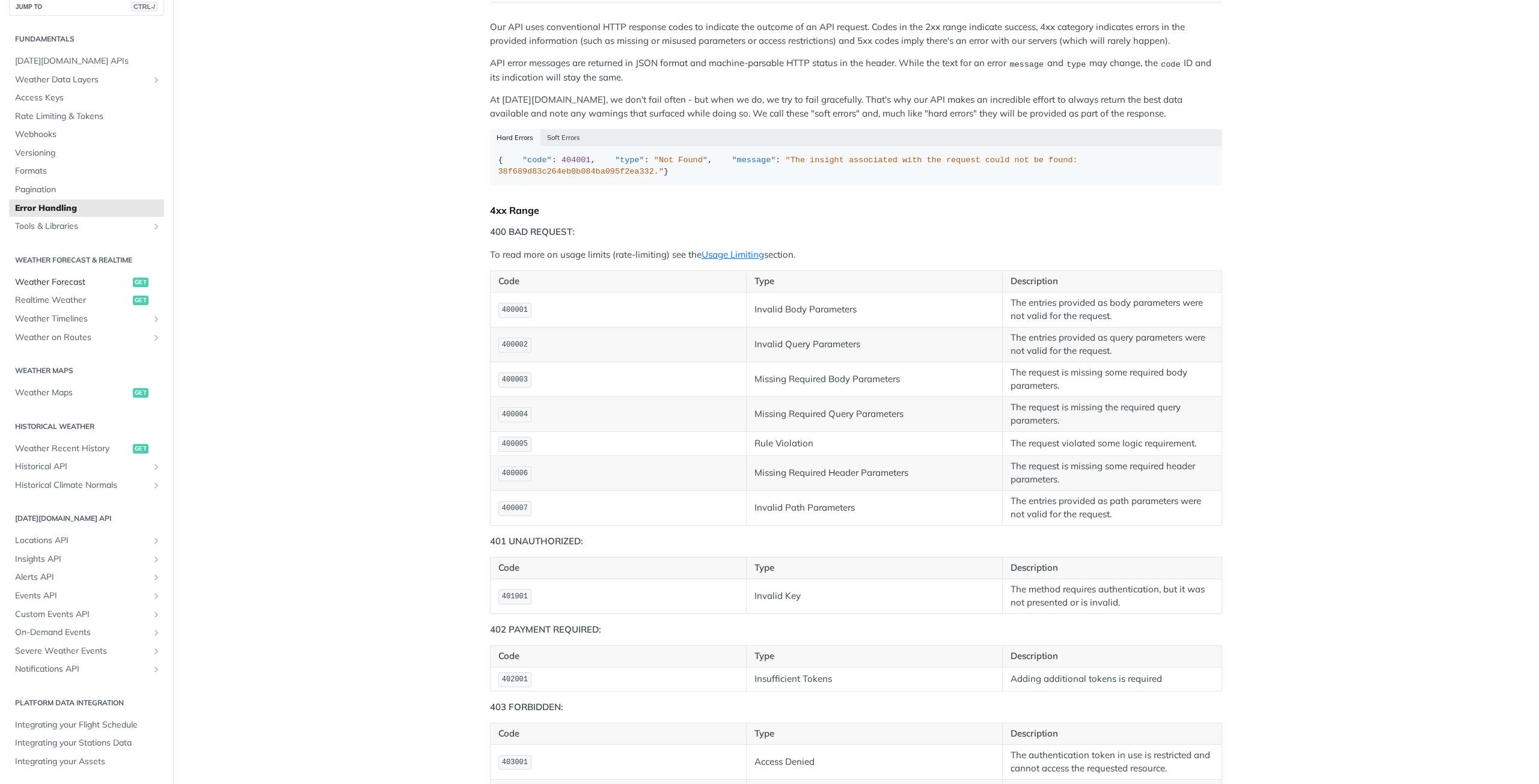
click at [88, 279] on span "Weather Forecast" at bounding box center [72, 283] width 114 height 12
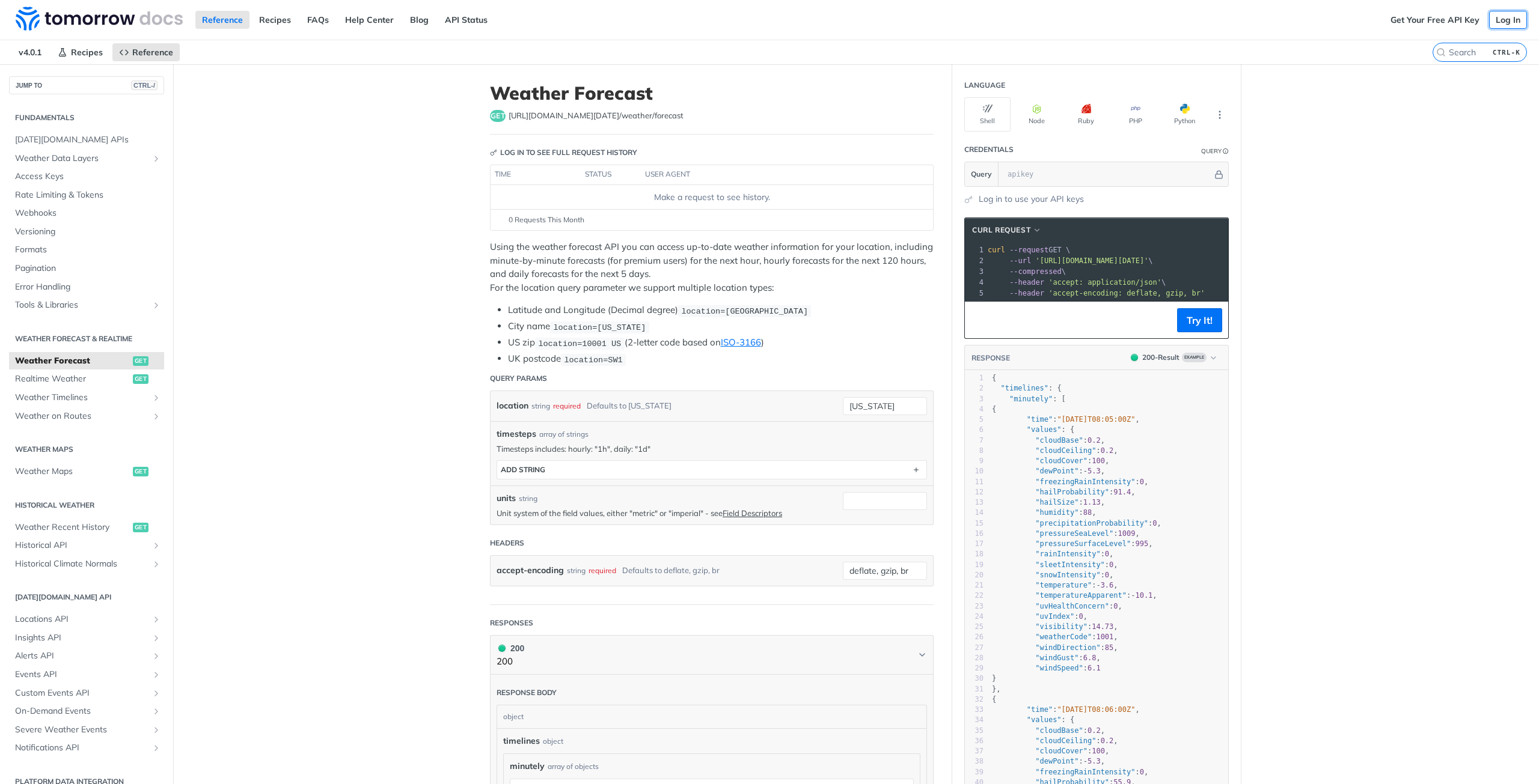
click at [1497, 21] on link "Log In" at bounding box center [1508, 20] width 38 height 18
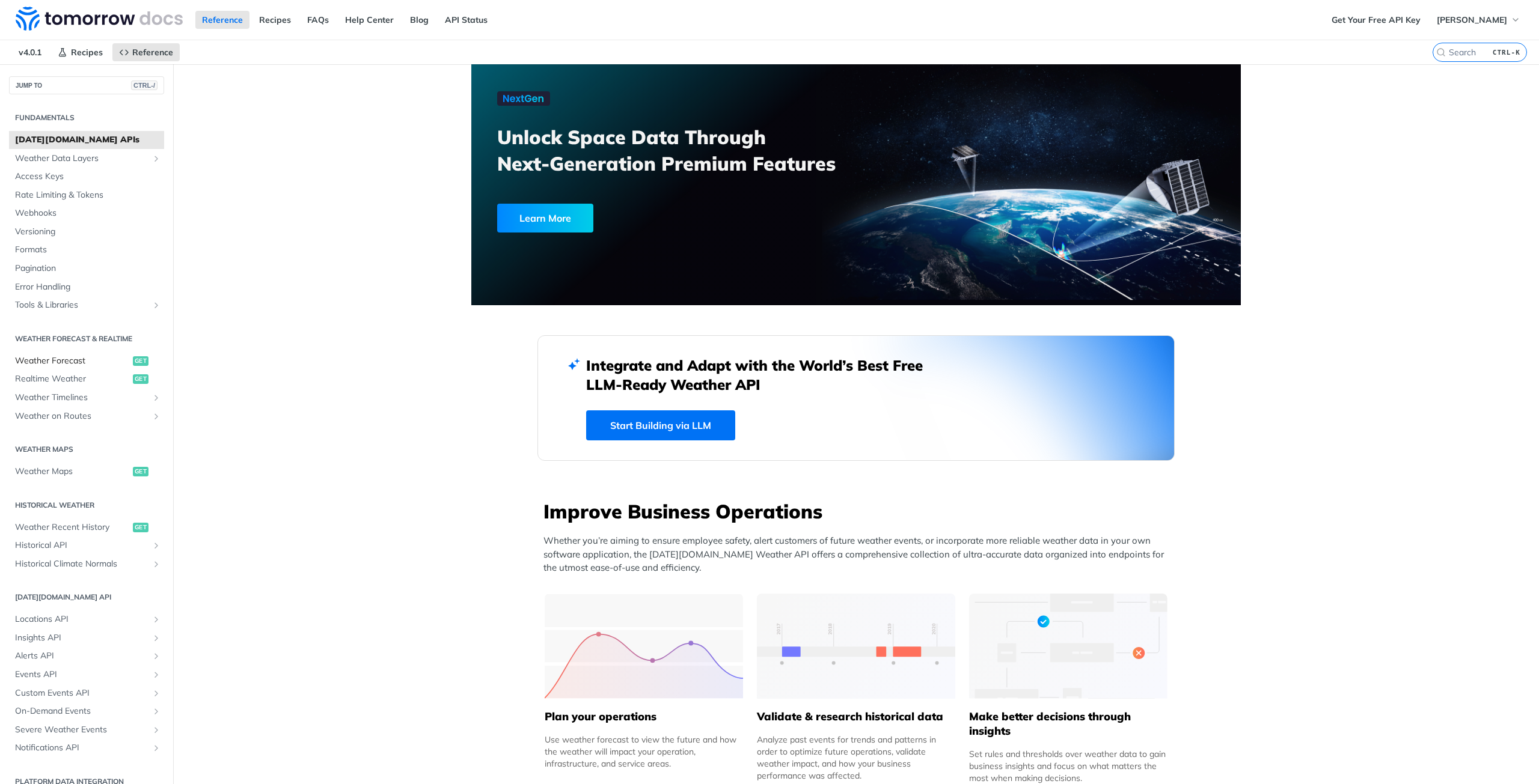
click at [81, 360] on span "Weather Forecast" at bounding box center [72, 362] width 114 height 12
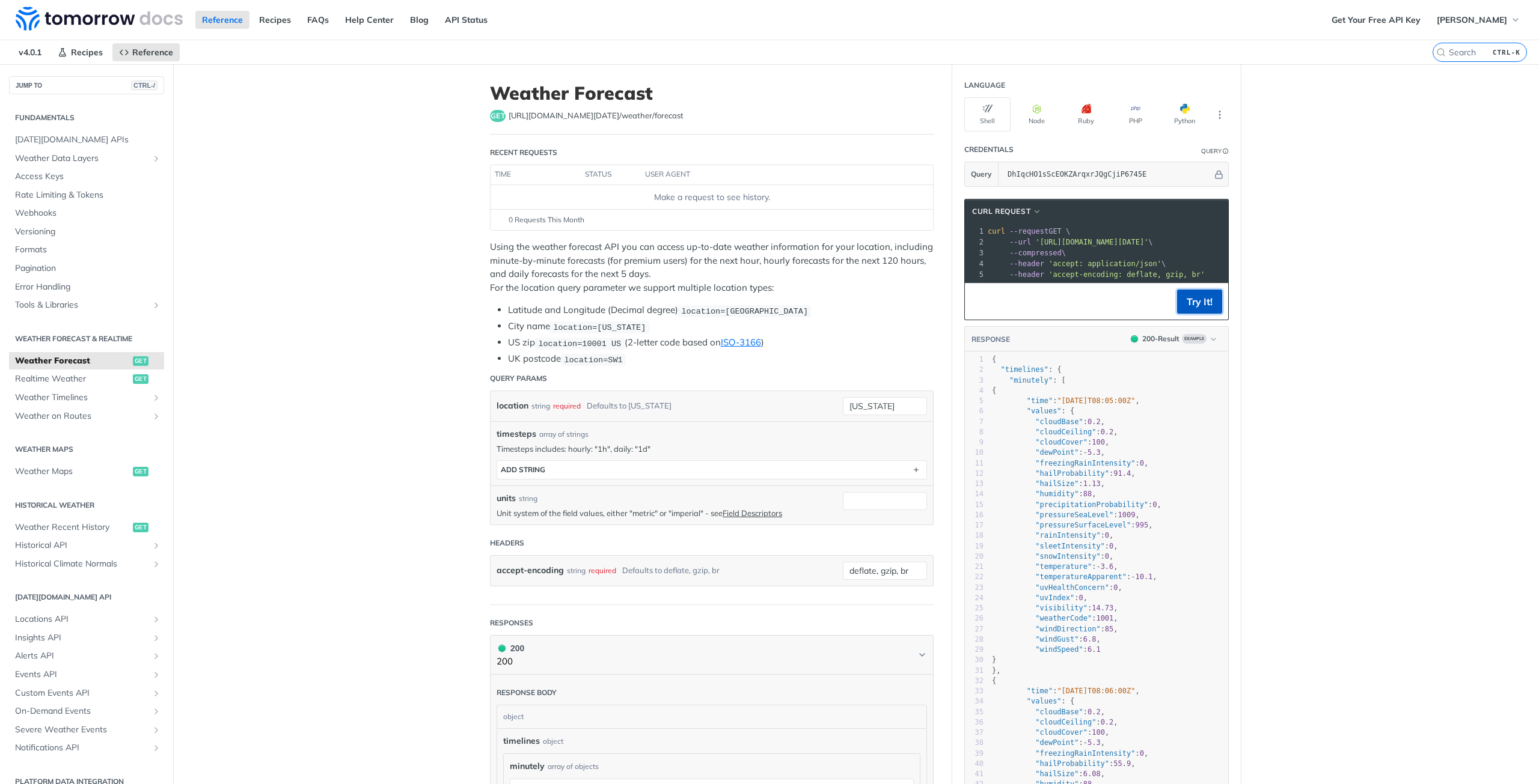
click at [1190, 314] on button "Try It!" at bounding box center [1199, 302] width 45 height 24
click at [661, 200] on span "Try It!" at bounding box center [657, 199] width 23 height 10
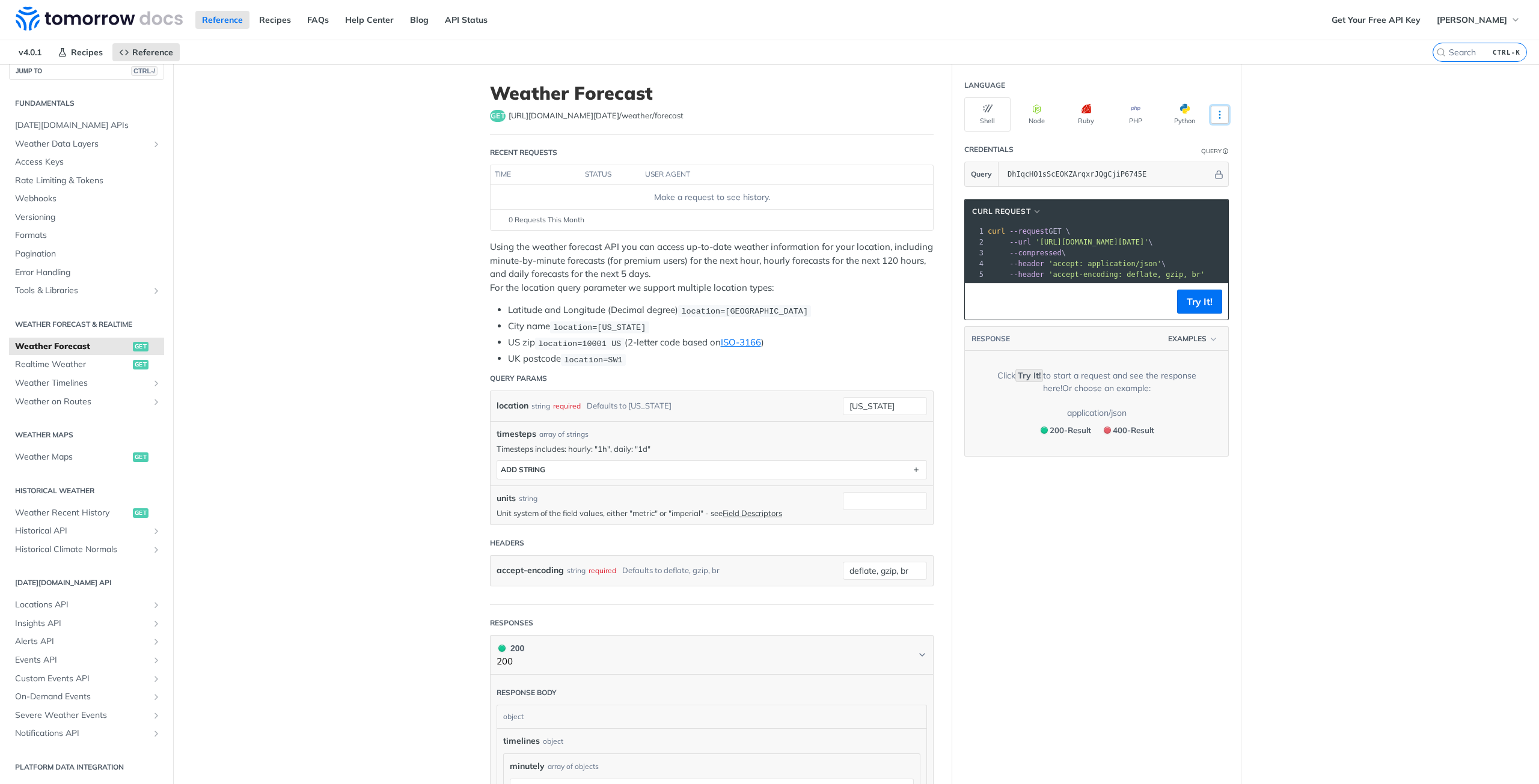
click at [1217, 116] on icon "More ellipsis" at bounding box center [1220, 114] width 11 height 11
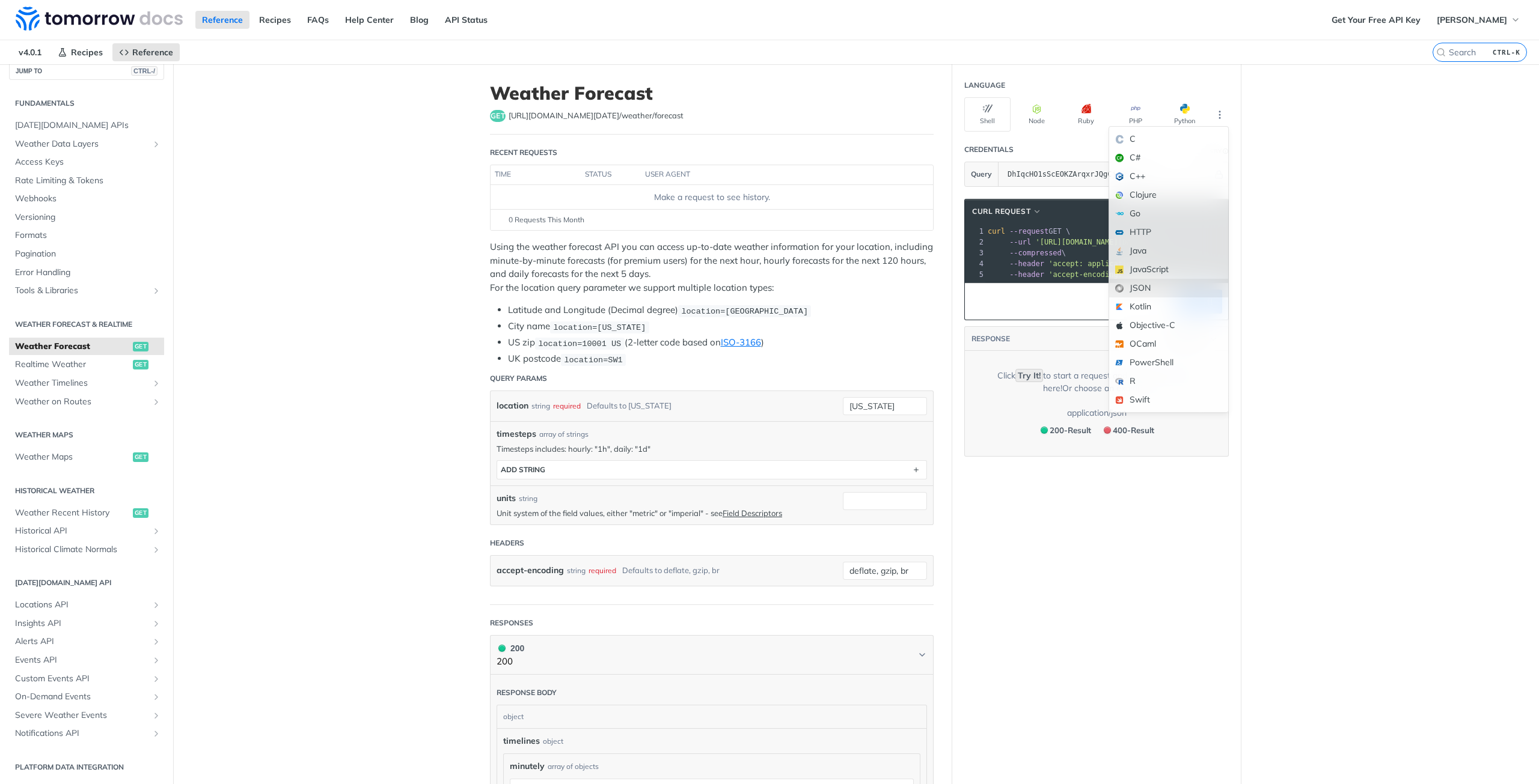
click at [1150, 281] on div "JSON" at bounding box center [1168, 287] width 119 height 19
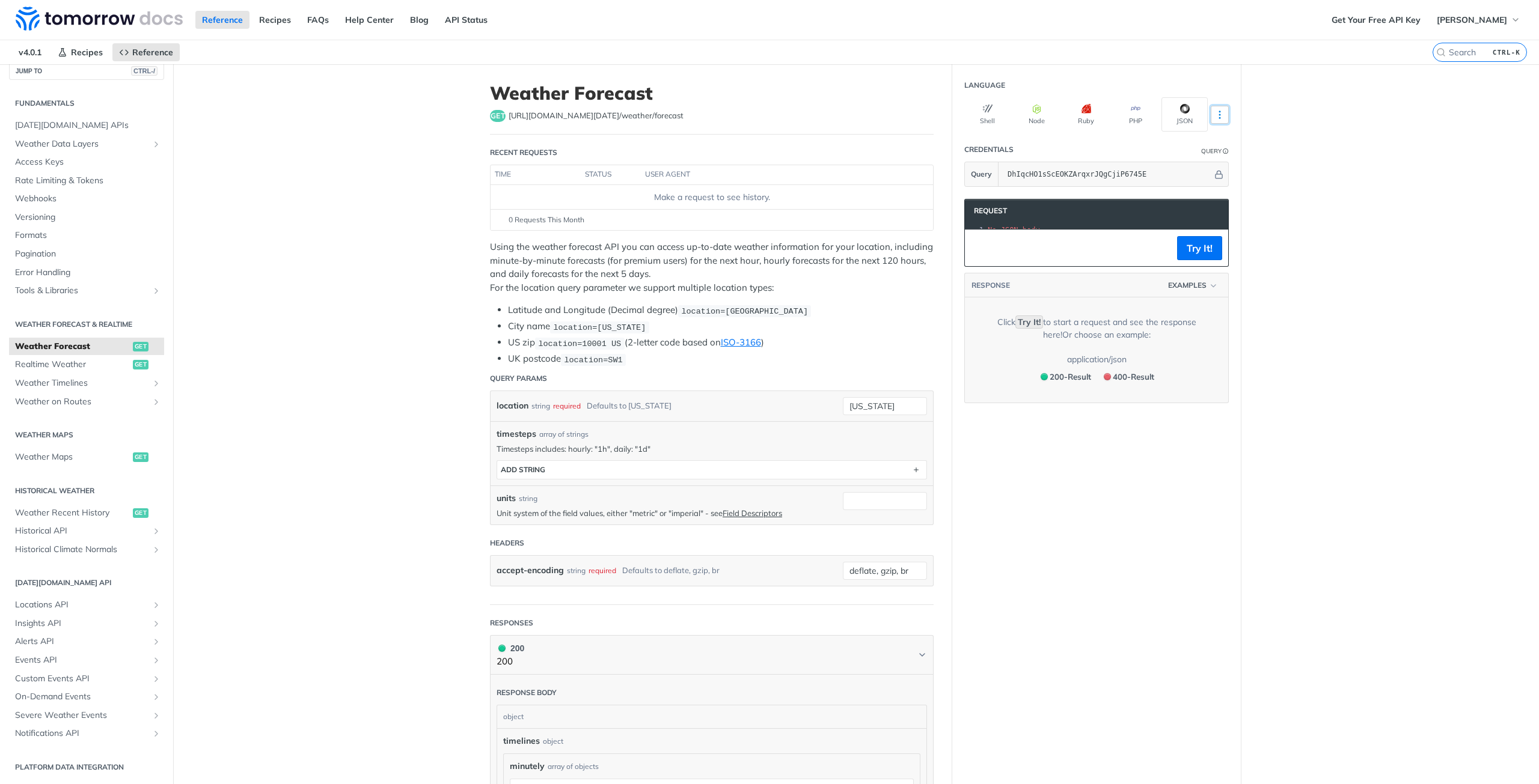
click at [1219, 114] on icon "More ellipsis" at bounding box center [1220, 114] width 11 height 11
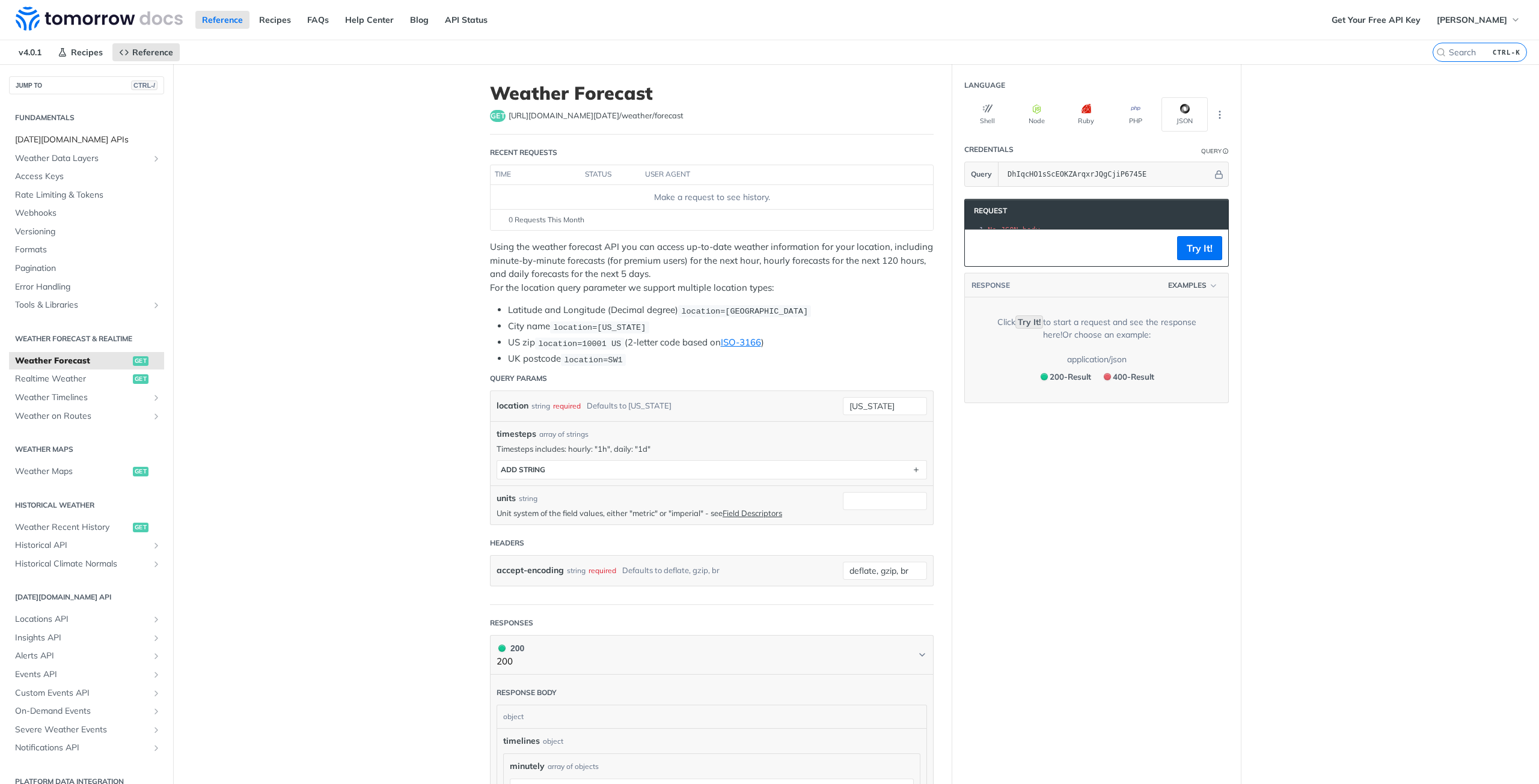
click at [68, 135] on span "[DATE][DOMAIN_NAME] APIs" at bounding box center [88, 140] width 146 height 12
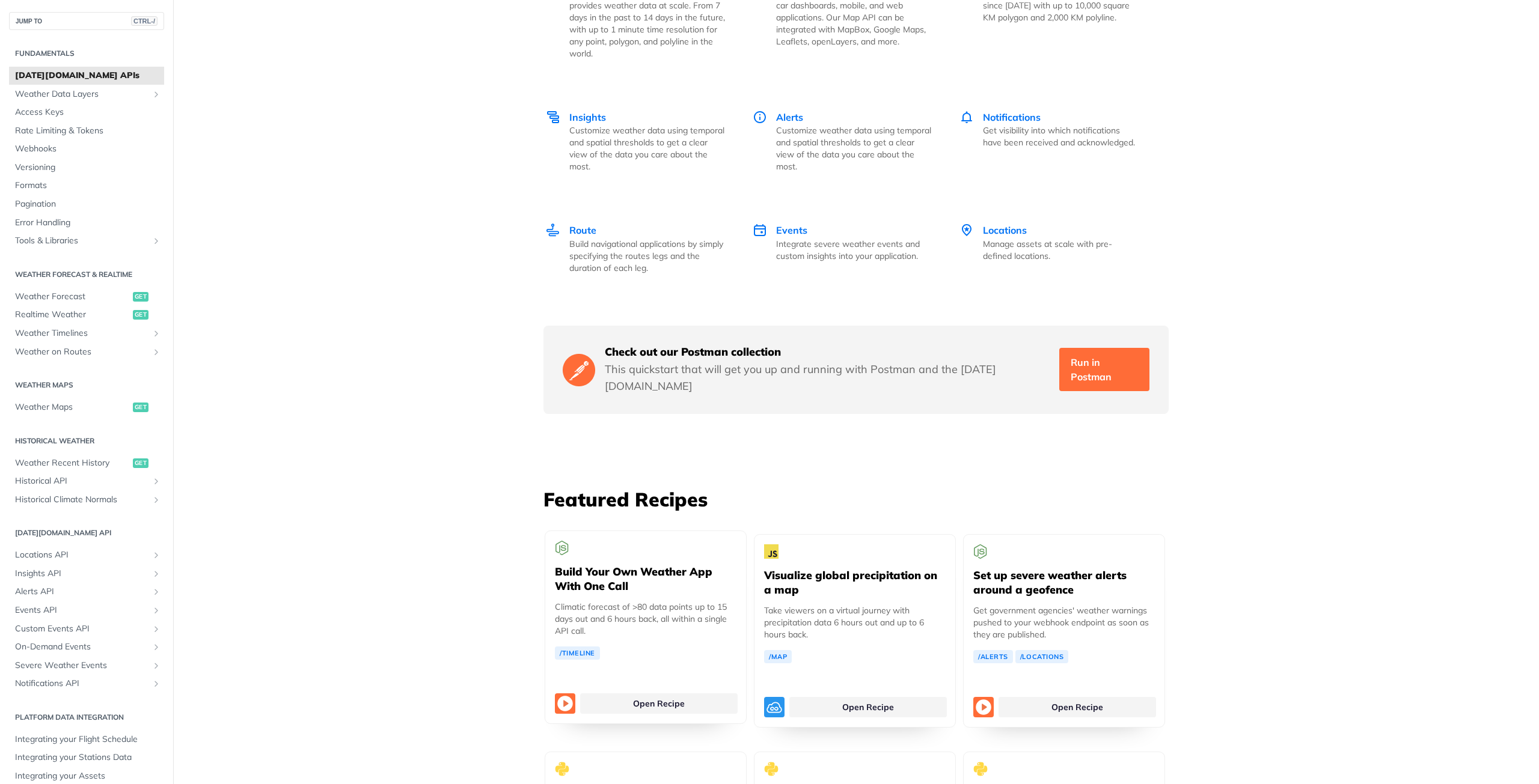
scroll to position [1623, 0]
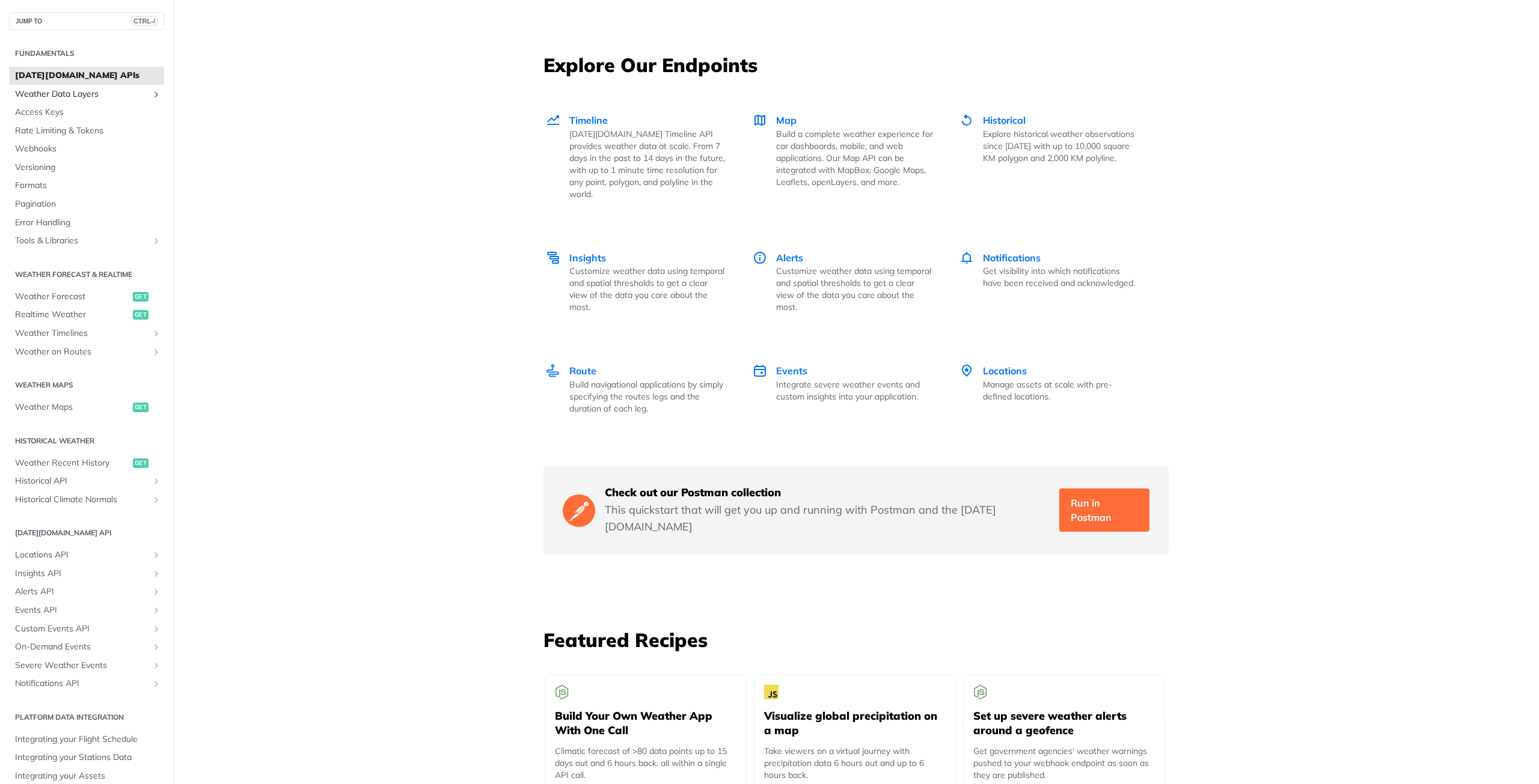
click at [82, 92] on span "Weather Data Layers" at bounding box center [82, 95] width 133 height 12
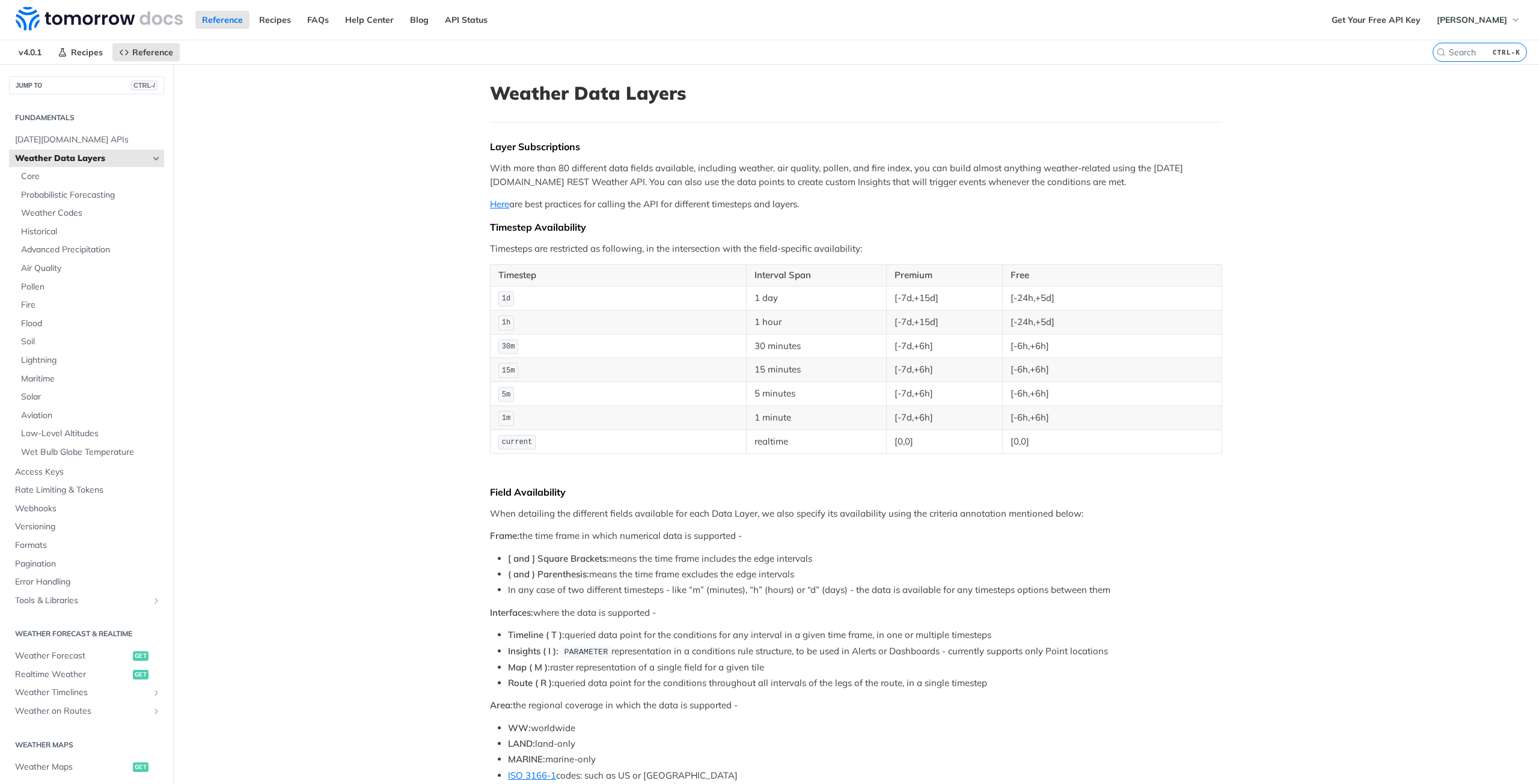
click at [65, 104] on div "Fundamentals [DATE][DOMAIN_NAME] APIs Weather Data Layers Core Probabilistic Fo…" at bounding box center [86, 626] width 173 height 1064
click at [54, 180] on span "Core" at bounding box center [91, 176] width 140 height 12
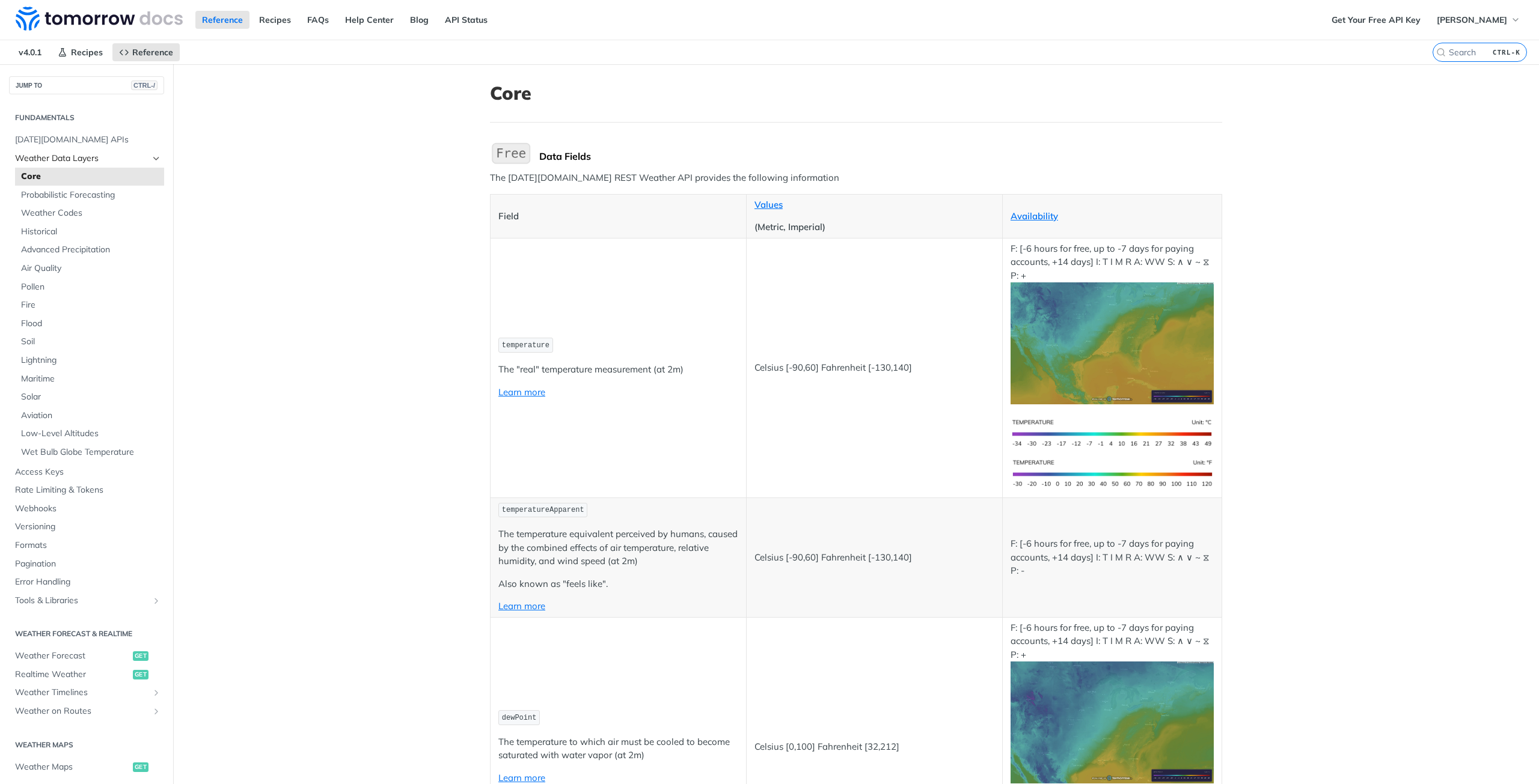
drag, startPoint x: 138, startPoint y: 161, endPoint x: 149, endPoint y: 160, distance: 11.0
click at [139, 161] on span "Weather Data Layers" at bounding box center [82, 159] width 133 height 12
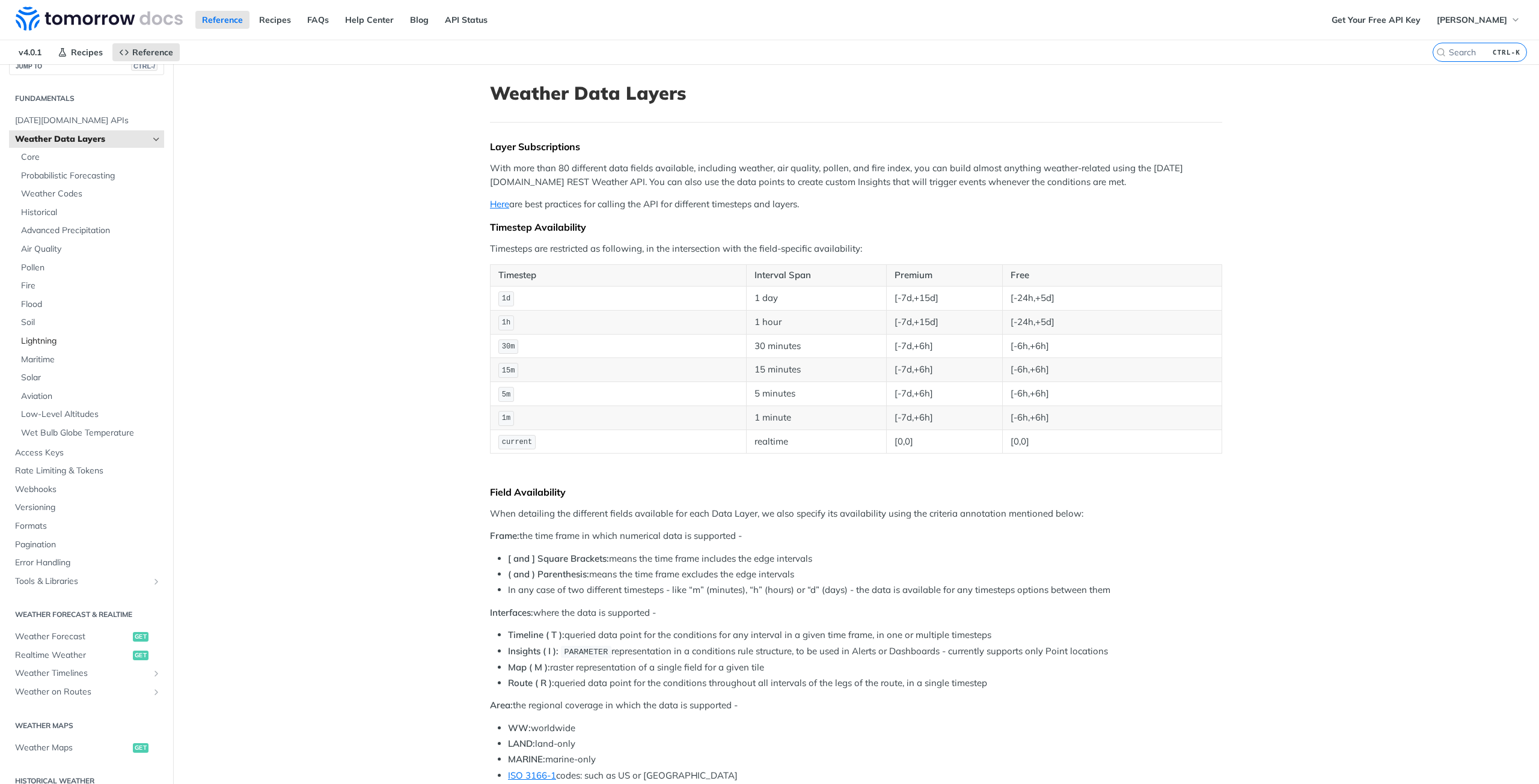
scroll to position [60, 0]
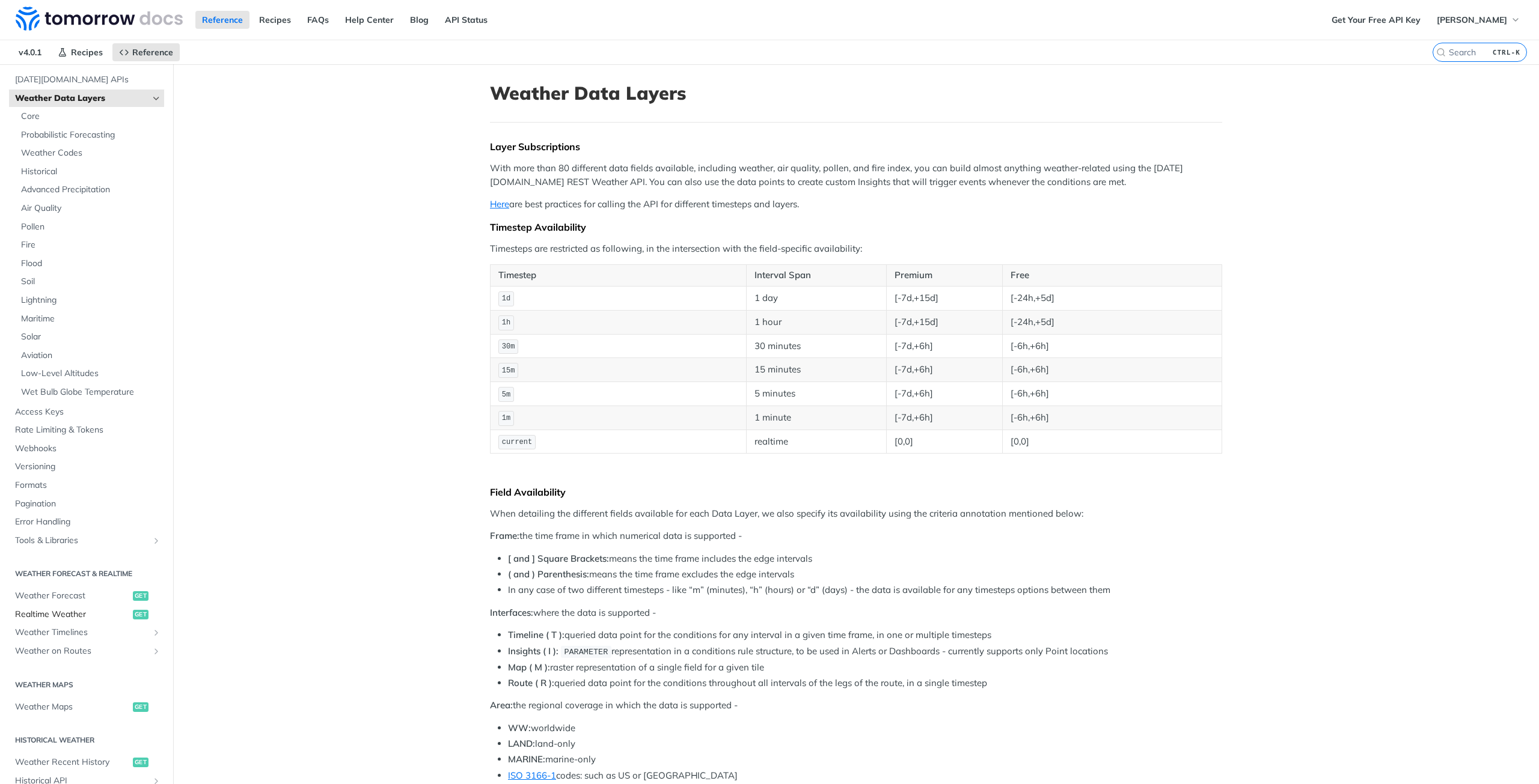
click at [75, 618] on span "Realtime Weather" at bounding box center [72, 615] width 114 height 12
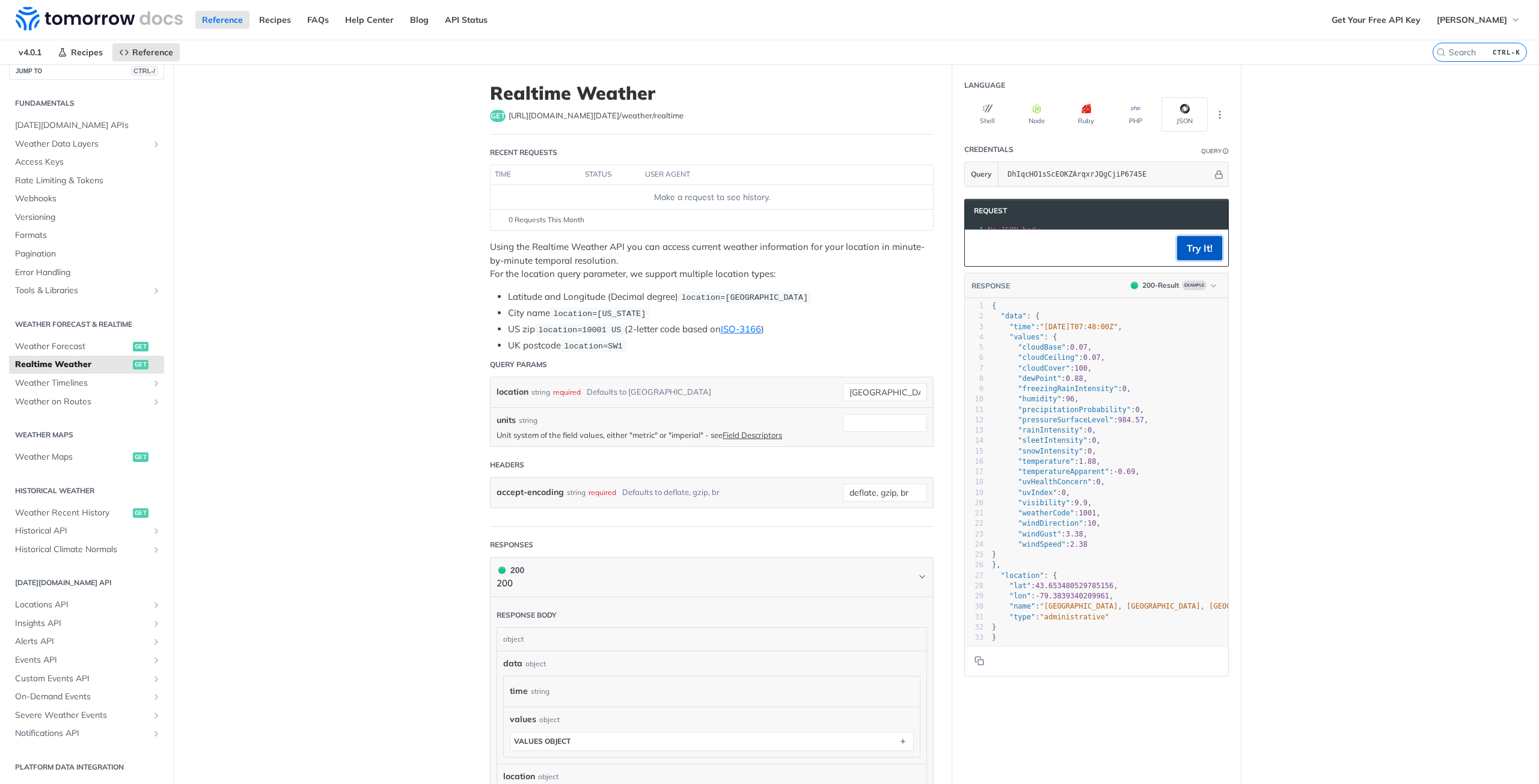
click at [1197, 256] on button "Try It!" at bounding box center [1199, 247] width 45 height 24
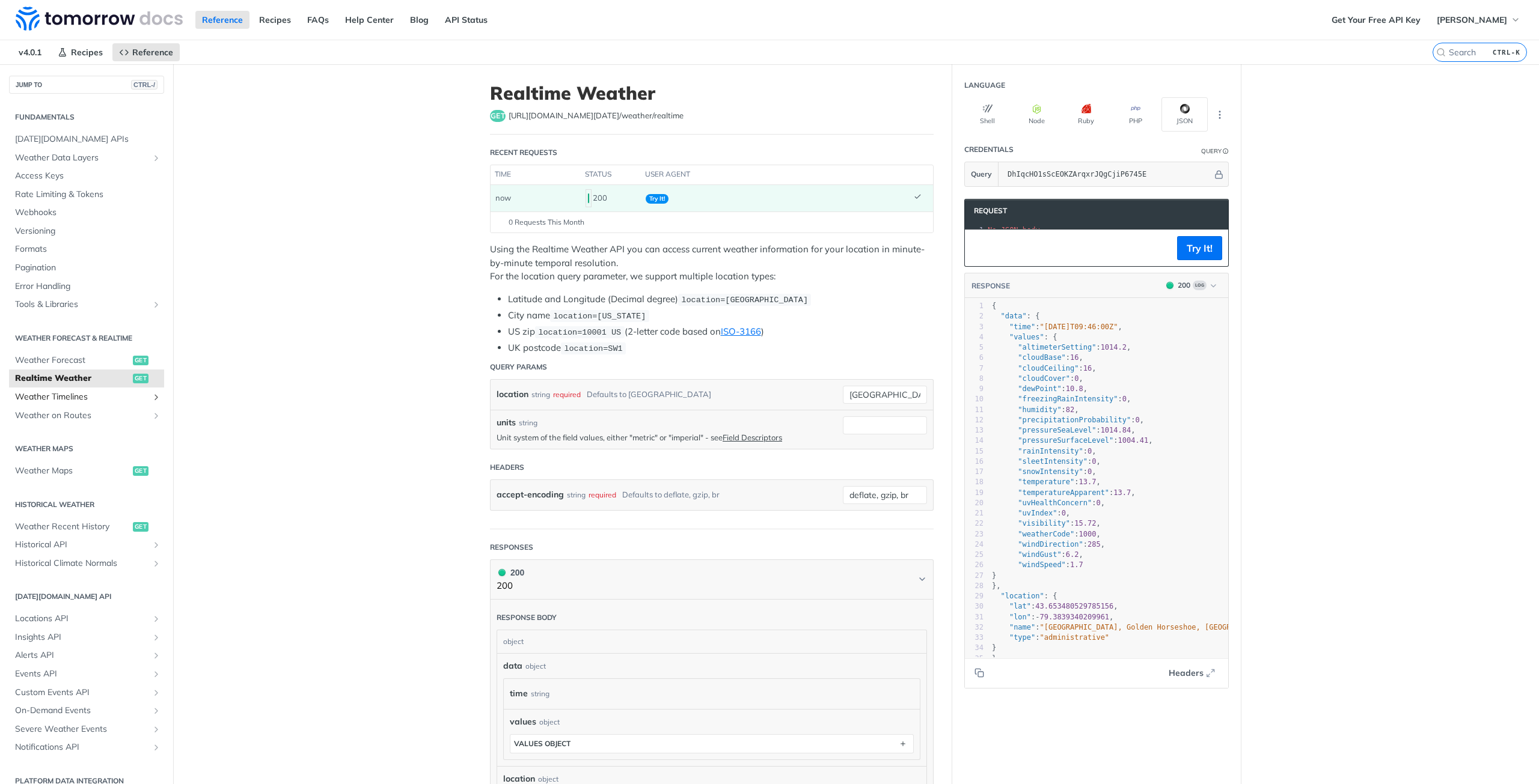
scroll to position [0, 0]
click at [71, 142] on span "[DATE][DOMAIN_NAME] APIs" at bounding box center [88, 140] width 146 height 12
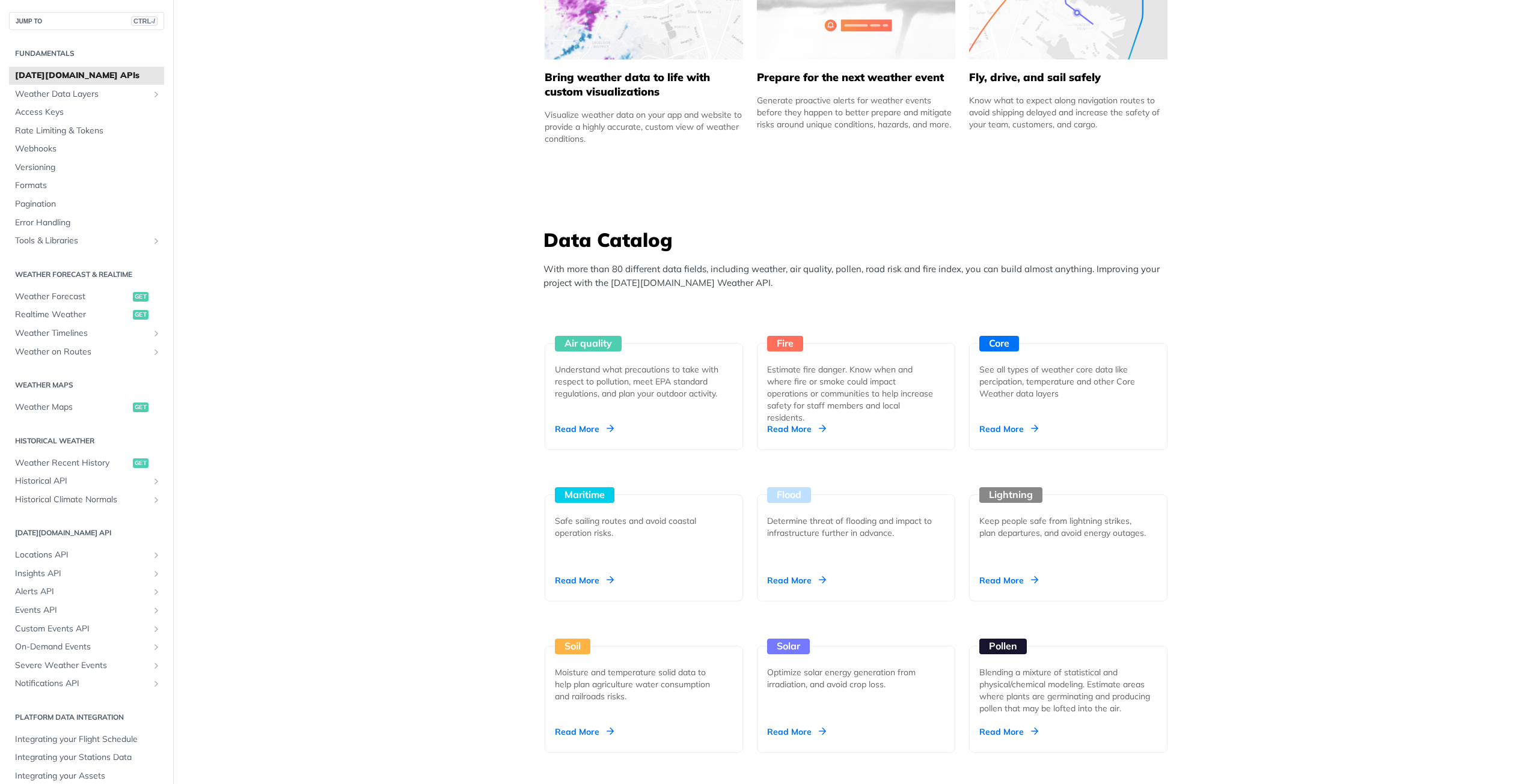
scroll to position [902, 0]
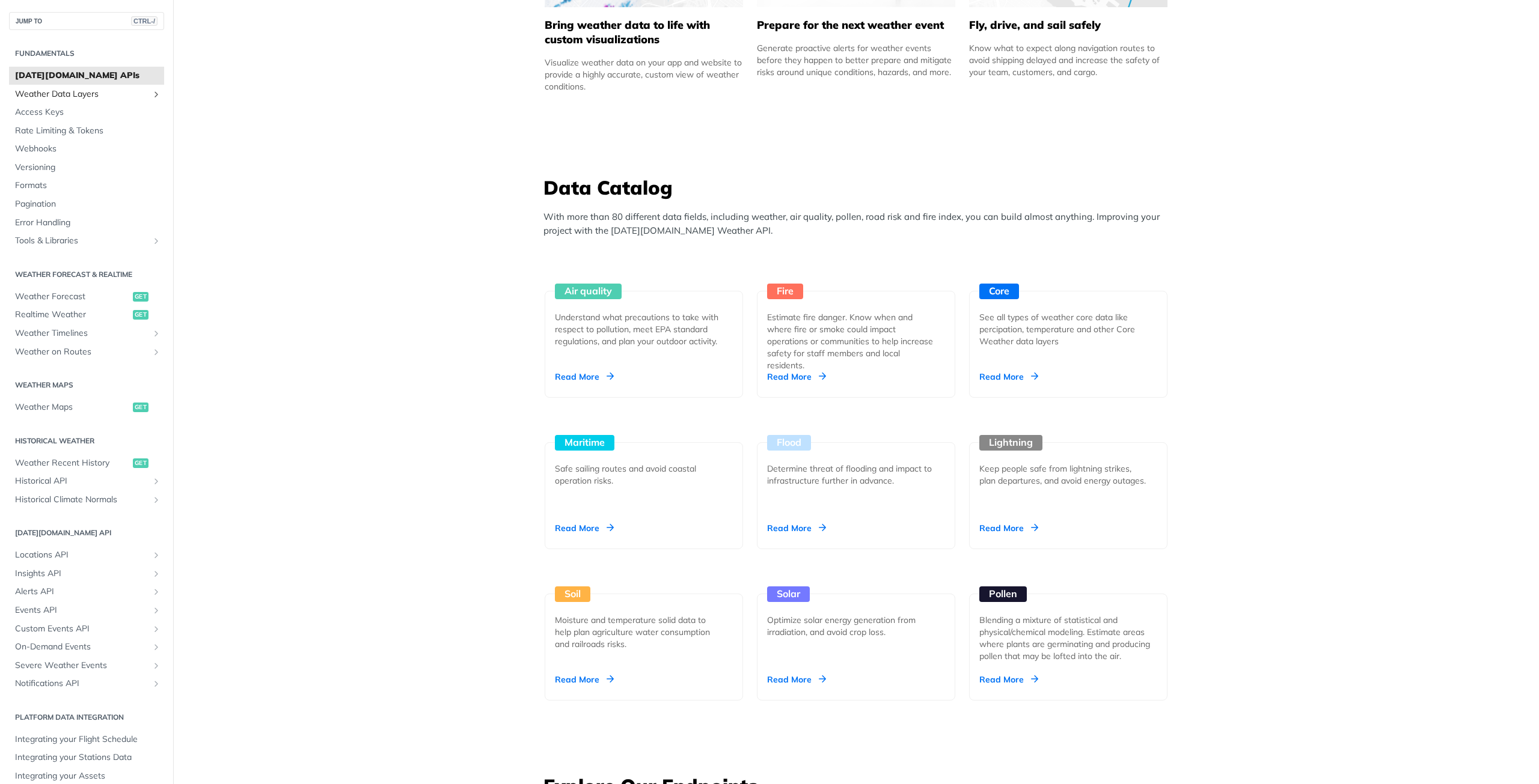
click at [75, 89] on span "Weather Data Layers" at bounding box center [82, 95] width 133 height 12
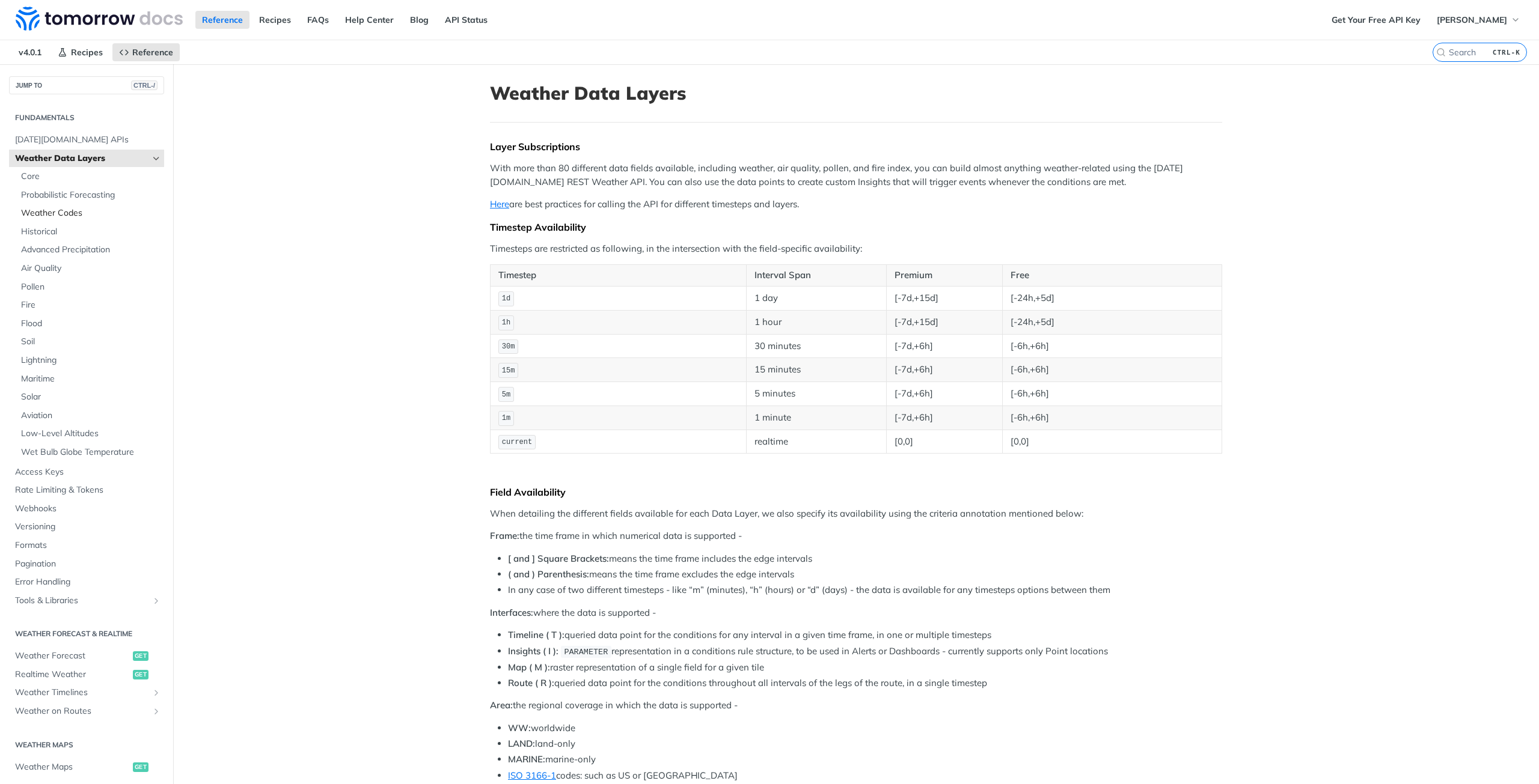
click at [68, 217] on span "Weather Codes" at bounding box center [91, 214] width 140 height 12
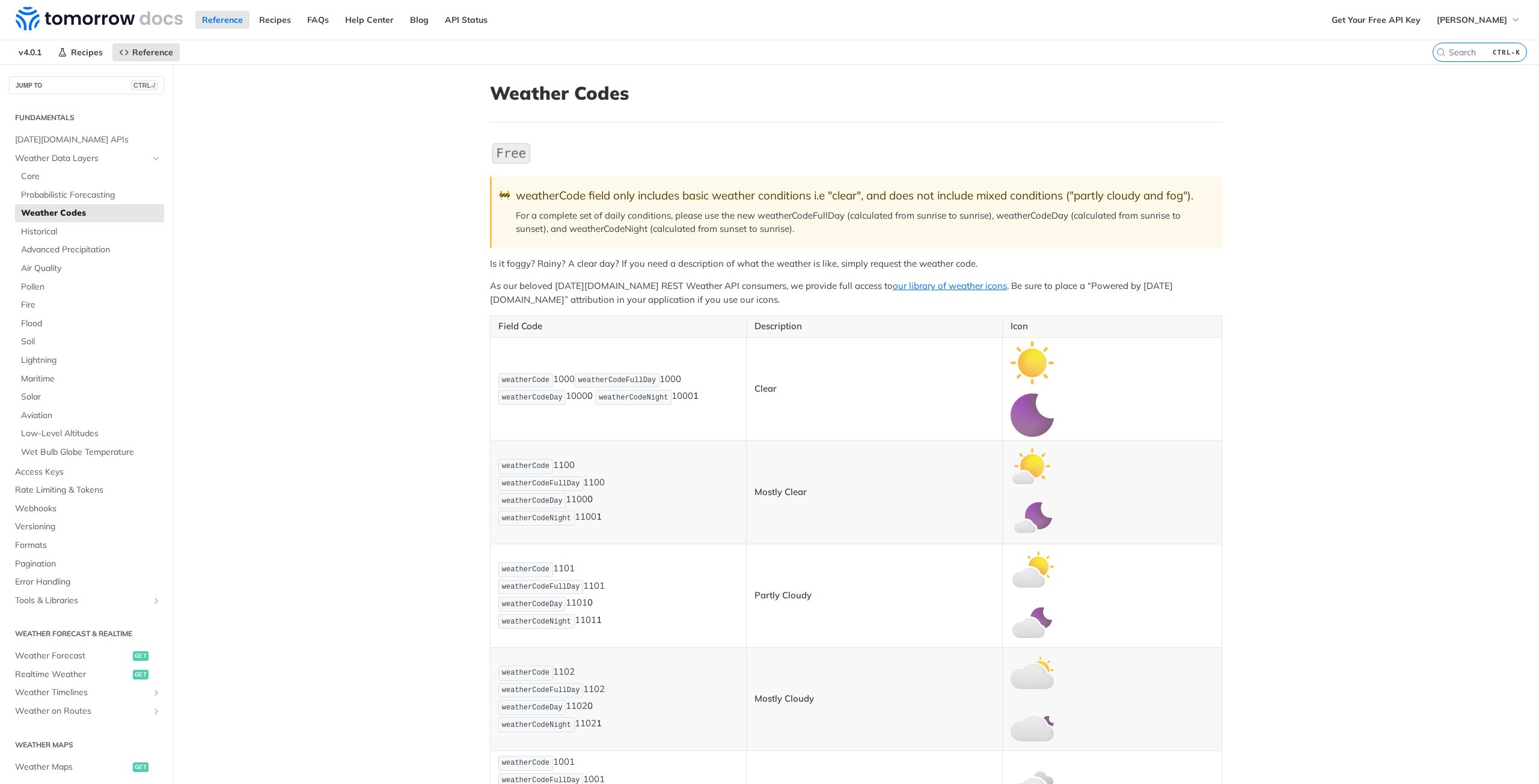
click at [506, 153] on img "Expand image" at bounding box center [510, 153] width 42 height 25
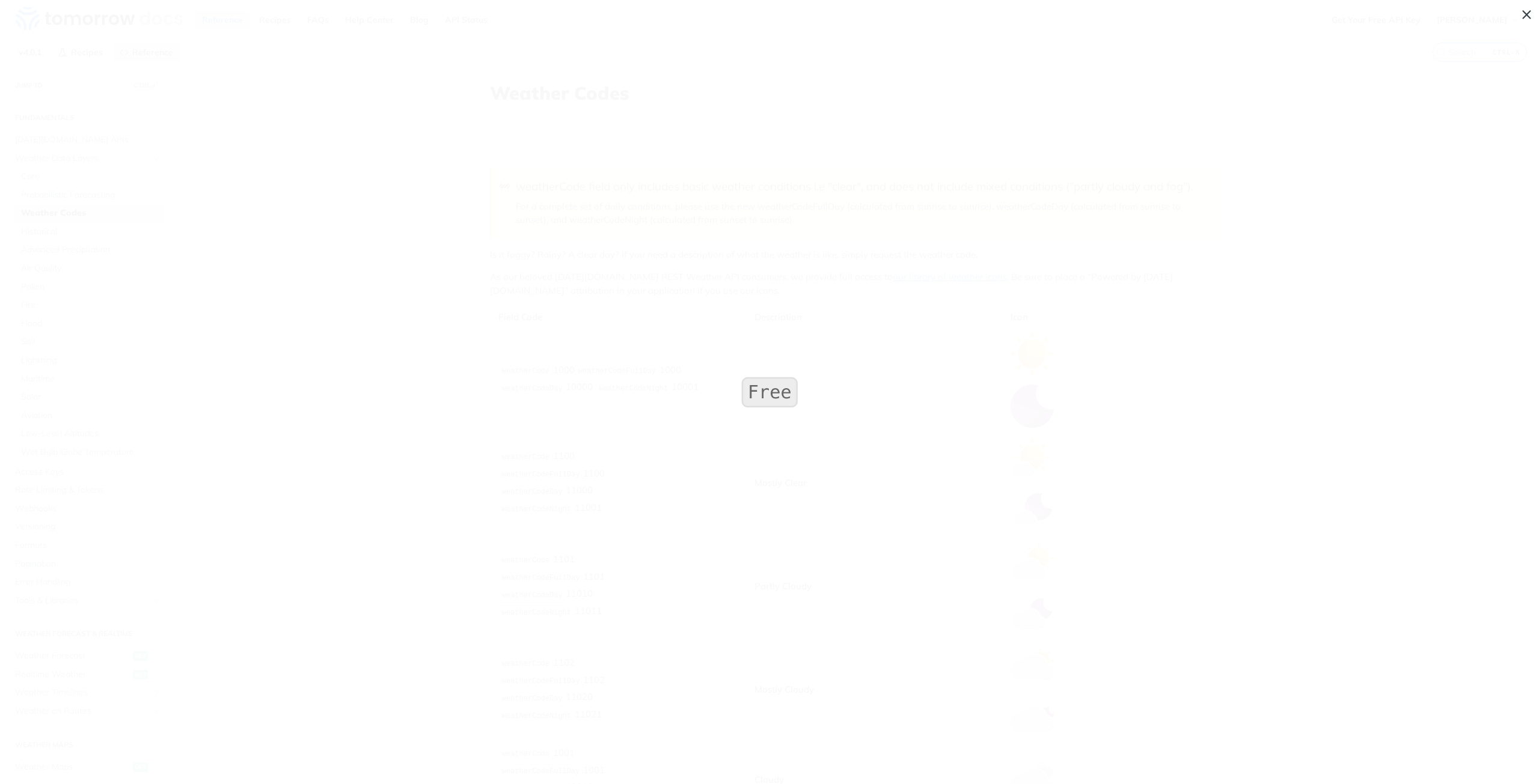
click at [781, 381] on img "Collapse image" at bounding box center [769, 392] width 61 height 36
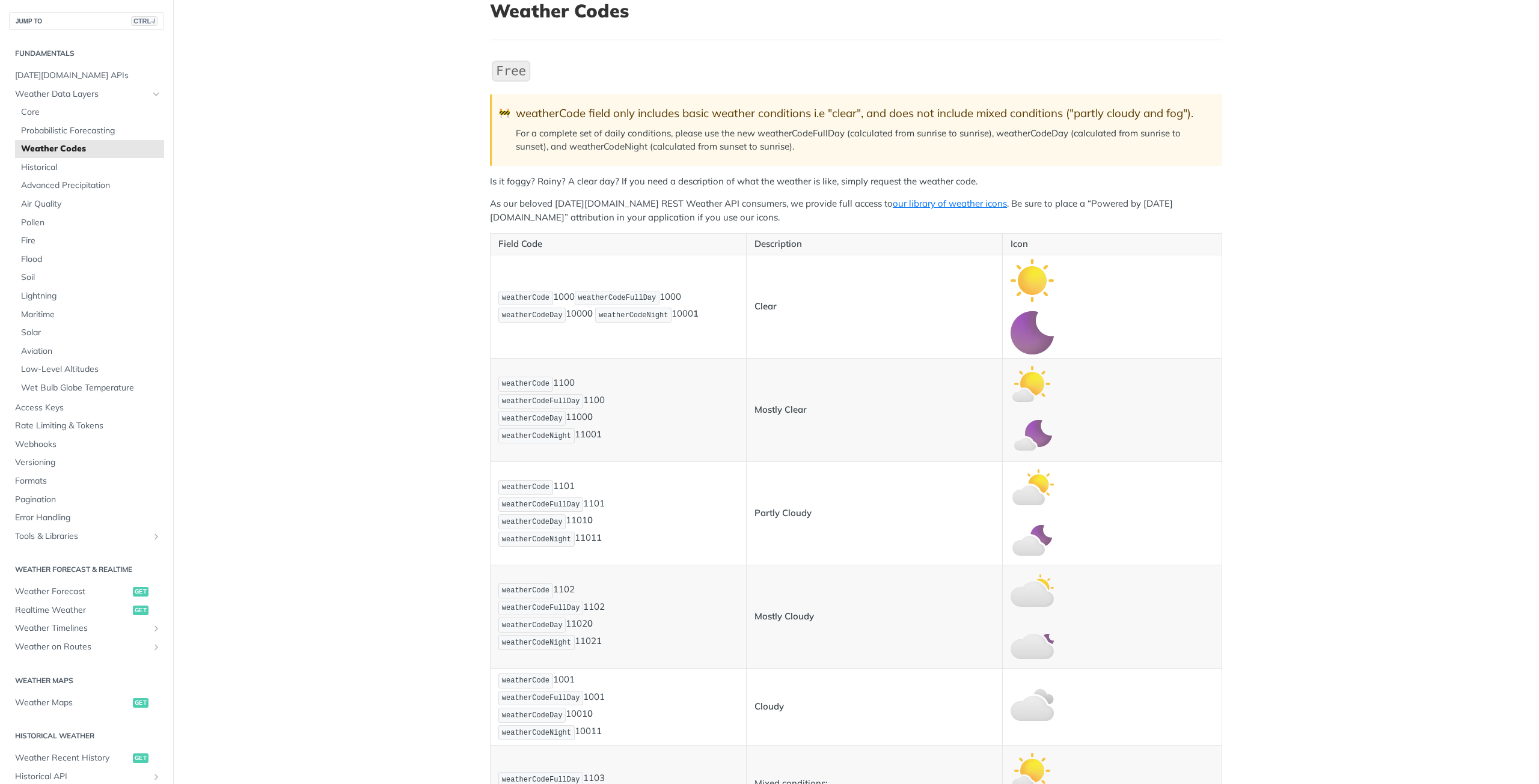
scroll to position [121, 0]
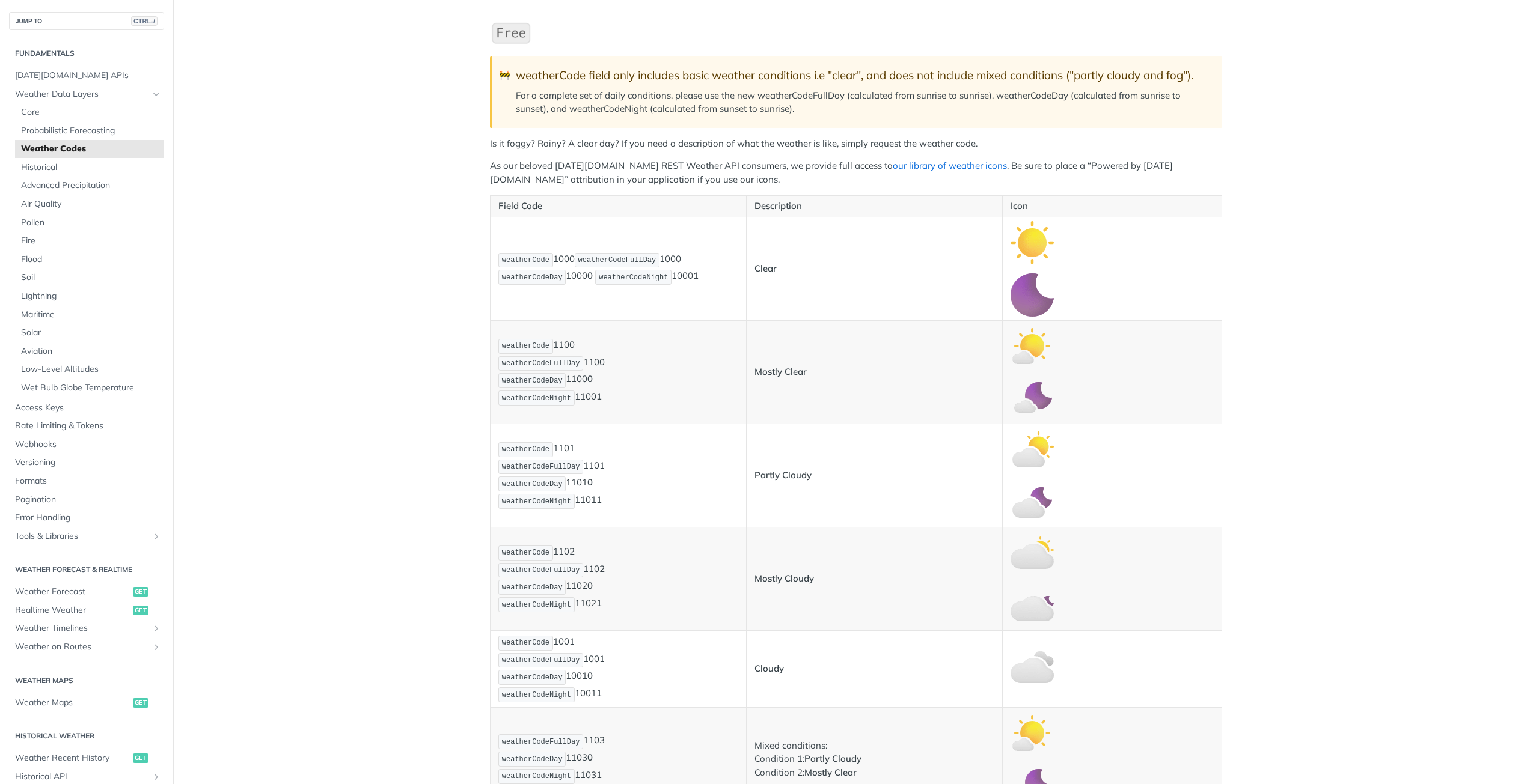
click at [941, 167] on link "our library of weather icons" at bounding box center [949, 165] width 114 height 12
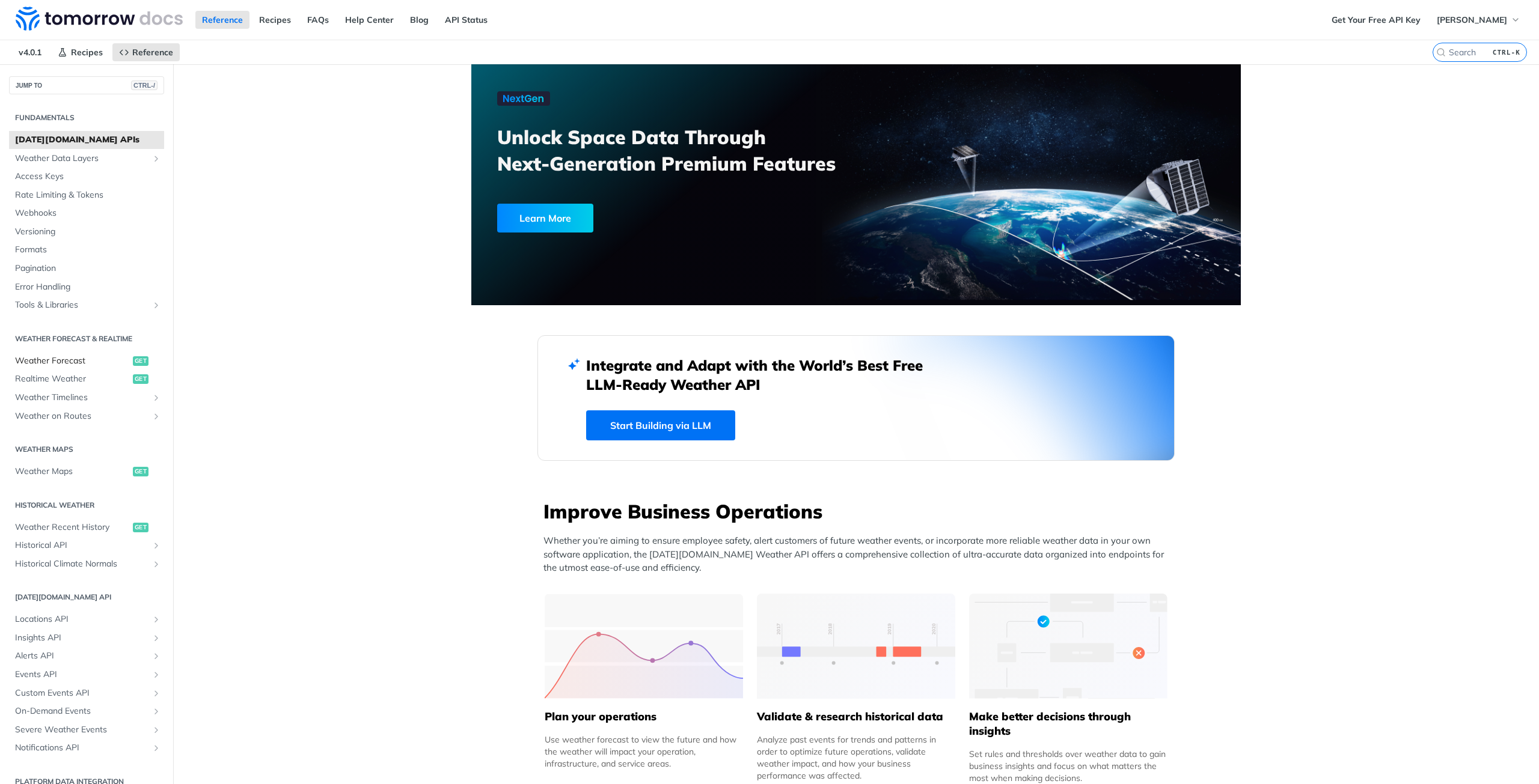
click at [90, 361] on span "Weather Forecast" at bounding box center [72, 362] width 114 height 12
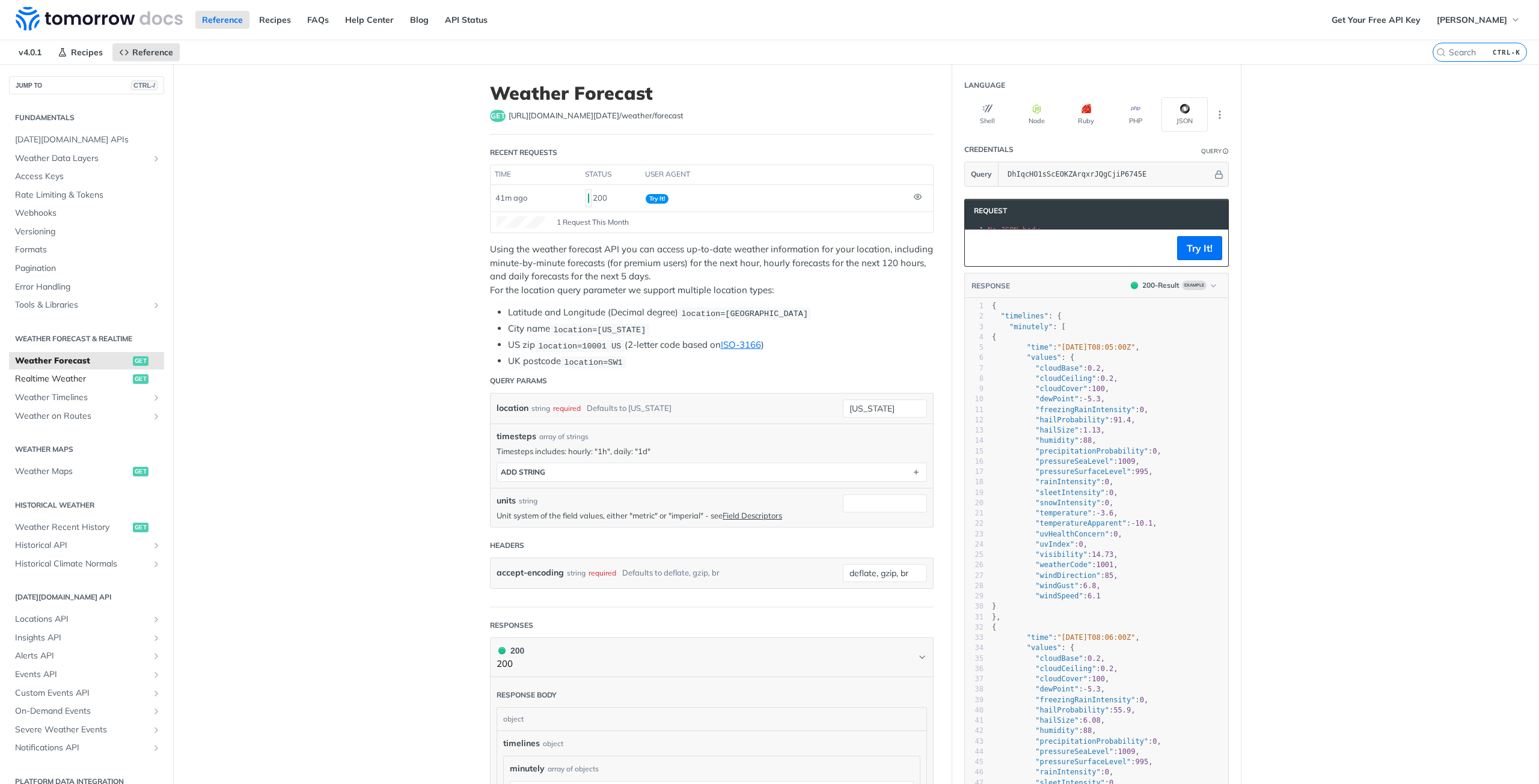
click at [88, 377] on span "Realtime Weather" at bounding box center [72, 380] width 114 height 12
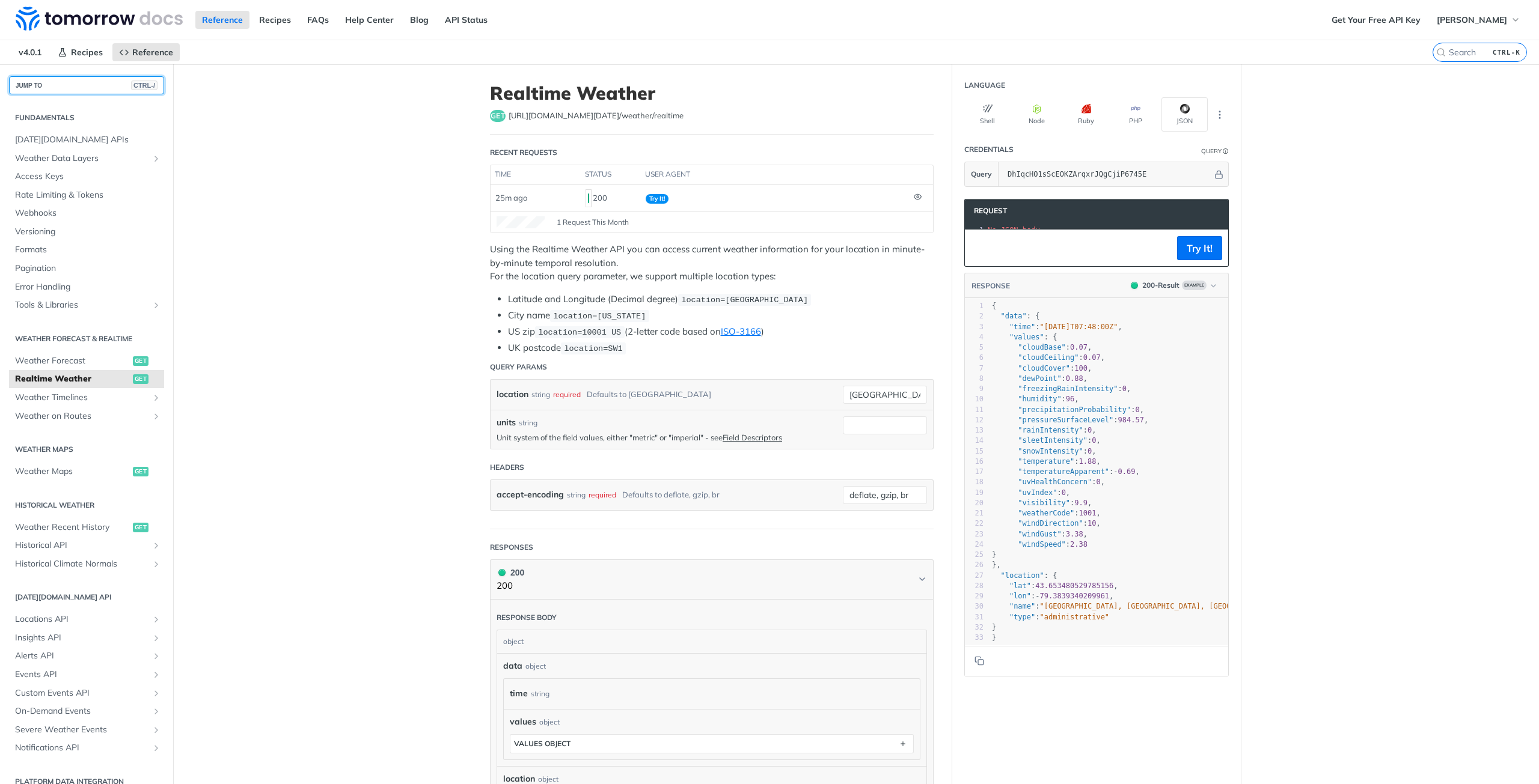
click at [57, 89] on button "JUMP TO CTRL-/" at bounding box center [86, 85] width 155 height 18
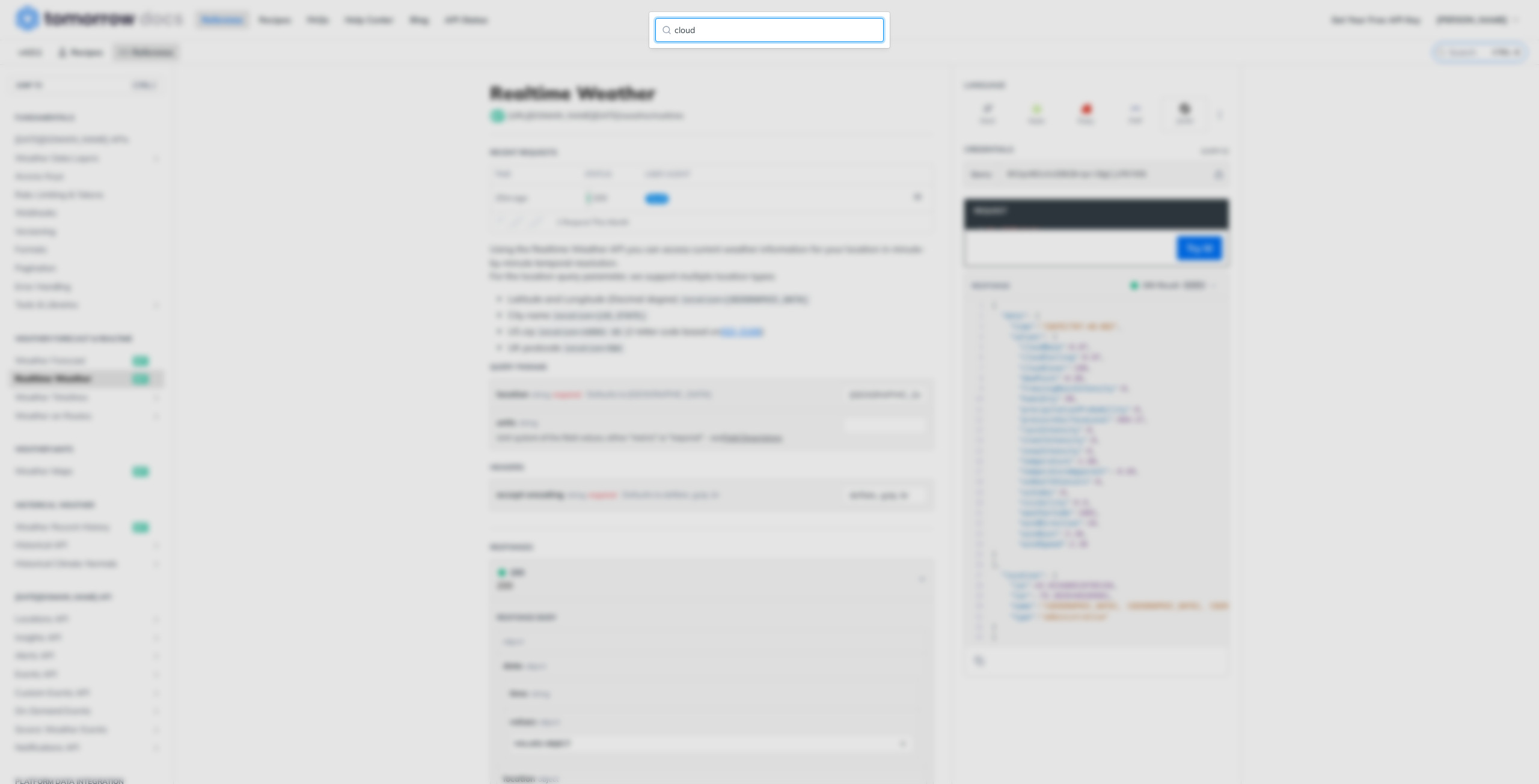
type input "cloud"
click at [860, 29] on input "cloud" at bounding box center [770, 29] width 229 height 24
click at [878, 31] on input "cloud" at bounding box center [770, 29] width 229 height 24
click at [866, 28] on input "cloud" at bounding box center [770, 29] width 229 height 24
click at [870, 29] on input "cloud" at bounding box center [770, 29] width 229 height 24
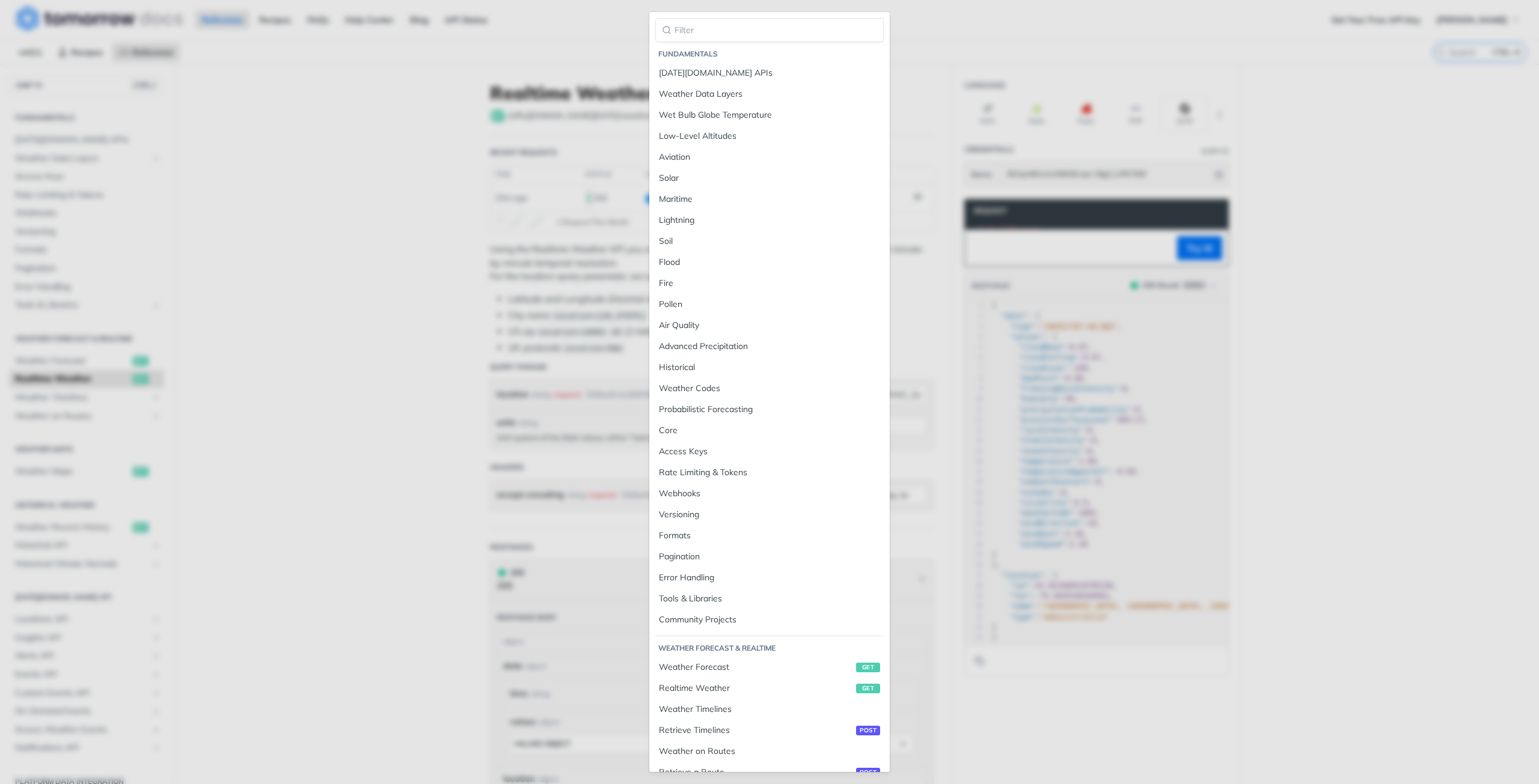
click at [443, 142] on main "JUMP TO CTRL-/ Fundamentals [DATE][DOMAIN_NAME] APIs Weather Data Layers Core P…" at bounding box center [769, 601] width 1539 height 1074
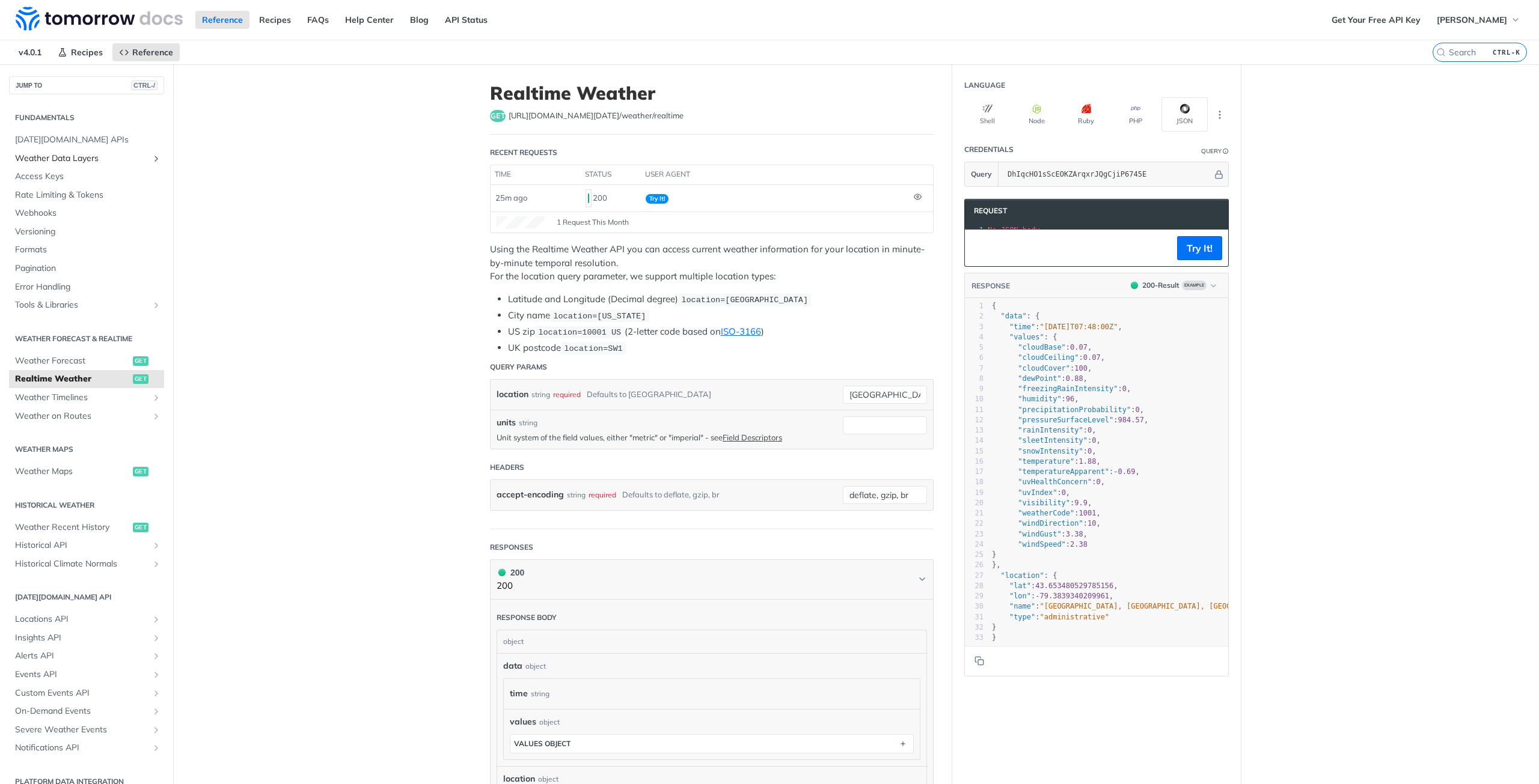
click at [82, 158] on span "Weather Data Layers" at bounding box center [82, 159] width 133 height 12
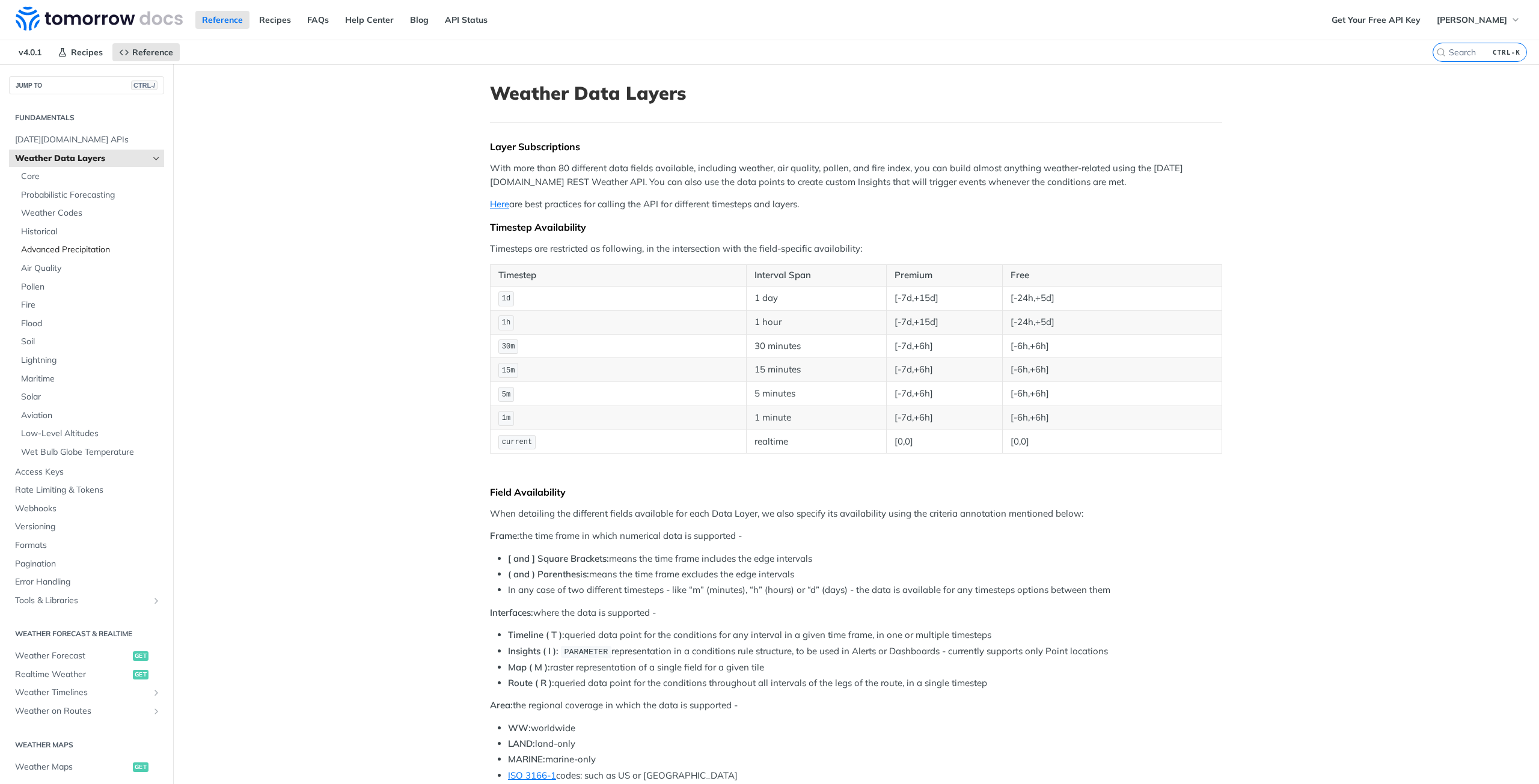
click at [102, 253] on span "Advanced Precipitation" at bounding box center [91, 250] width 140 height 12
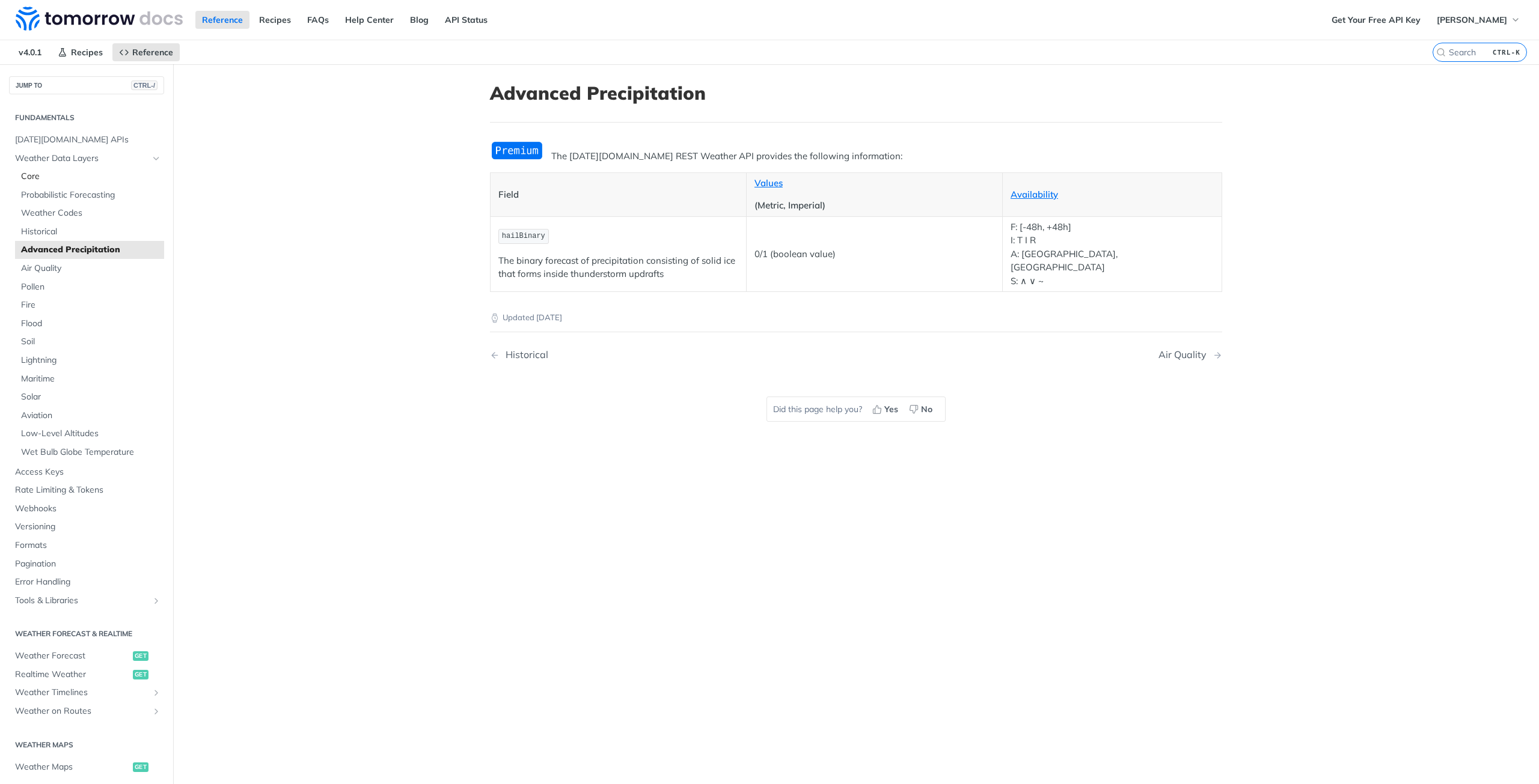
click at [60, 178] on span "Core" at bounding box center [91, 176] width 140 height 12
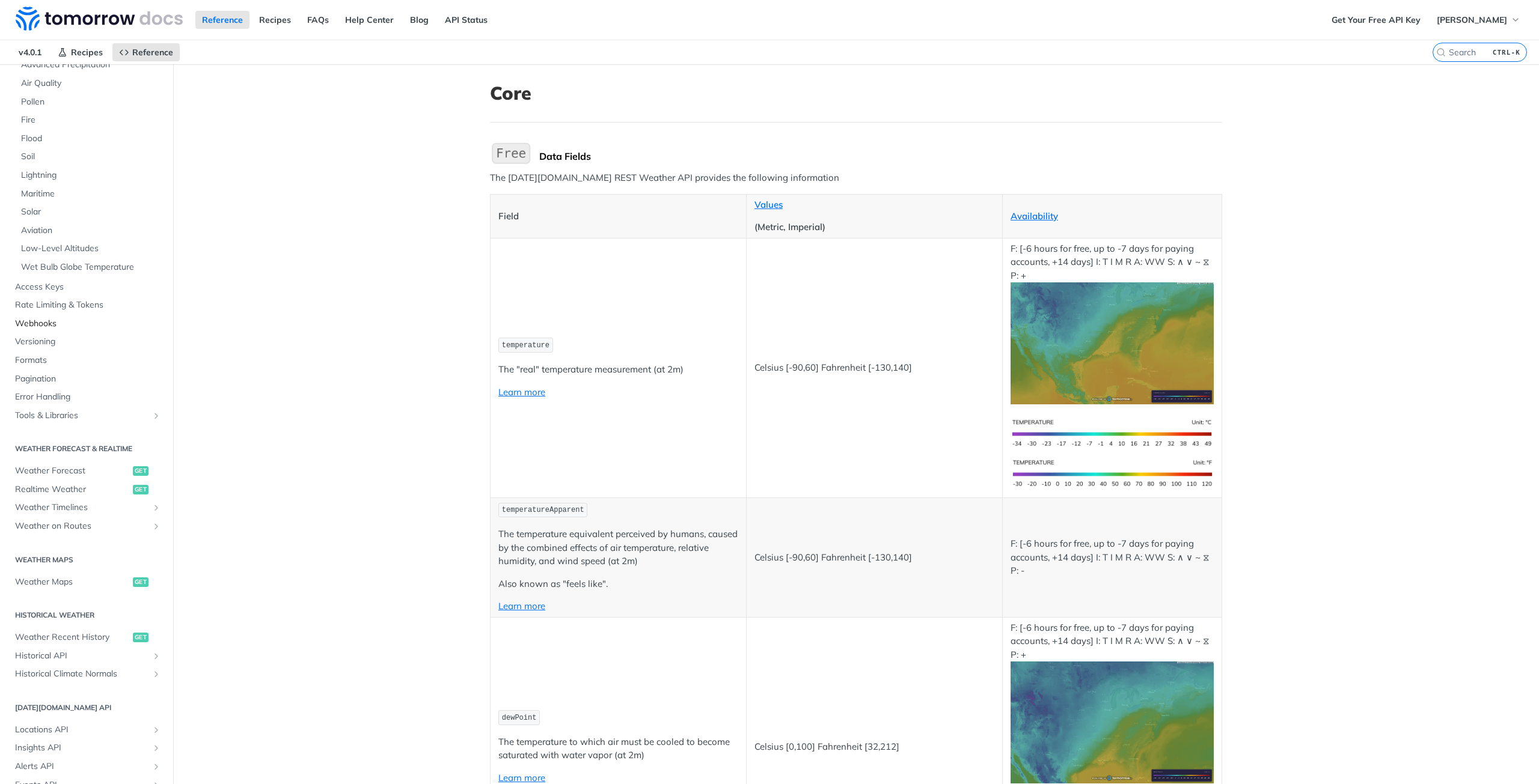
scroll to position [240, 0]
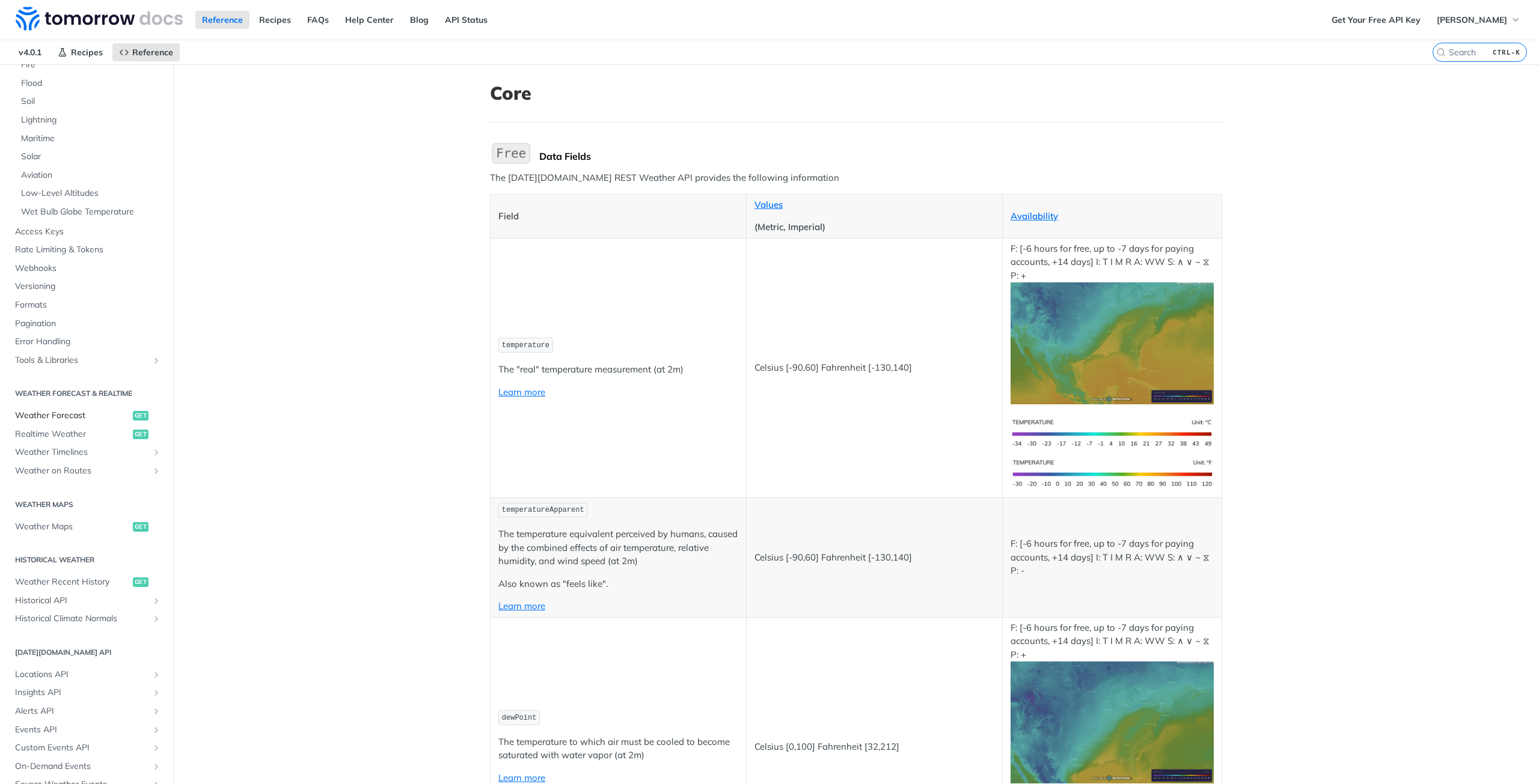
click at [89, 415] on span "Weather Forecast" at bounding box center [72, 416] width 114 height 12
